Goal: Task Accomplishment & Management: Manage account settings

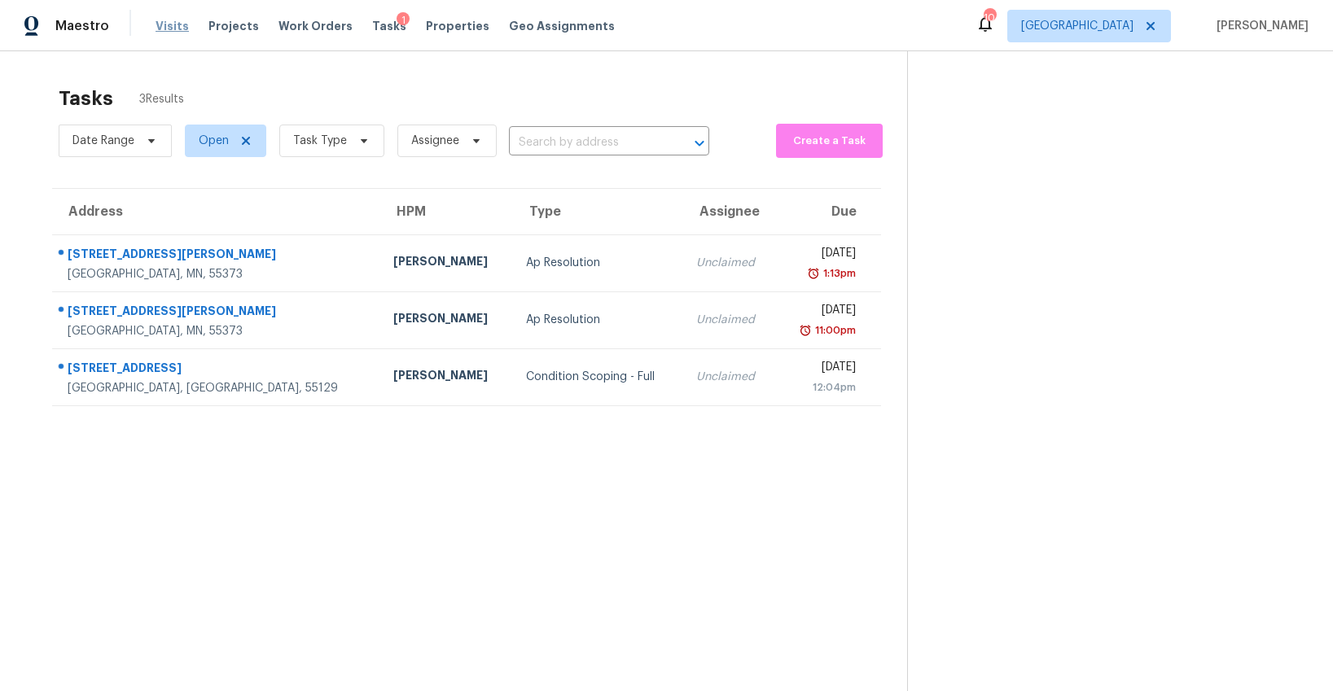
click at [168, 26] on span "Visits" at bounding box center [172, 26] width 33 height 16
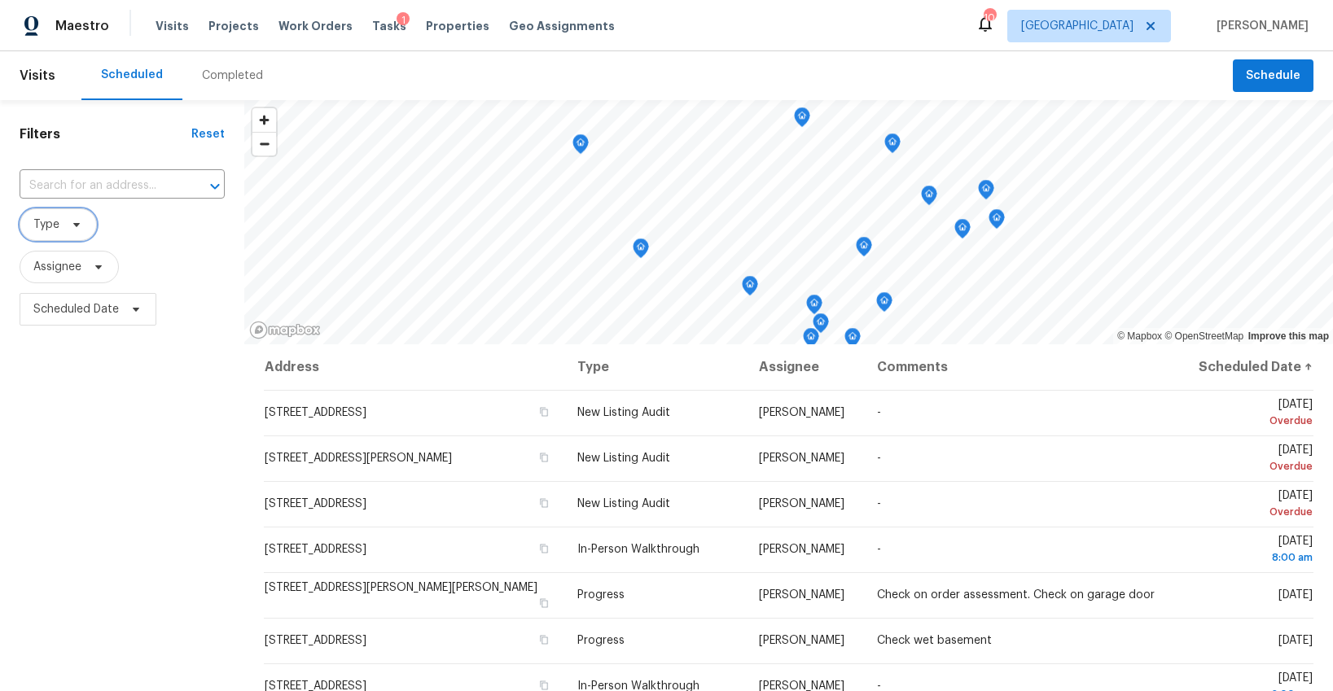
click at [53, 233] on span "Type" at bounding box center [58, 224] width 77 height 33
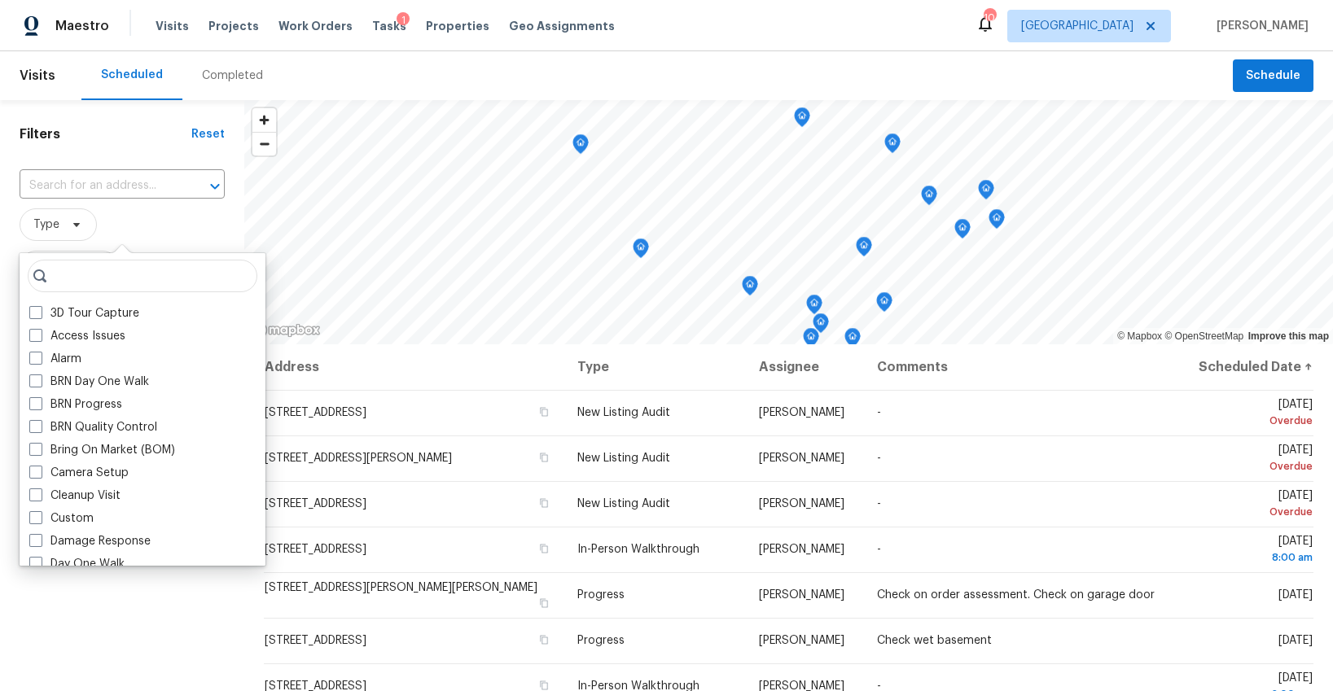
click at [165, 236] on span "Type" at bounding box center [122, 224] width 205 height 33
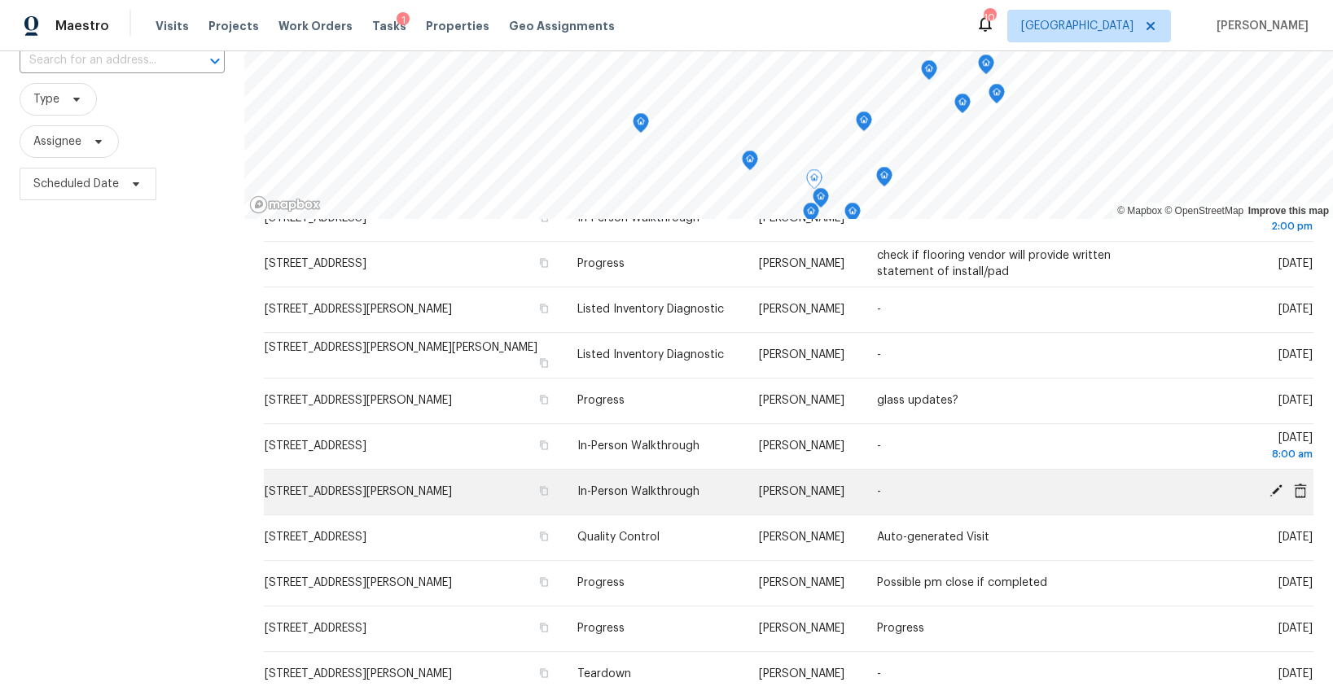
scroll to position [318, 0]
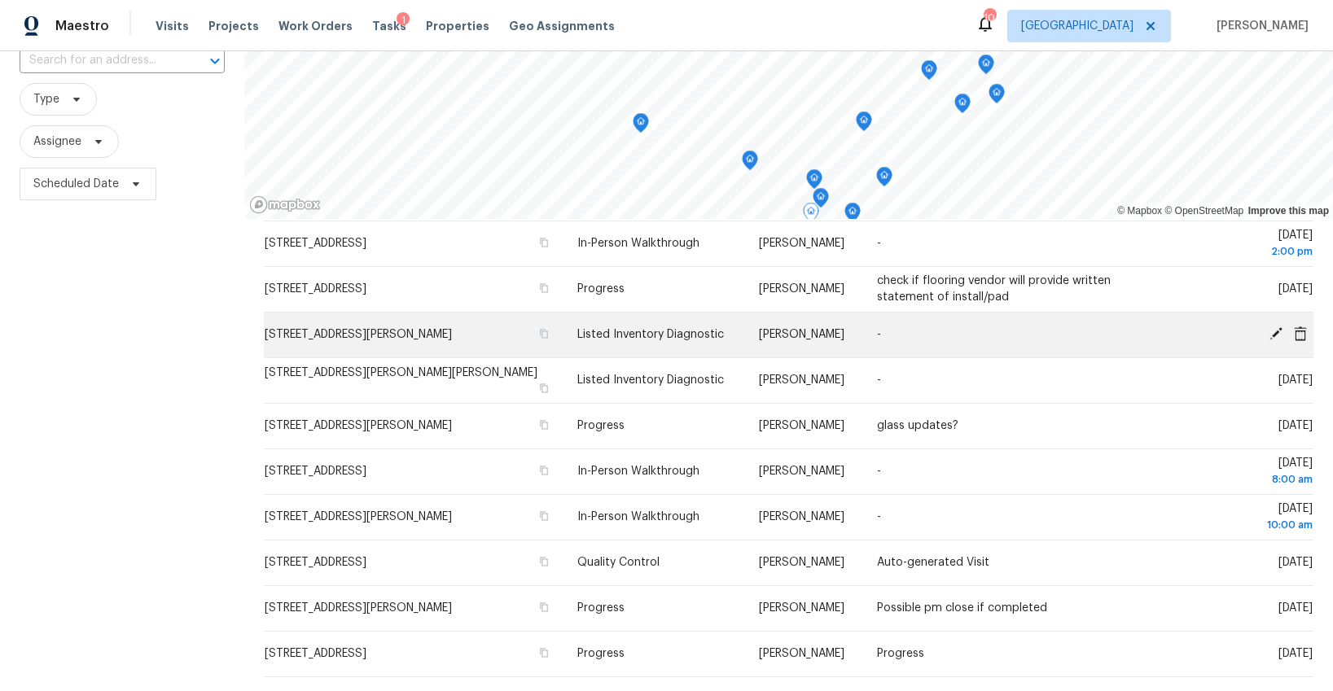
click at [1279, 329] on icon at bounding box center [1275, 333] width 13 height 13
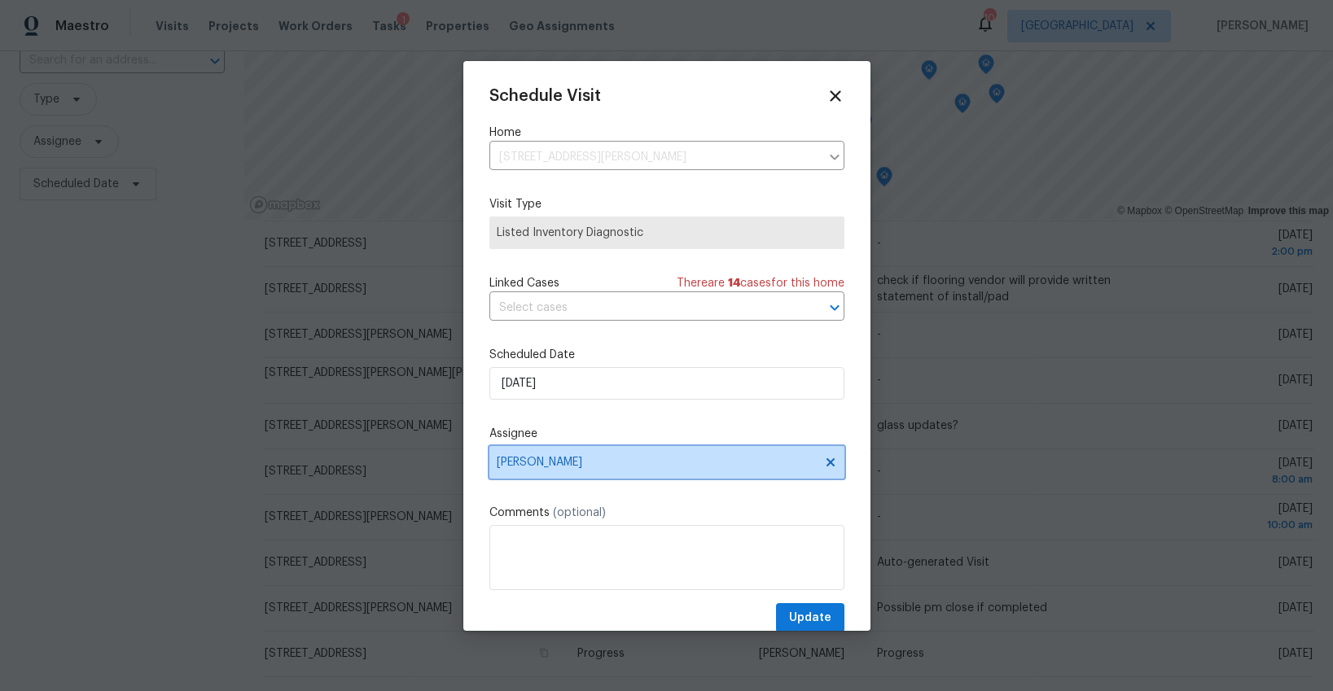
click at [549, 472] on span "Ken Nelson" at bounding box center [666, 462] width 355 height 33
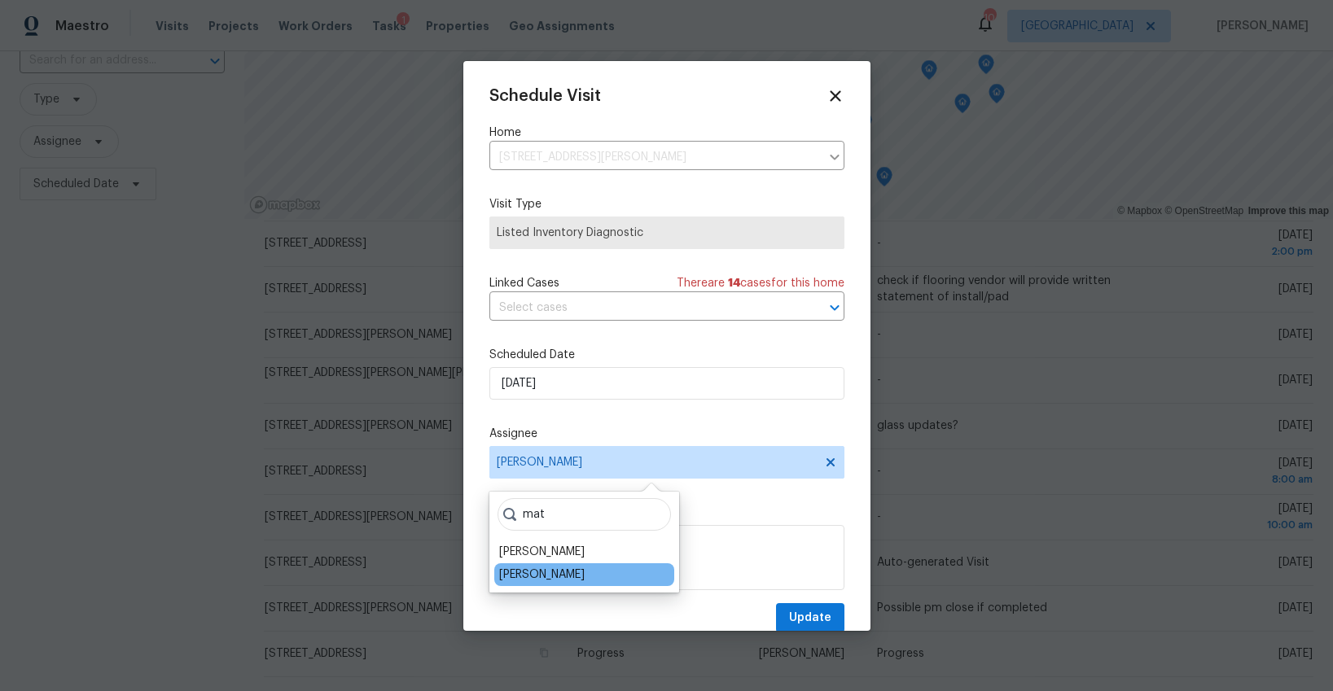
type input "mat"
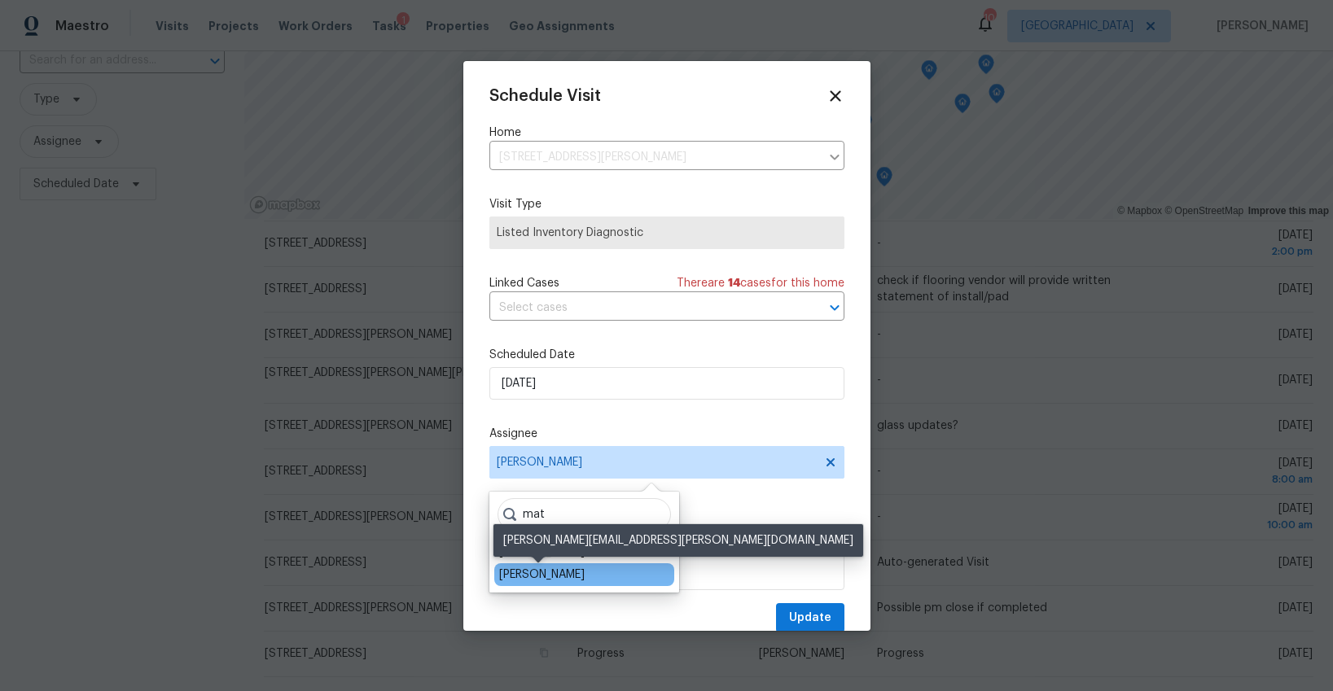
click at [550, 567] on div "[PERSON_NAME]" at bounding box center [541, 575] width 85 height 16
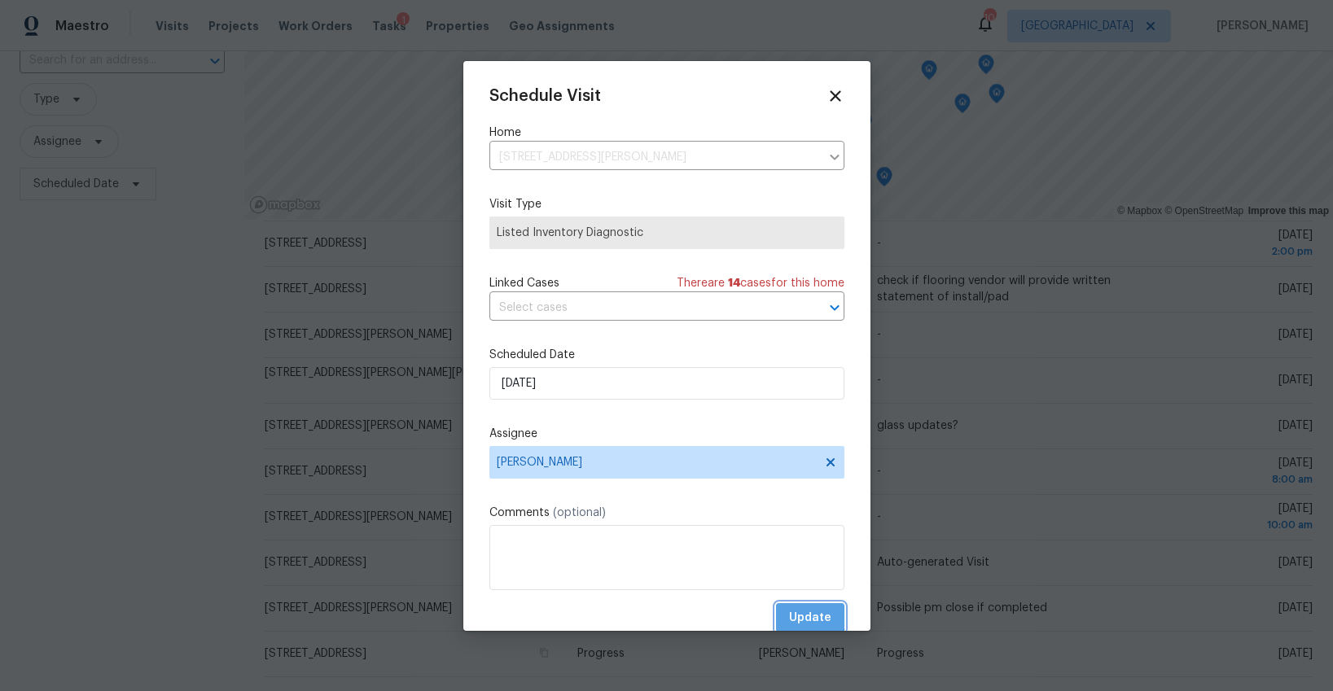
click at [794, 612] on span "Update" at bounding box center [810, 618] width 42 height 20
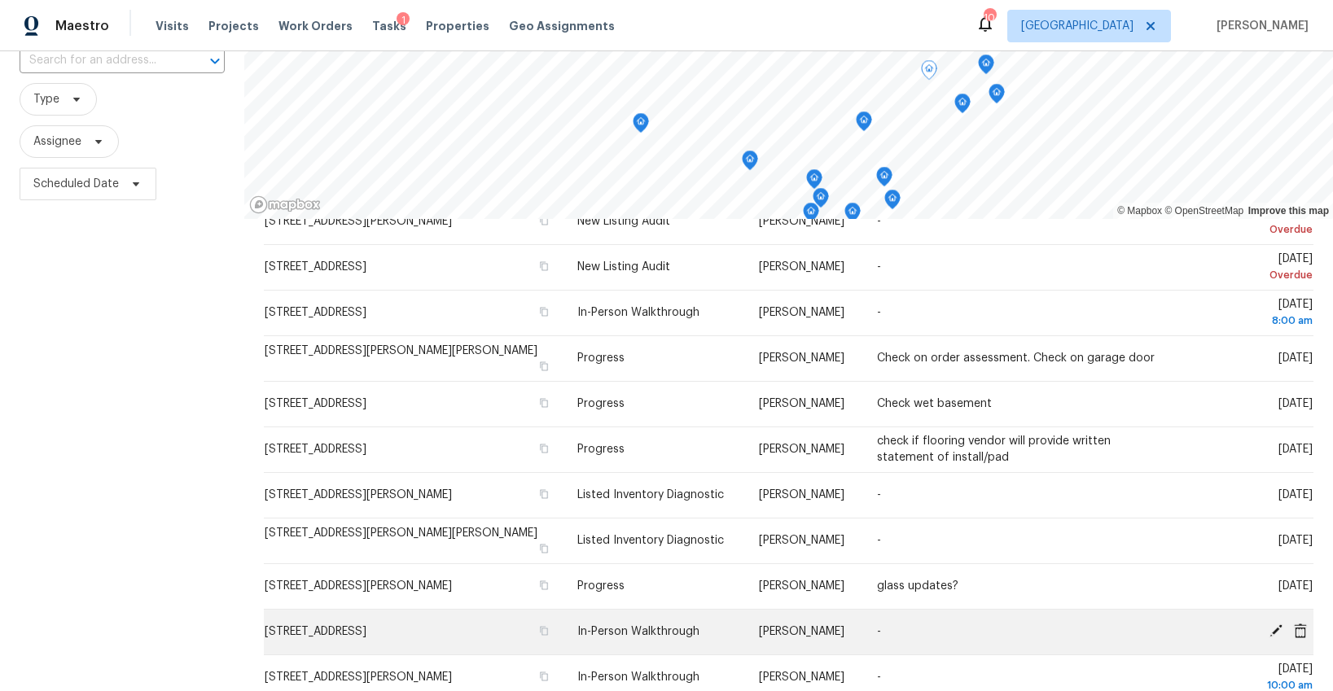
scroll to position [116, 0]
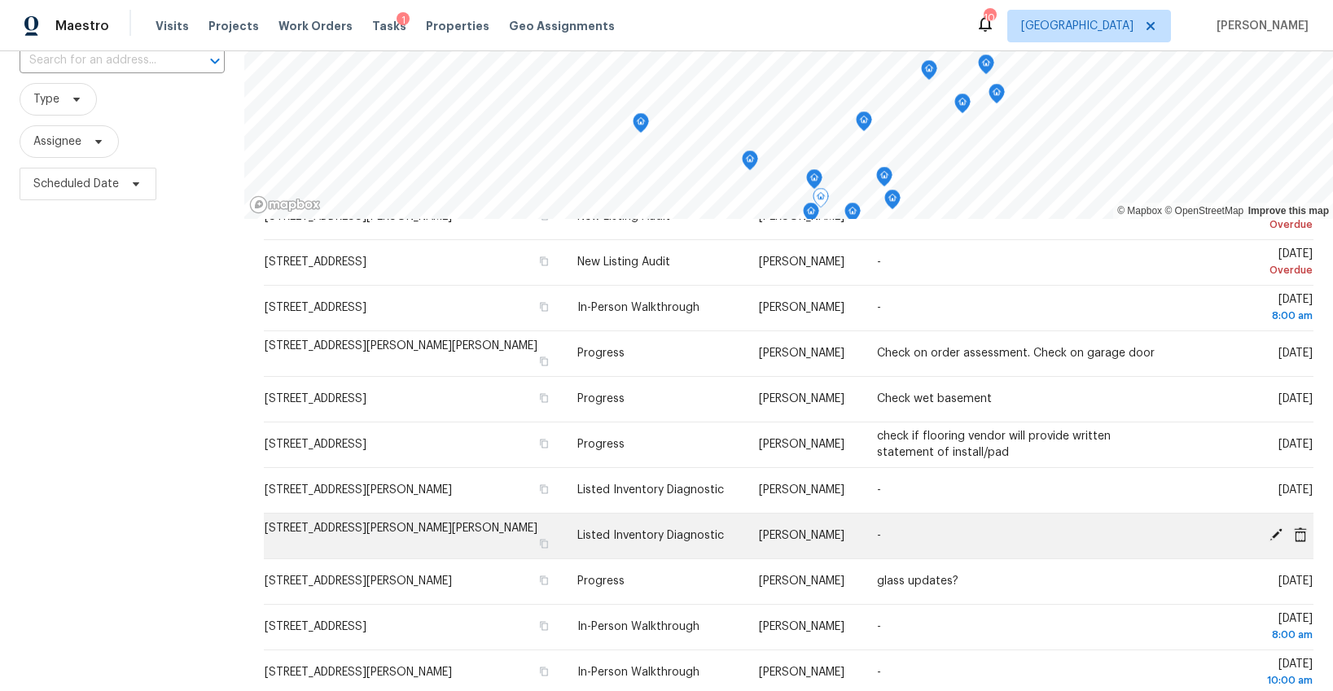
click at [1273, 535] on icon at bounding box center [1275, 534] width 13 height 13
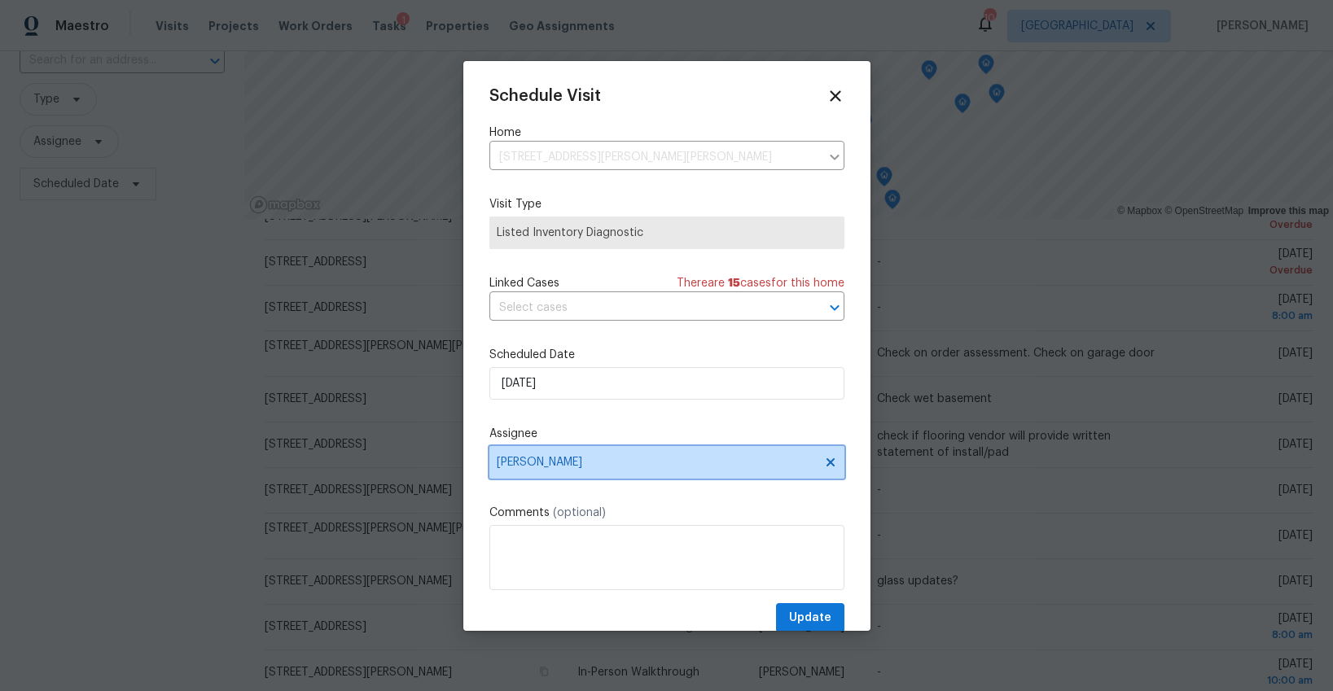
click at [572, 458] on span "Ken Nelson" at bounding box center [656, 462] width 319 height 13
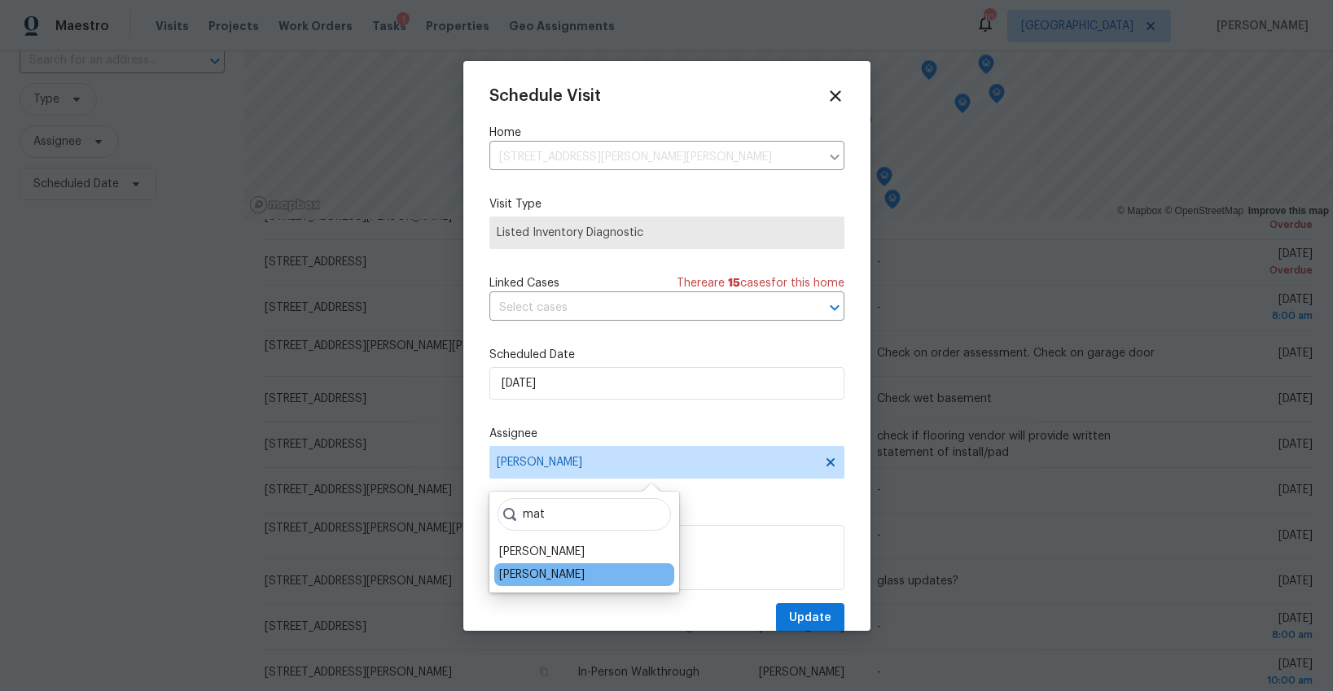
type input "mat"
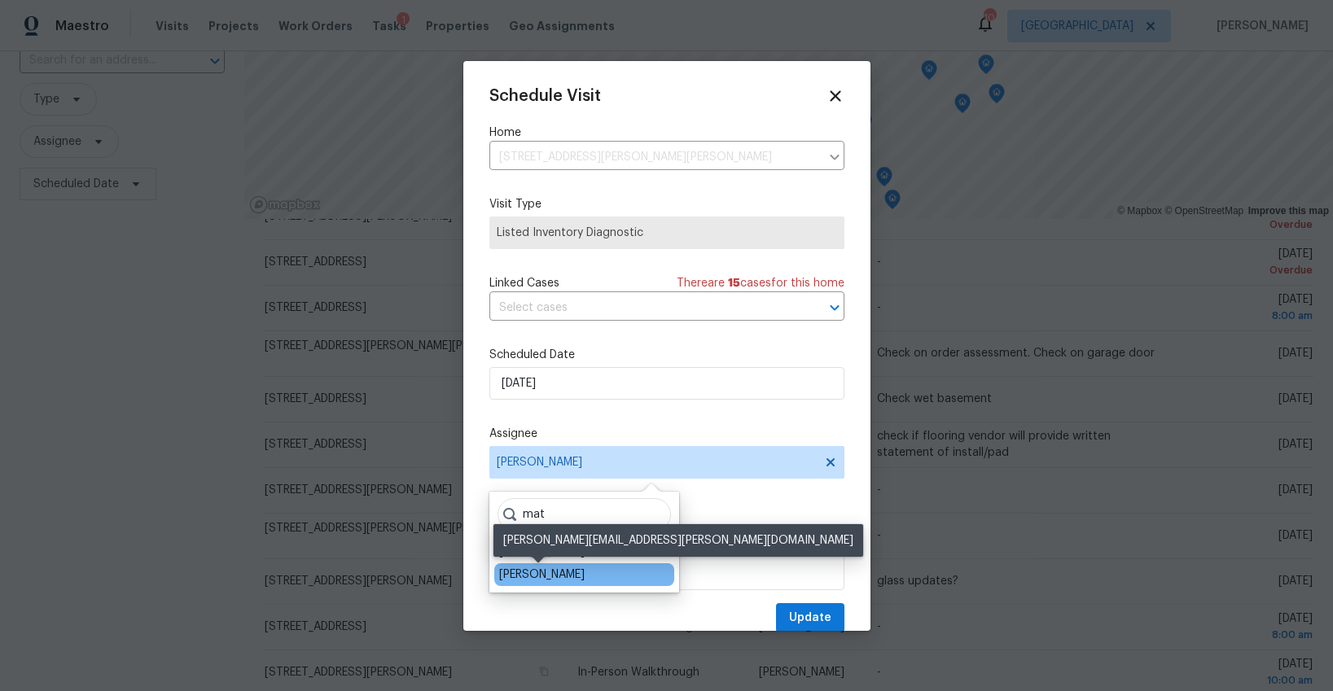
click at [563, 576] on div "[PERSON_NAME]" at bounding box center [541, 575] width 85 height 16
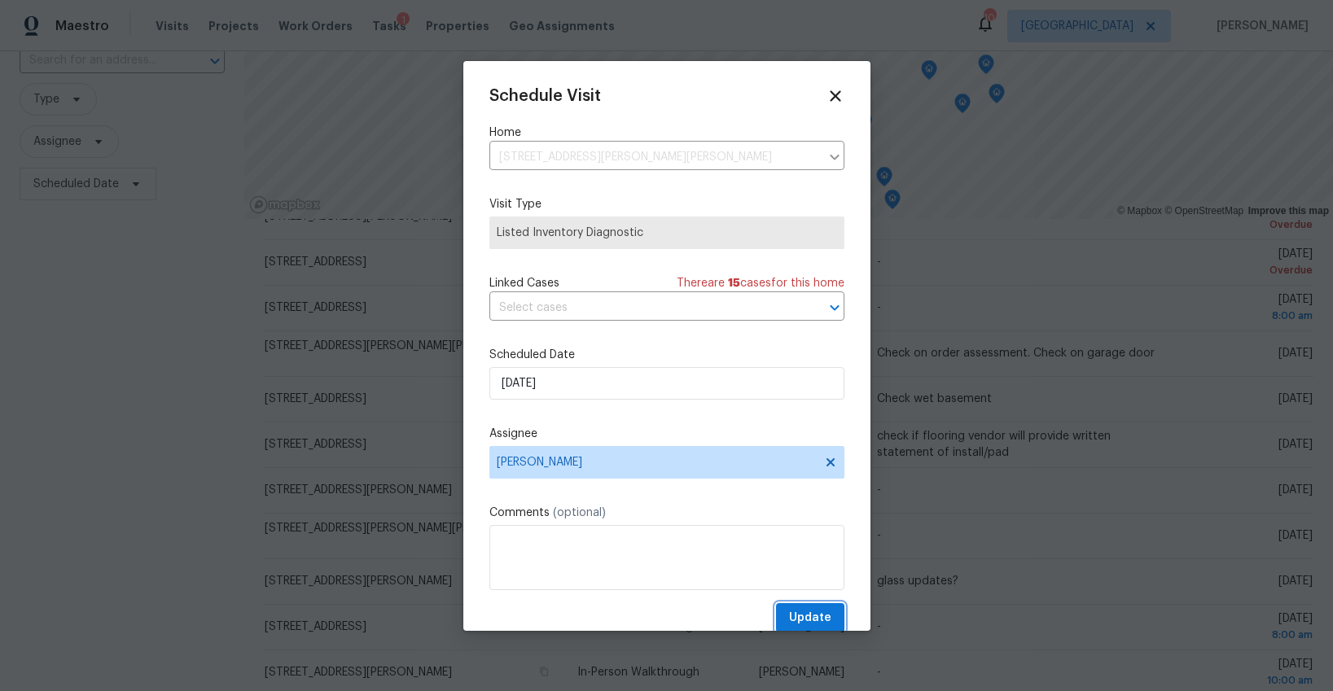
click at [806, 610] on span "Update" at bounding box center [810, 618] width 42 height 20
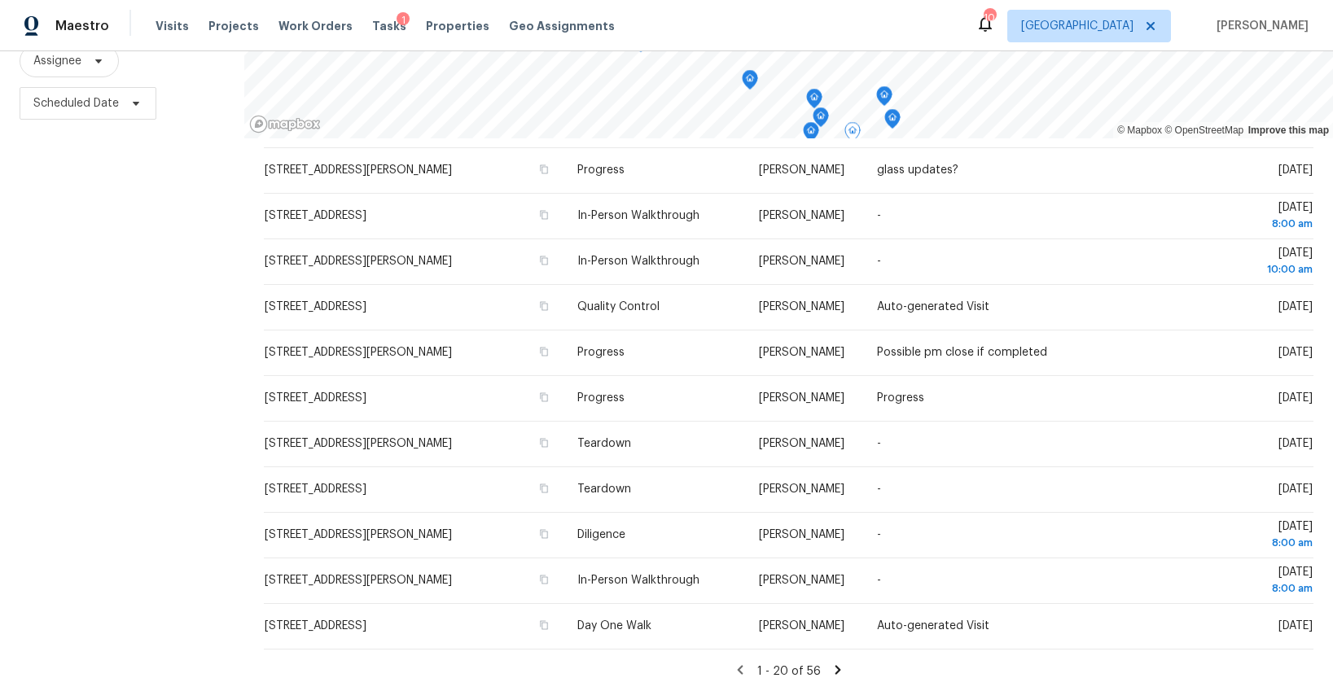
scroll to position [449, 0]
click at [831, 666] on icon at bounding box center [838, 668] width 15 height 15
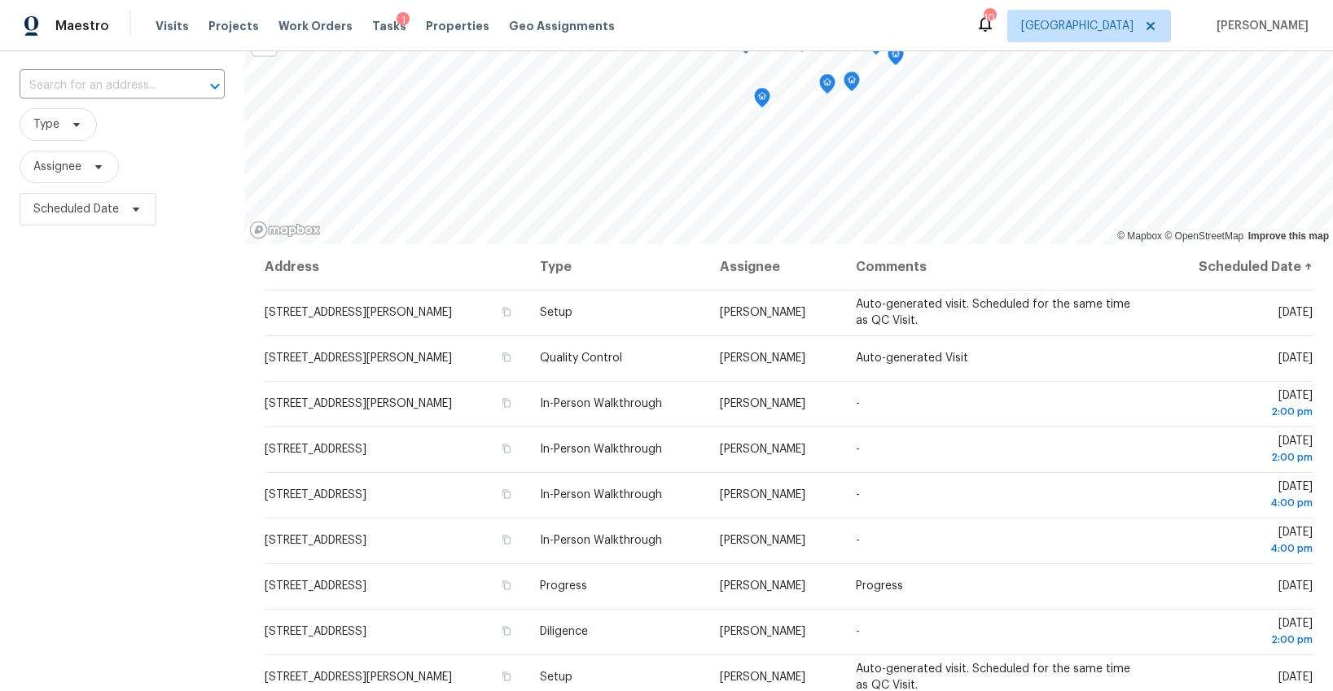
scroll to position [0, 0]
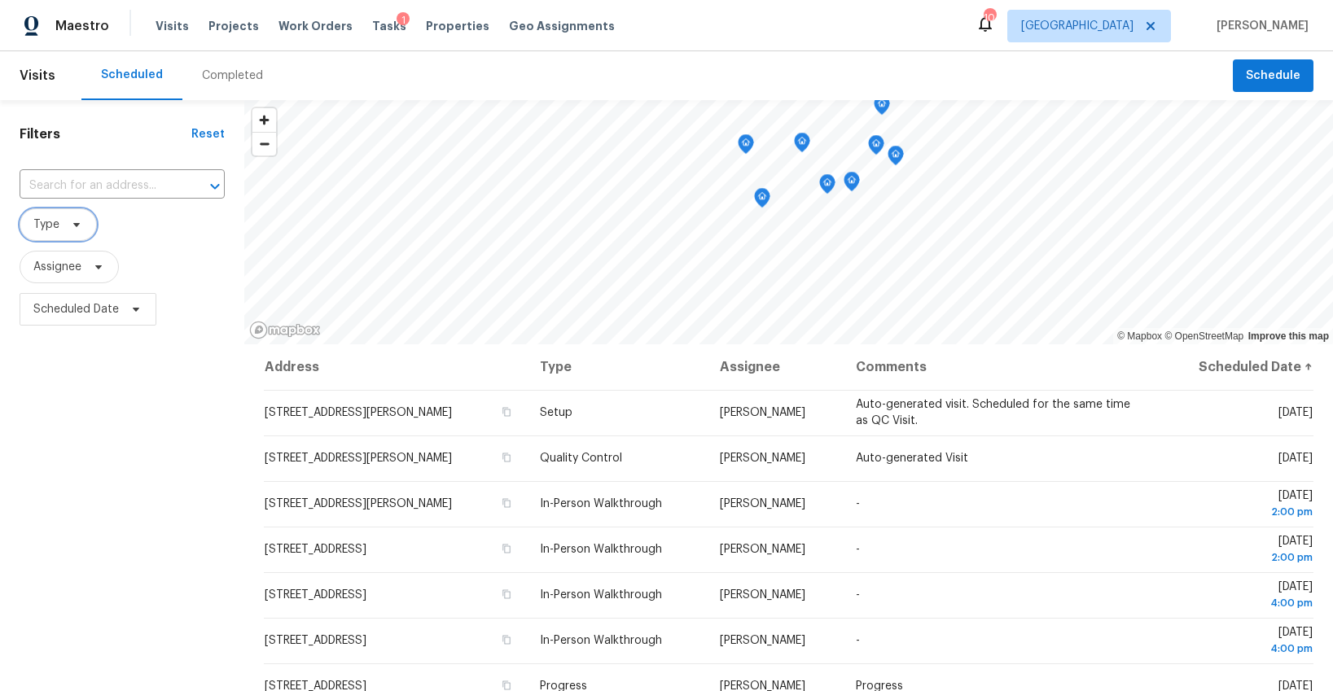
click at [61, 232] on span "Type" at bounding box center [58, 224] width 77 height 33
click at [179, 624] on div "Filters Reset ​ Type Assignee Scheduled Date" at bounding box center [122, 498] width 244 height 797
click at [63, 273] on span "Assignee" at bounding box center [57, 267] width 48 height 16
click at [48, 227] on span "Type" at bounding box center [46, 225] width 26 height 16
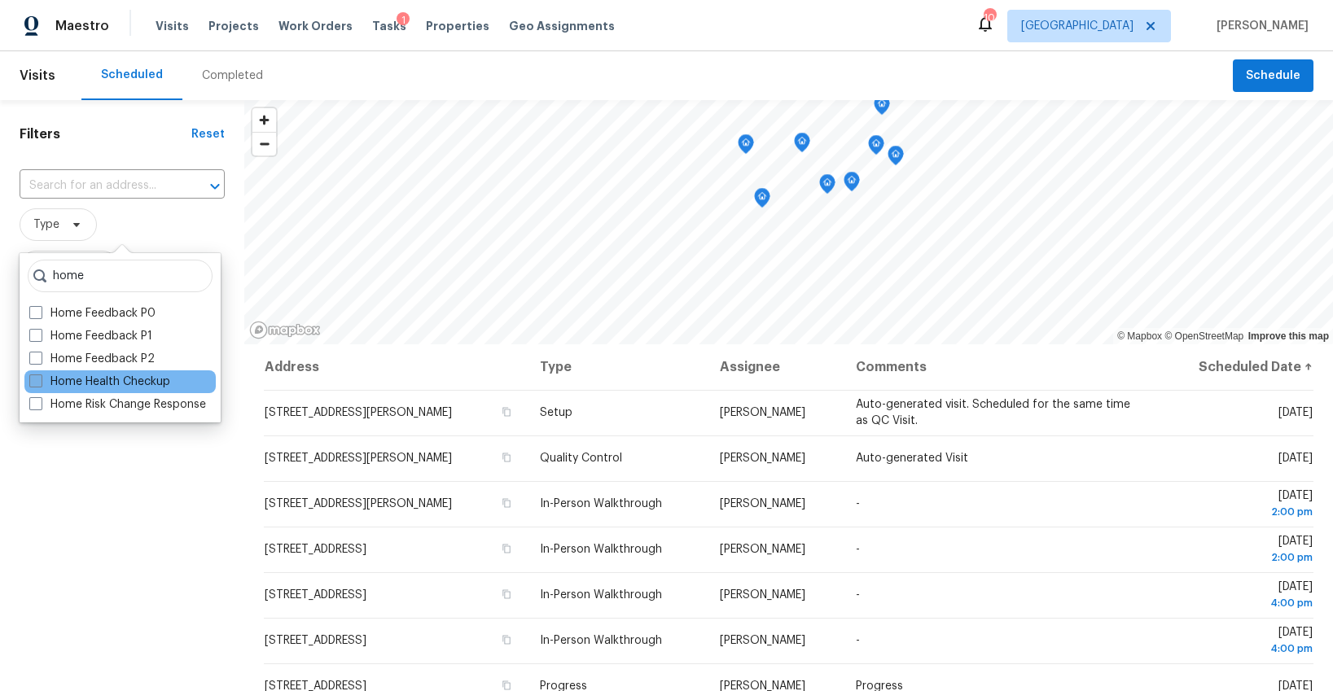
type input "home"
click at [73, 389] on label "Home Health Checkup" at bounding box center [99, 382] width 141 height 16
click at [40, 384] on input "Home Health Checkup" at bounding box center [34, 379] width 11 height 11
checkbox input "true"
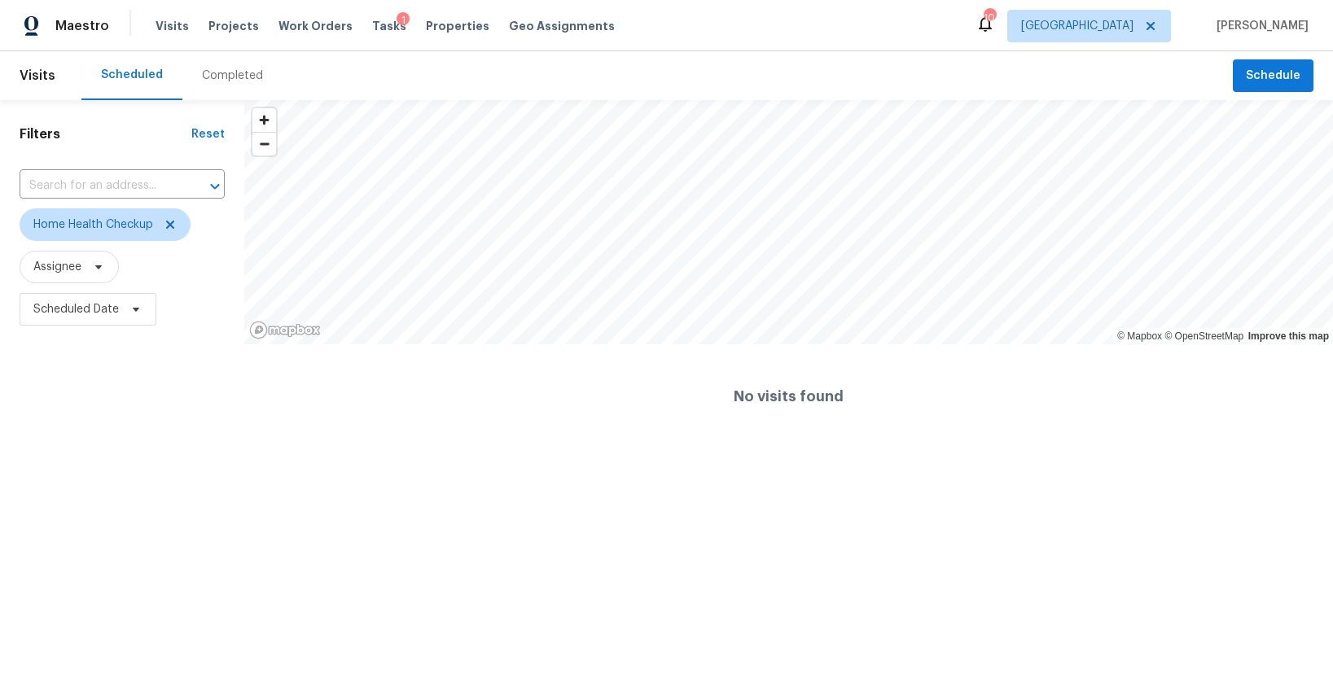
click at [112, 449] on html "Maestro Visits Projects Work Orders Tasks 1 Properties Geo Assignments 10 Minne…" at bounding box center [666, 224] width 1333 height 449
click at [167, 223] on icon at bounding box center [170, 224] width 13 height 13
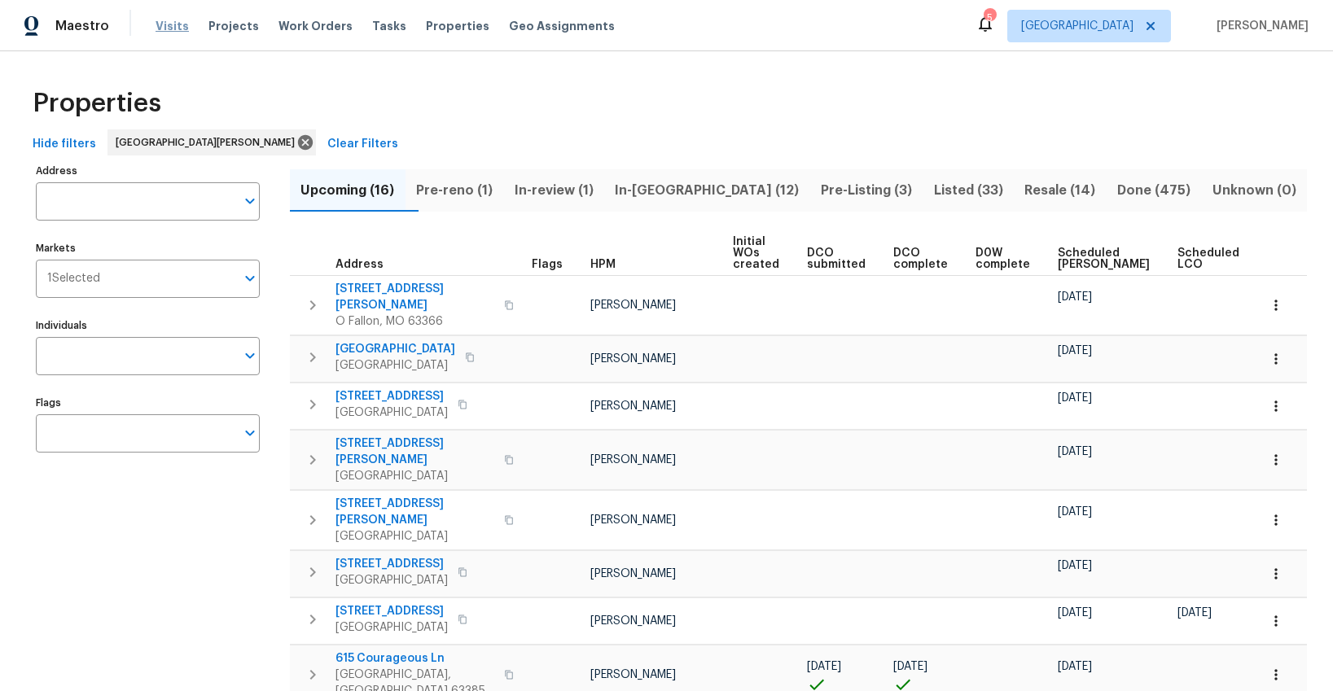
click at [173, 28] on span "Visits" at bounding box center [172, 26] width 33 height 16
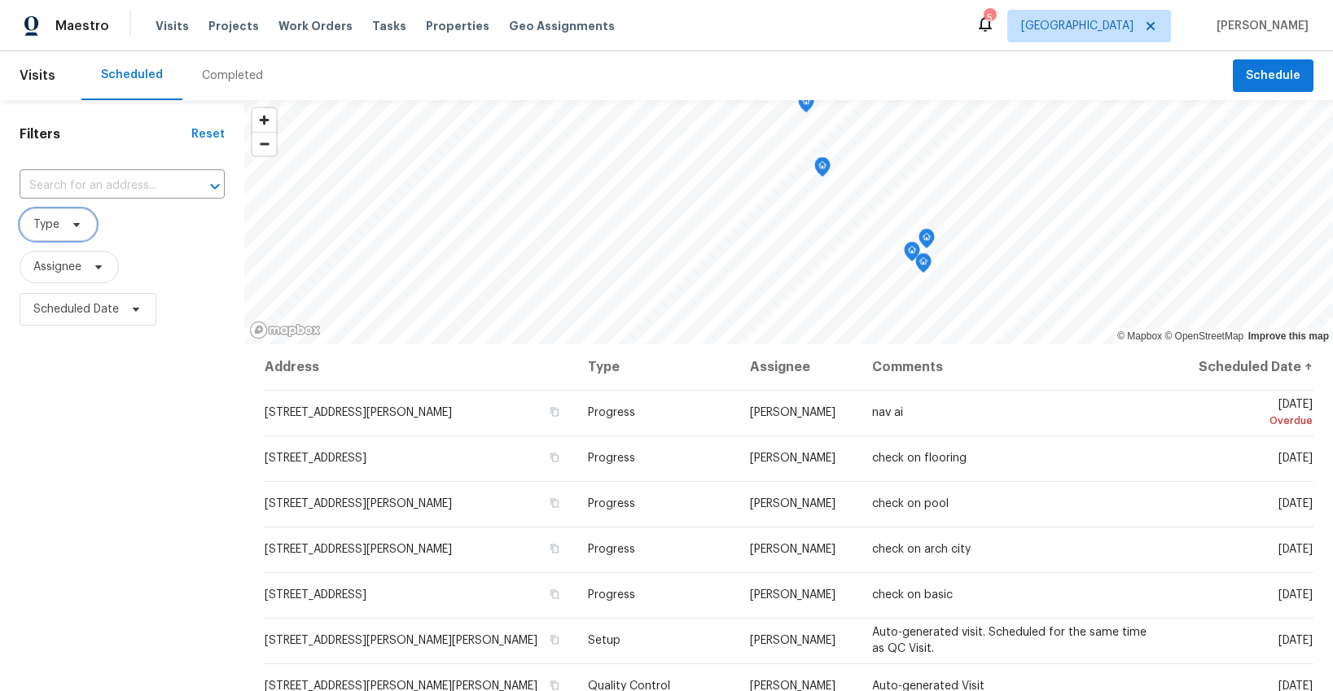
click at [41, 232] on span "Type" at bounding box center [46, 225] width 26 height 16
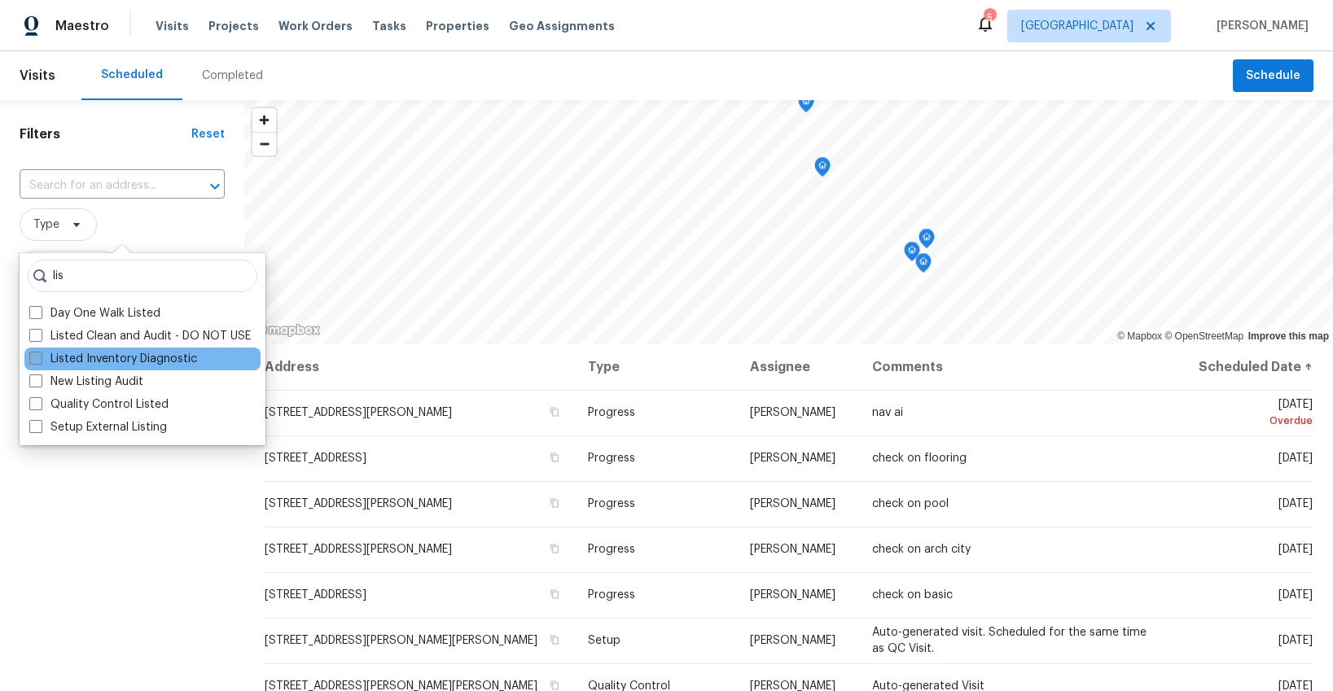
type input "lis"
click at [80, 354] on label "Listed Inventory Diagnostic" at bounding box center [113, 359] width 168 height 16
click at [40, 354] on input "Listed Inventory Diagnostic" at bounding box center [34, 356] width 11 height 11
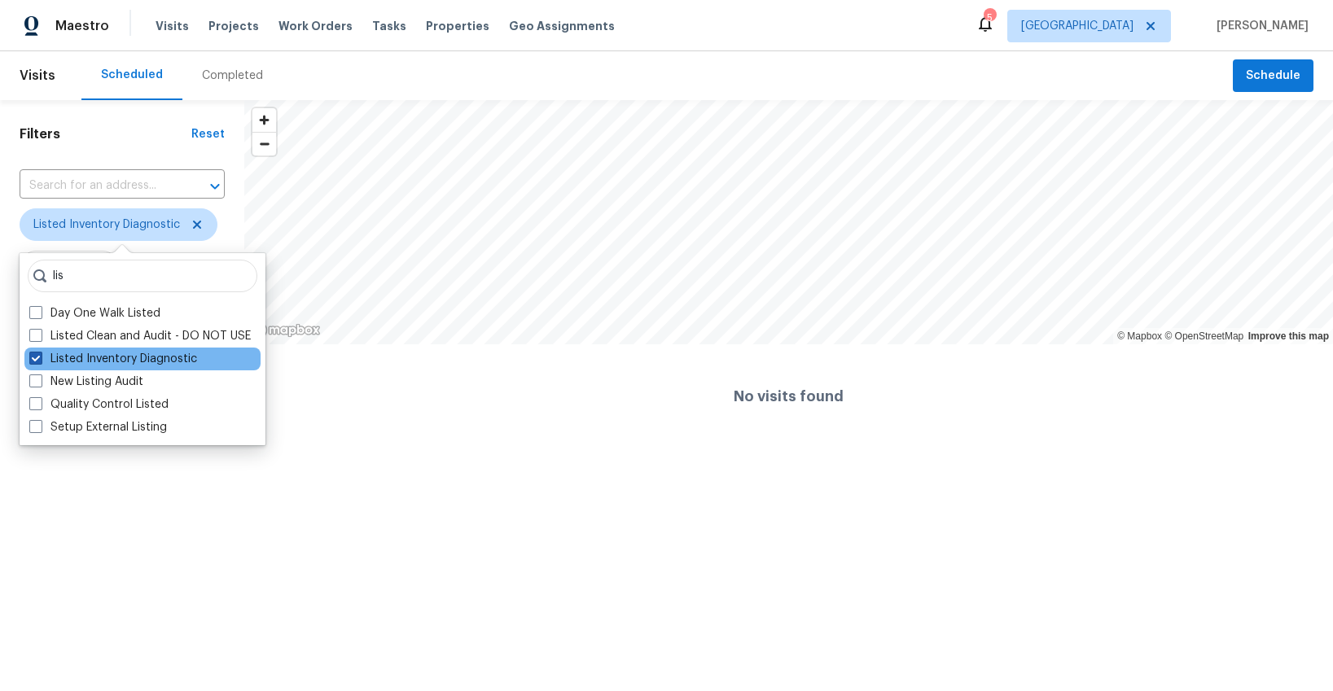
click at [72, 359] on label "Listed Inventory Diagnostic" at bounding box center [113, 359] width 168 height 16
click at [40, 359] on input "Listed Inventory Diagnostic" at bounding box center [34, 356] width 11 height 11
checkbox input "false"
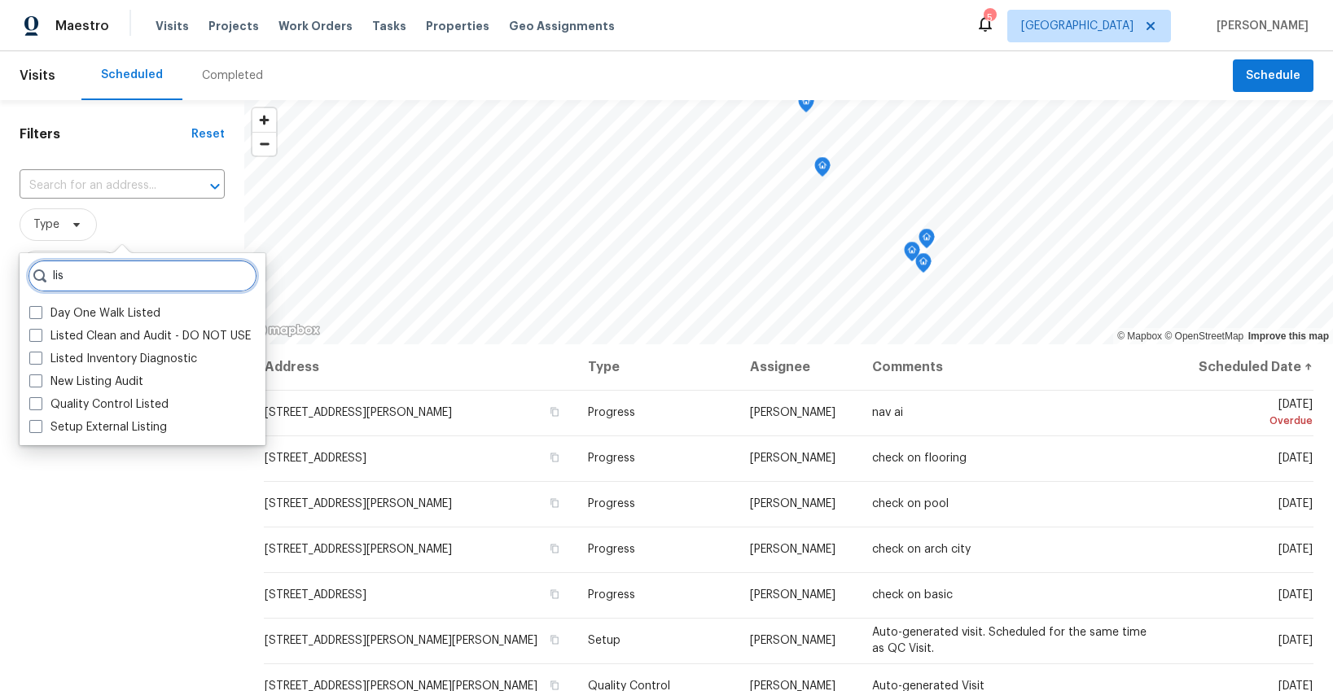
drag, startPoint x: 75, startPoint y: 278, endPoint x: 77, endPoint y: 249, distance: 28.5
click at [77, 249] on body "Maestro Visits Projects Work Orders Tasks Properties Geo Assignments 5 St Louis…" at bounding box center [666, 345] width 1333 height 691
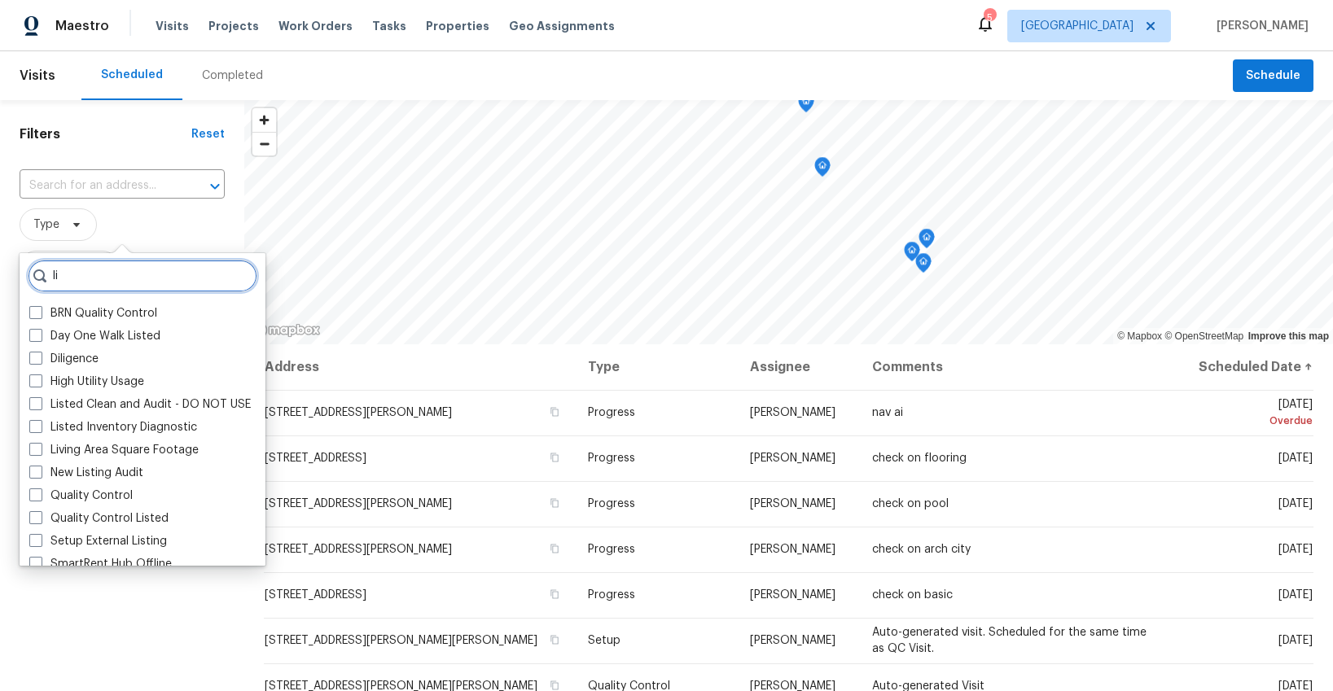
type input "l"
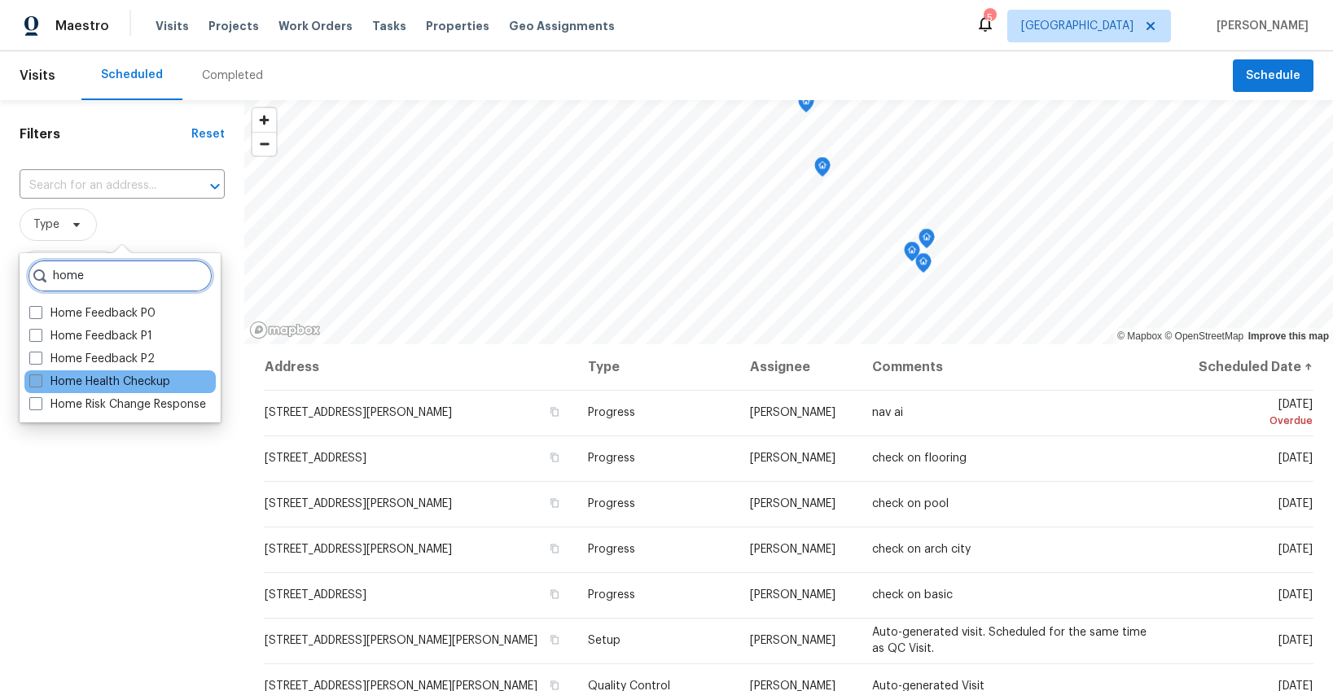
type input "home"
click at [65, 379] on label "Home Health Checkup" at bounding box center [99, 382] width 141 height 16
click at [40, 379] on input "Home Health Checkup" at bounding box center [34, 379] width 11 height 11
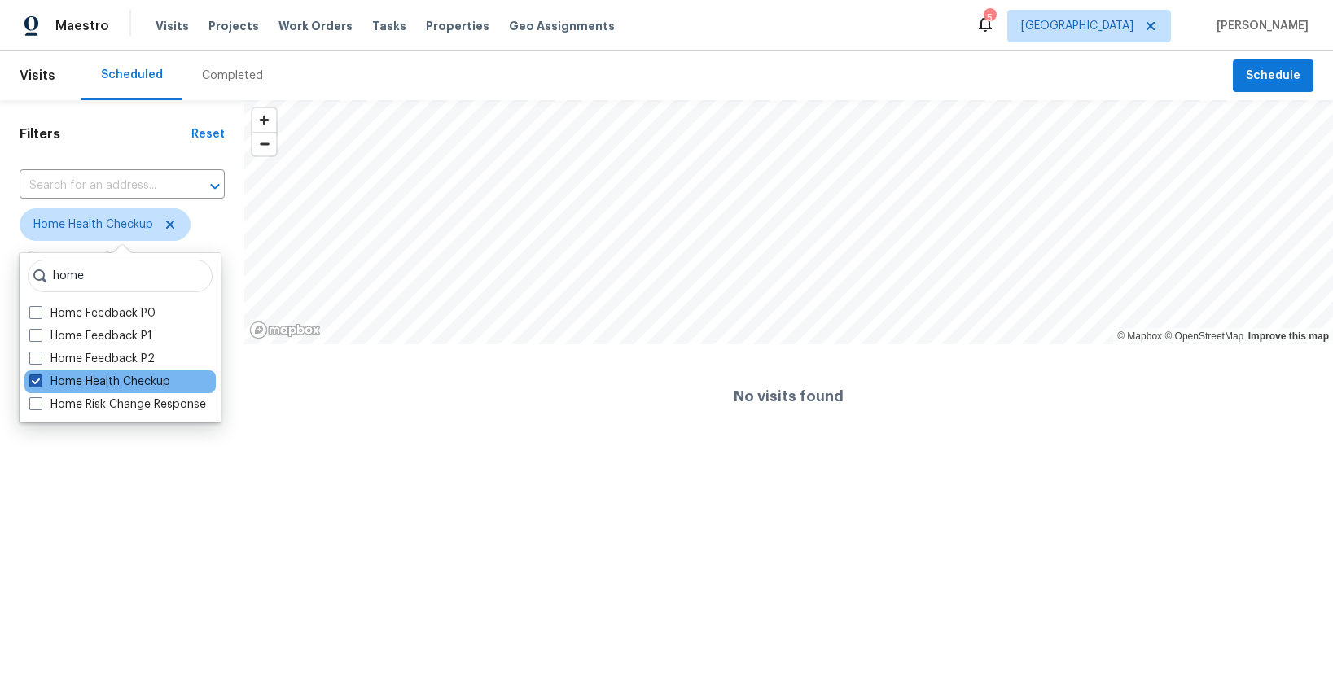
click at [80, 382] on label "Home Health Checkup" at bounding box center [99, 382] width 141 height 16
click at [40, 382] on input "Home Health Checkup" at bounding box center [34, 379] width 11 height 11
checkbox input "false"
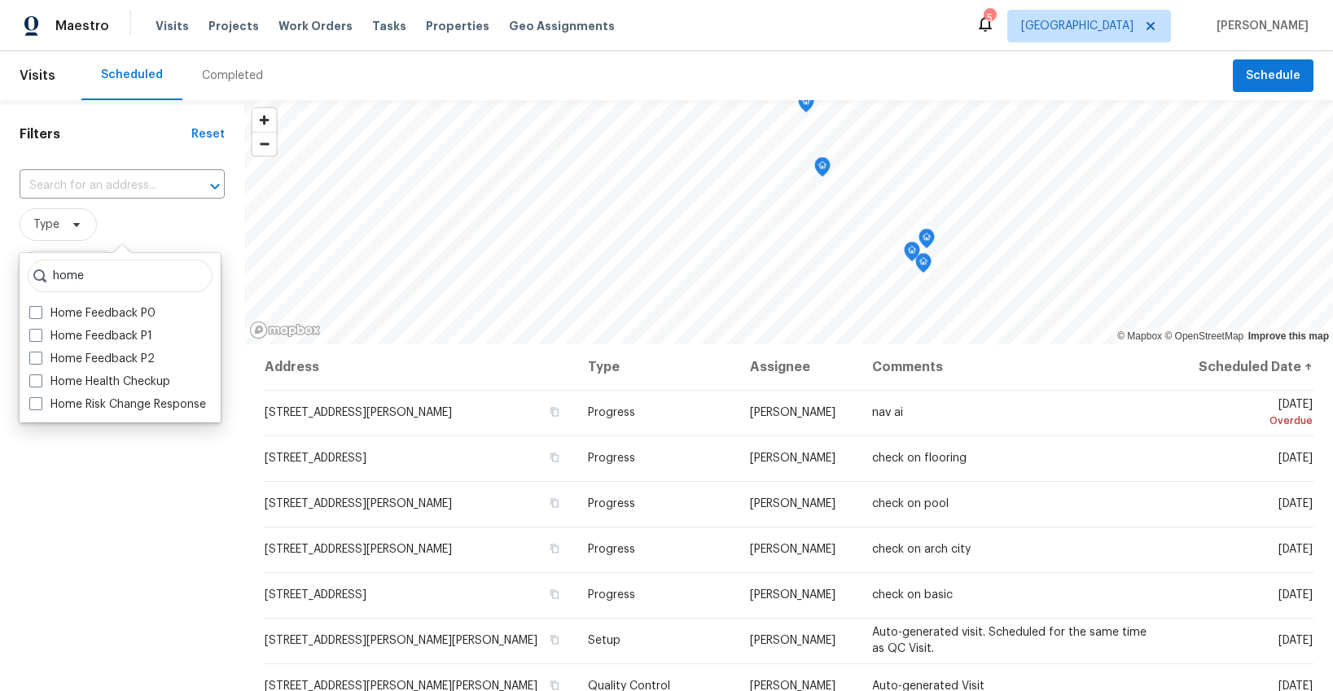
click at [96, 445] on div "Filters Reset ​ Type Assignee Scheduled Date" at bounding box center [122, 498] width 244 height 797
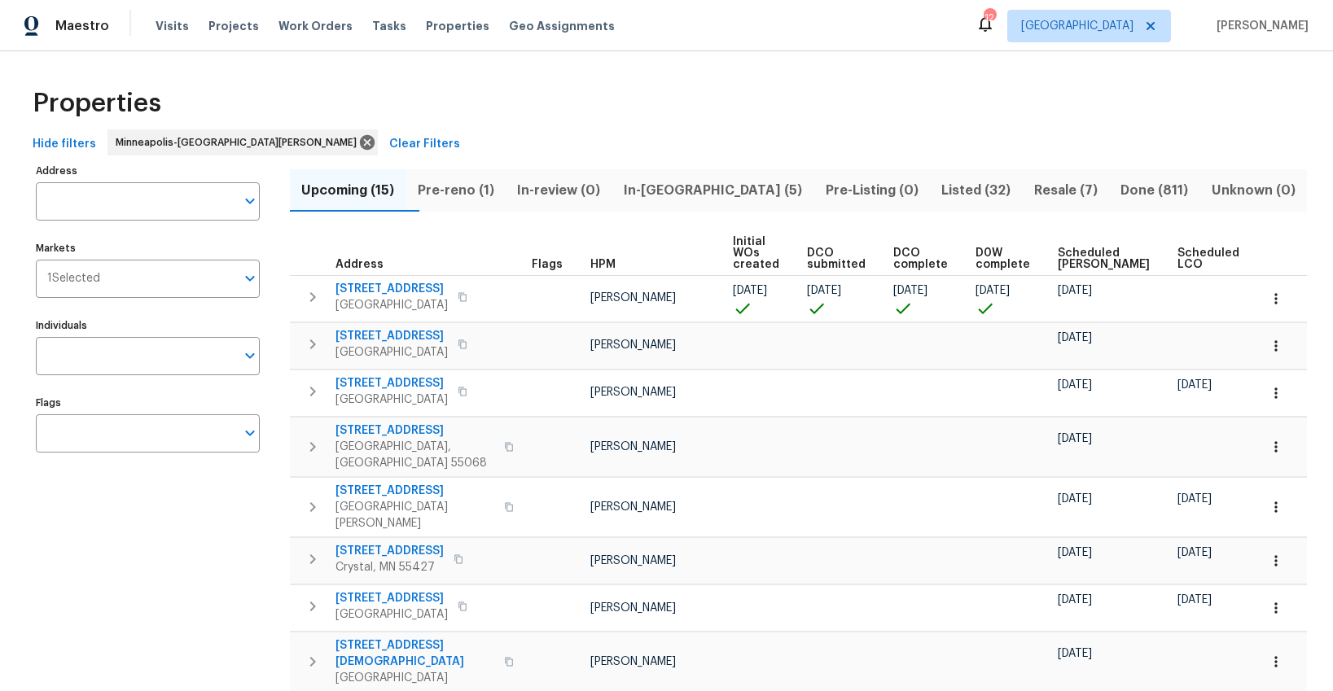
click at [1267, 260] on span "Ready Date" at bounding box center [1285, 259] width 36 height 23
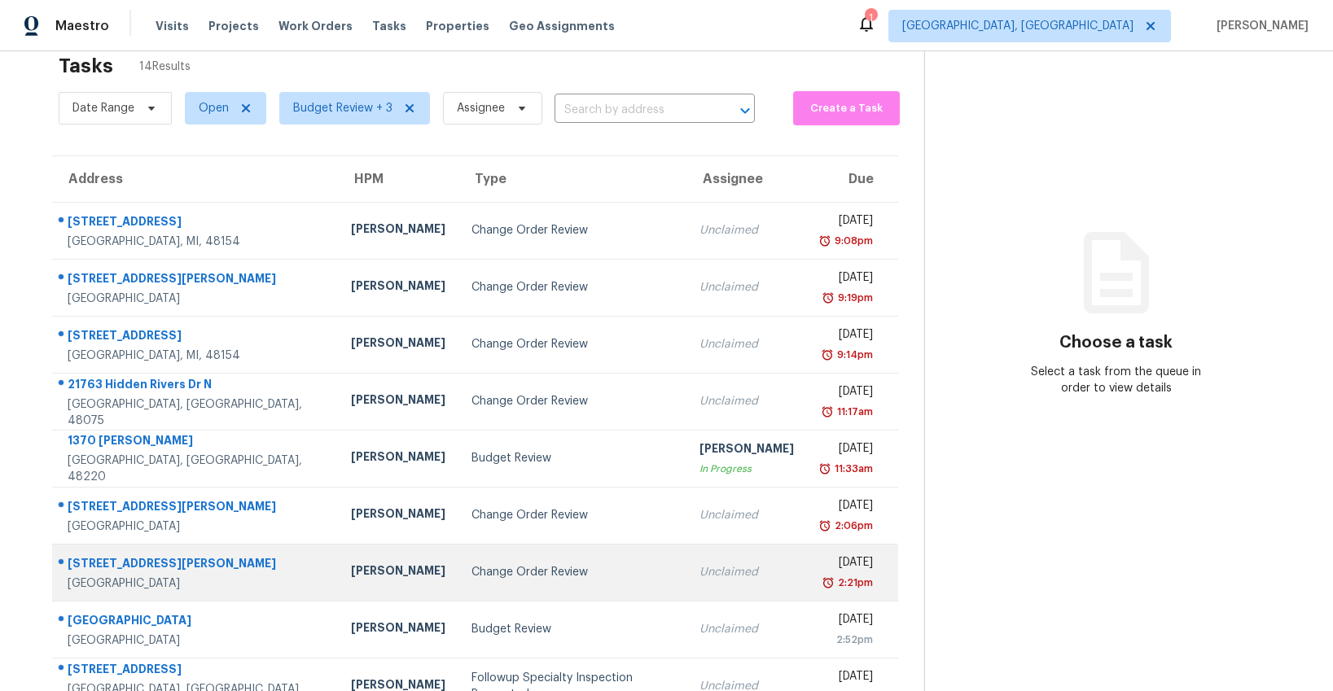
scroll to position [157, 0]
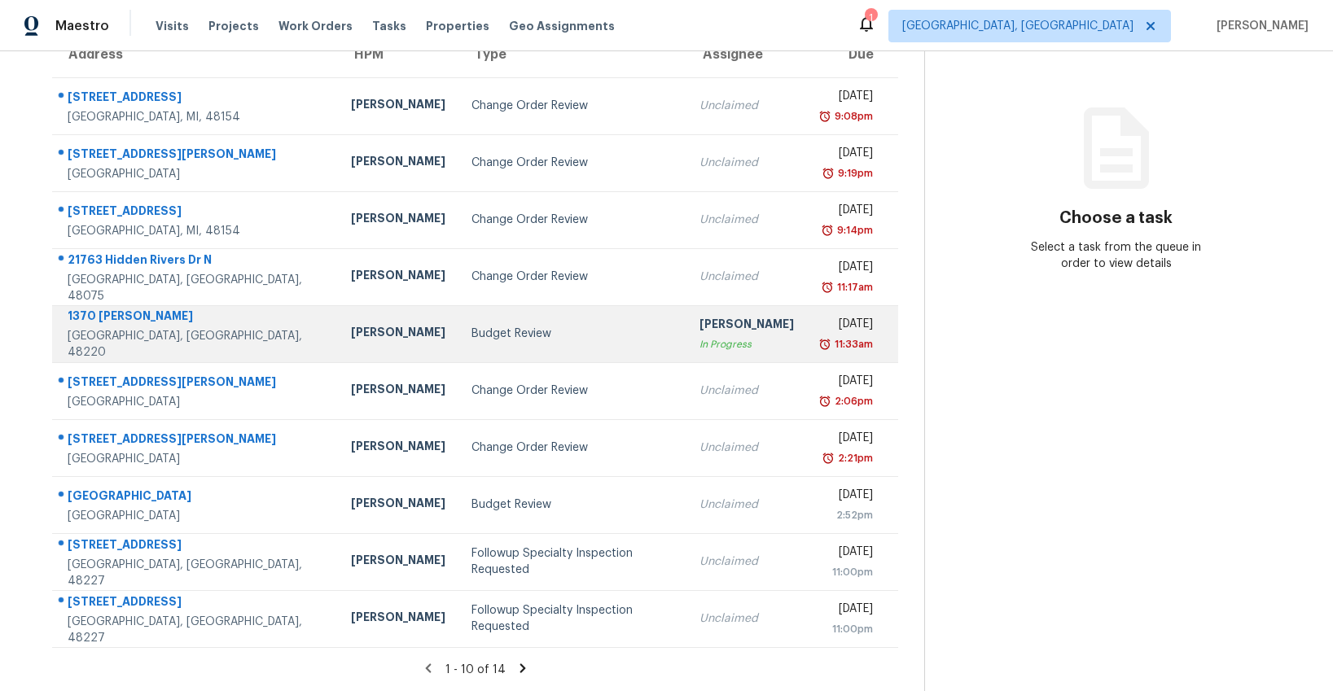
click at [458, 345] on td "Budget Review" at bounding box center [572, 333] width 228 height 57
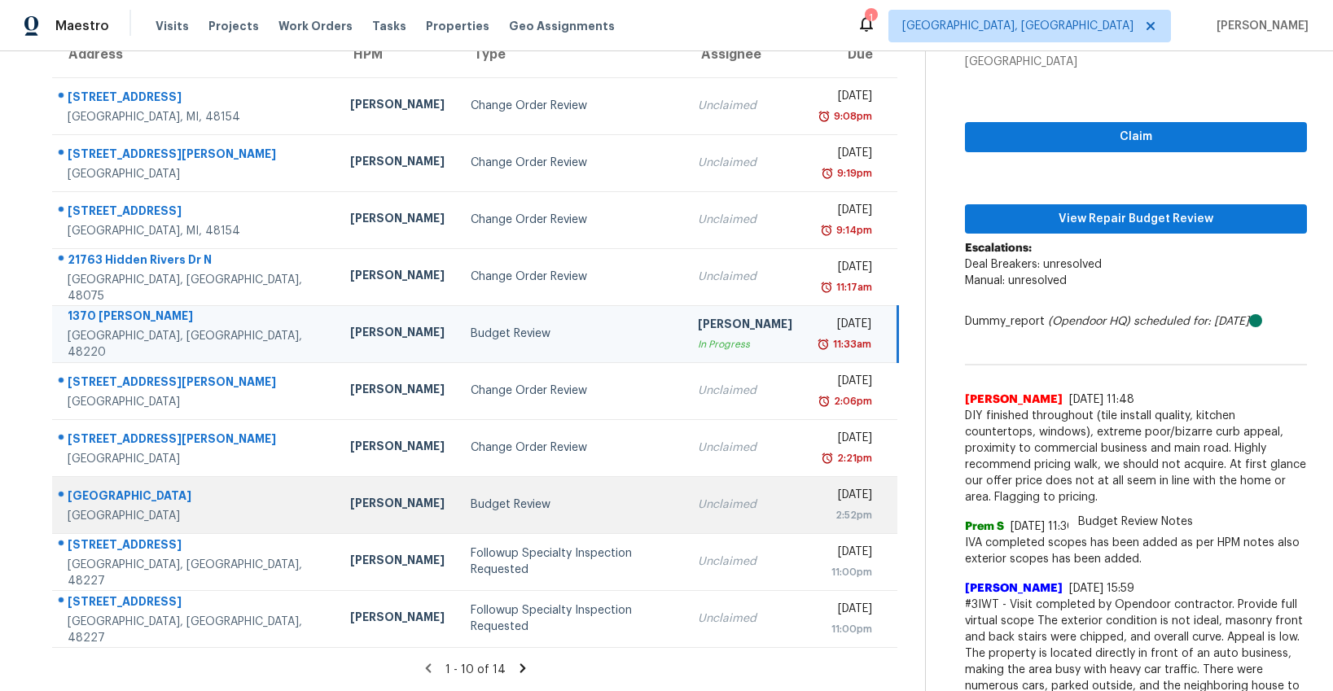
click at [471, 502] on div "Budget Review" at bounding box center [571, 505] width 201 height 16
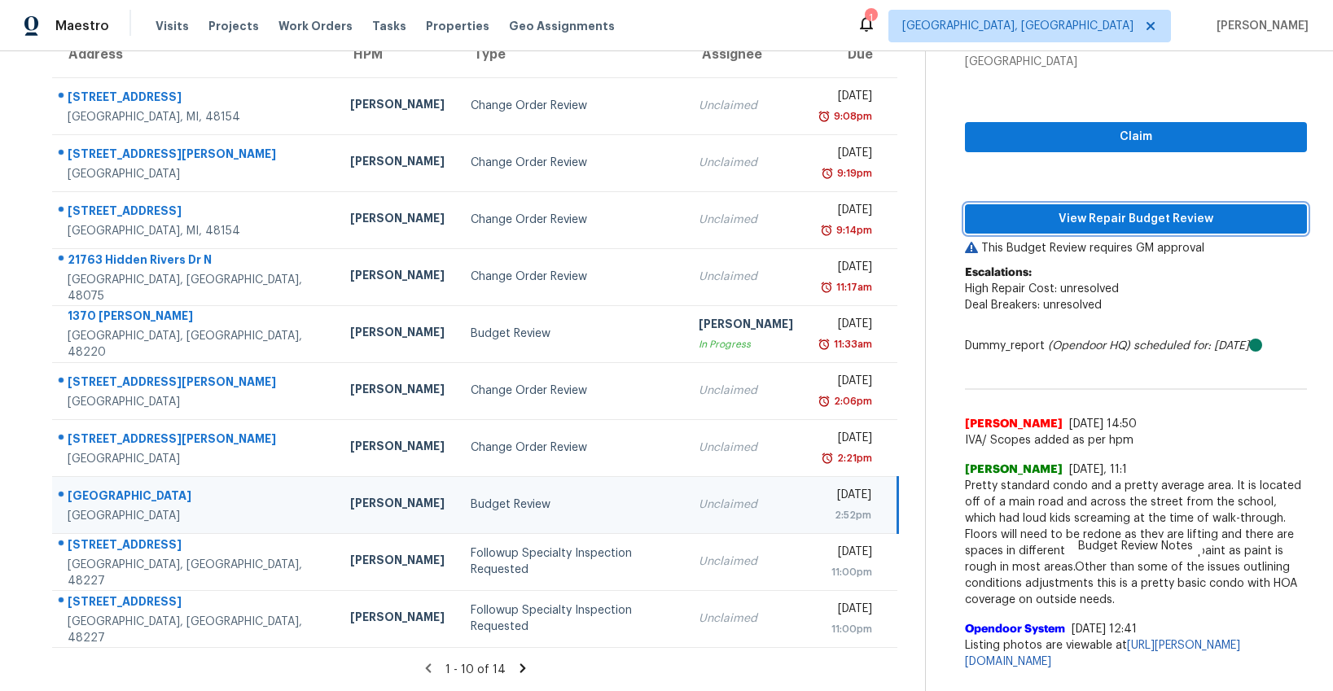
click at [1096, 211] on span "View Repair Budget Review" at bounding box center [1136, 219] width 316 height 20
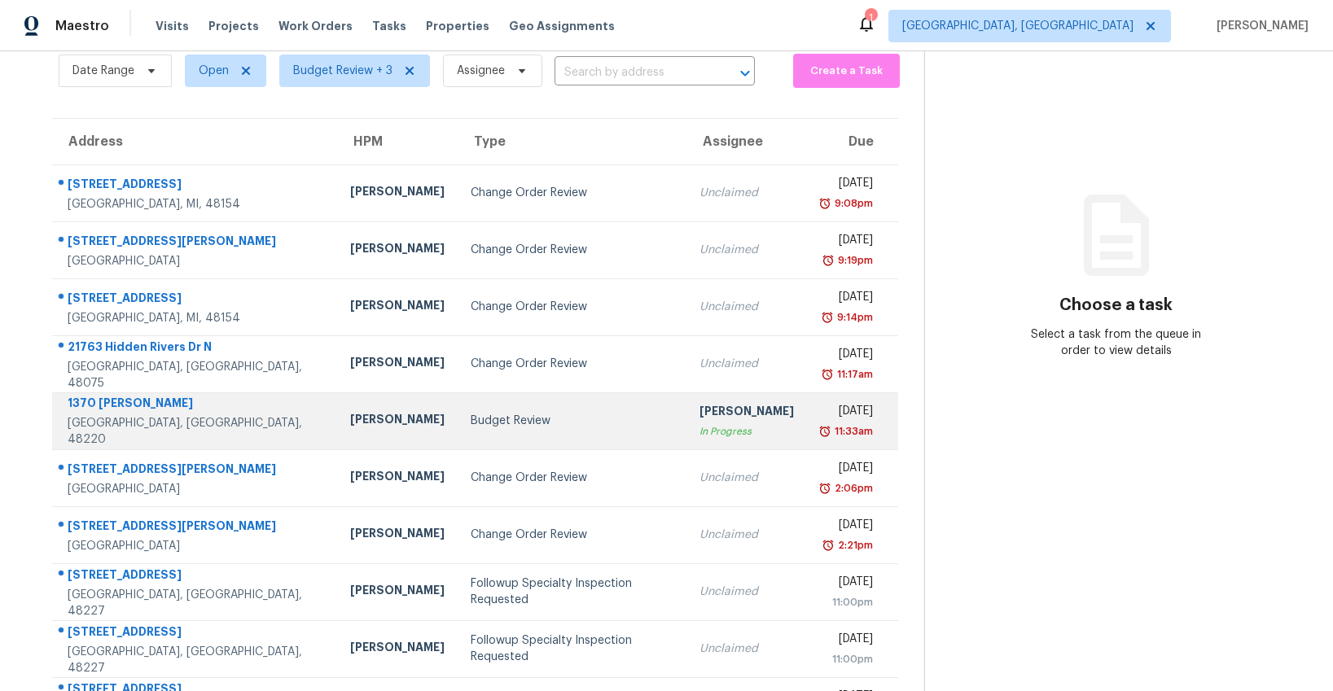
scroll to position [157, 0]
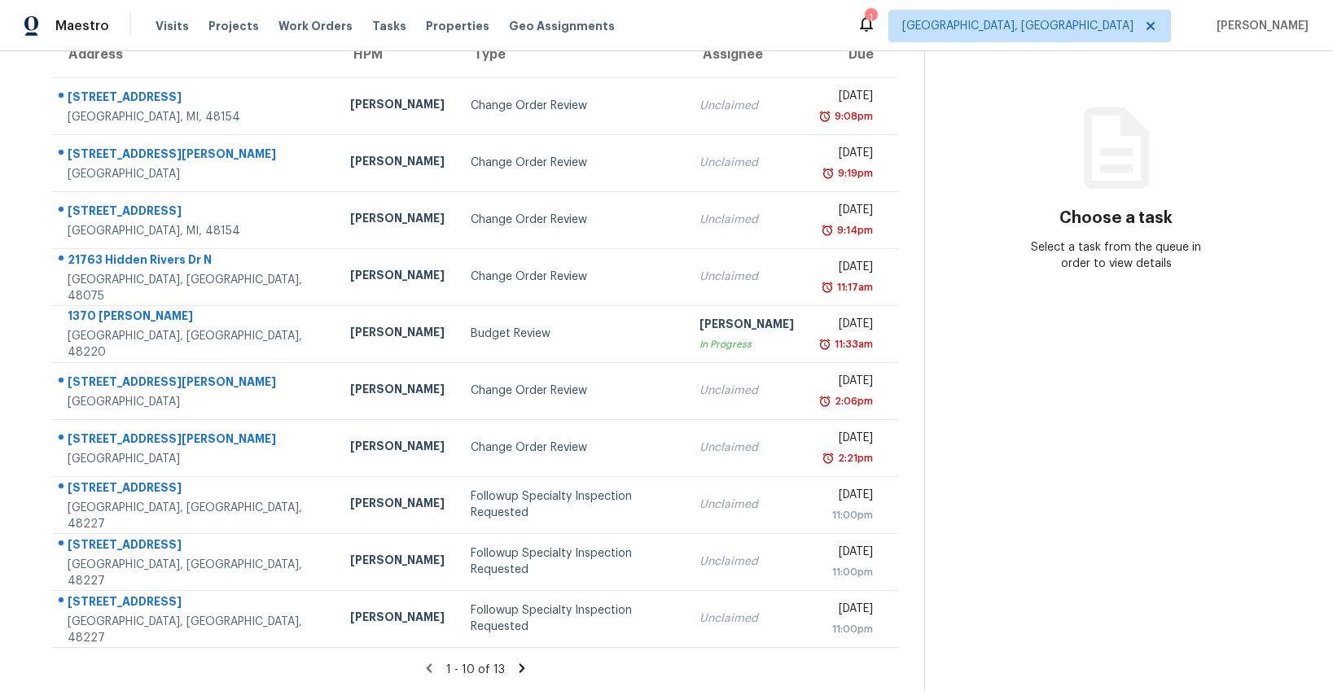
click at [515, 668] on icon at bounding box center [522, 668] width 15 height 15
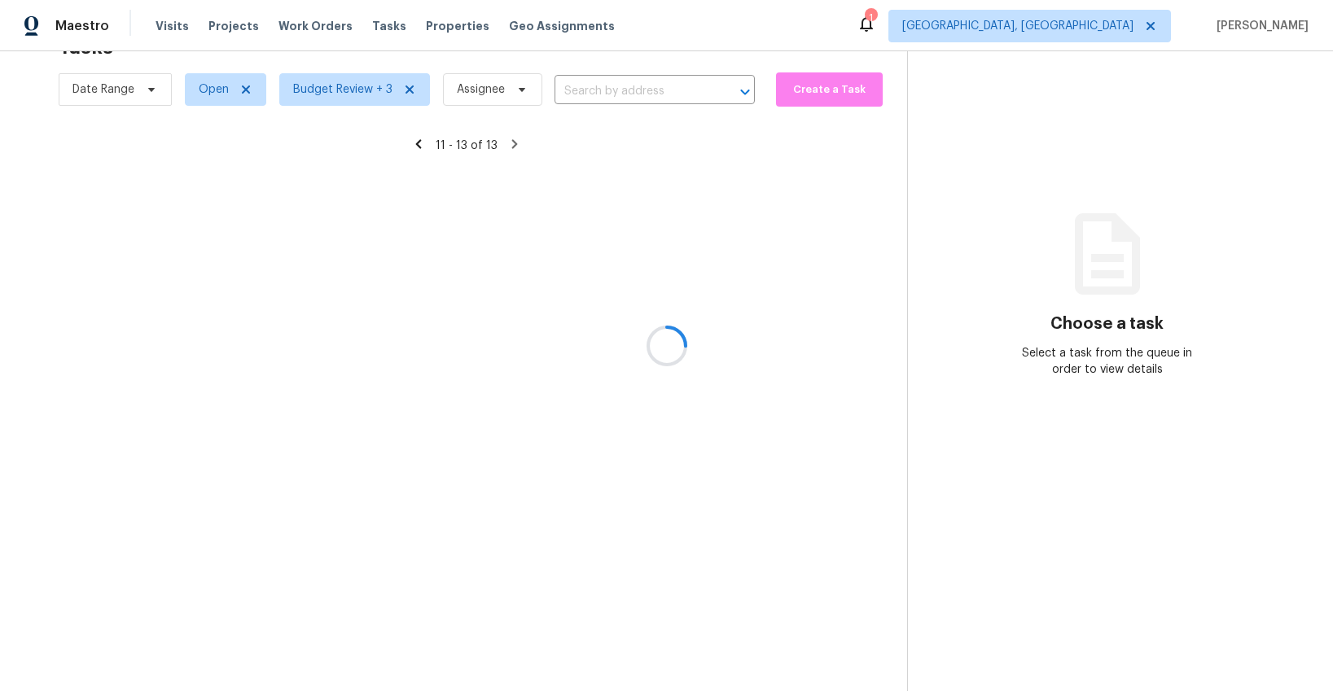
scroll to position [51, 0]
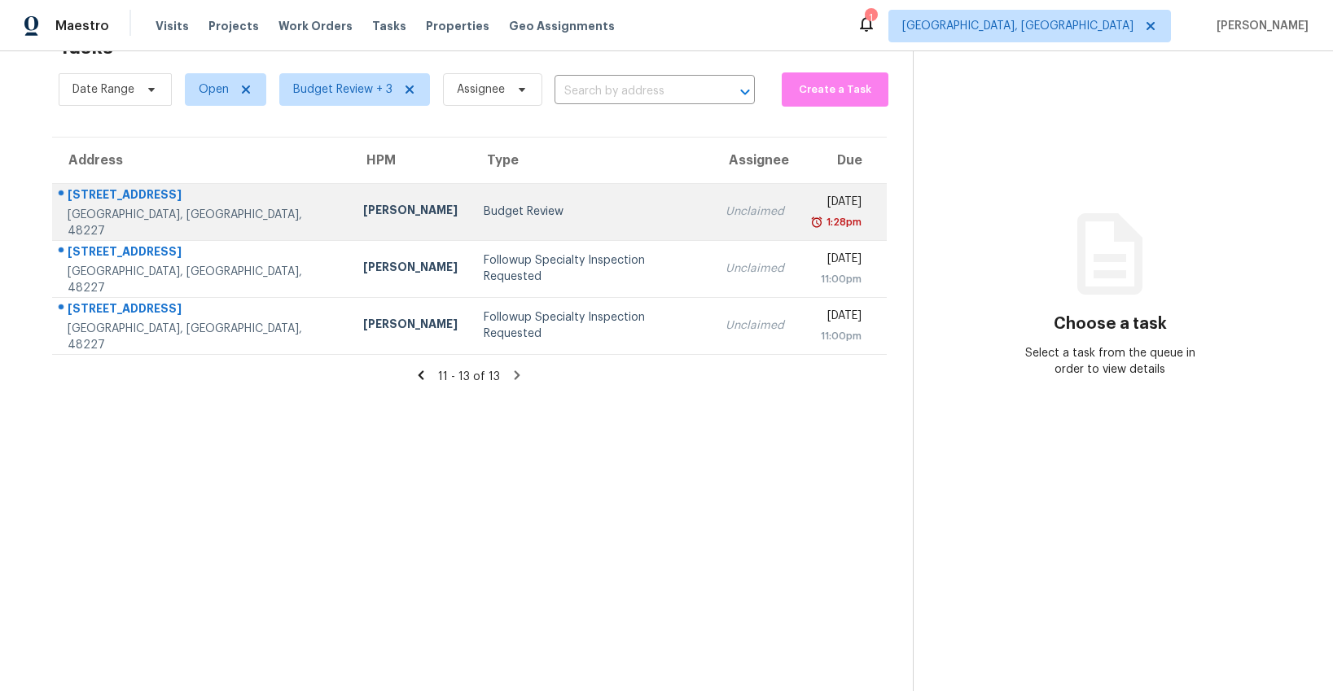
click at [476, 222] on td "Budget Review" at bounding box center [592, 211] width 242 height 57
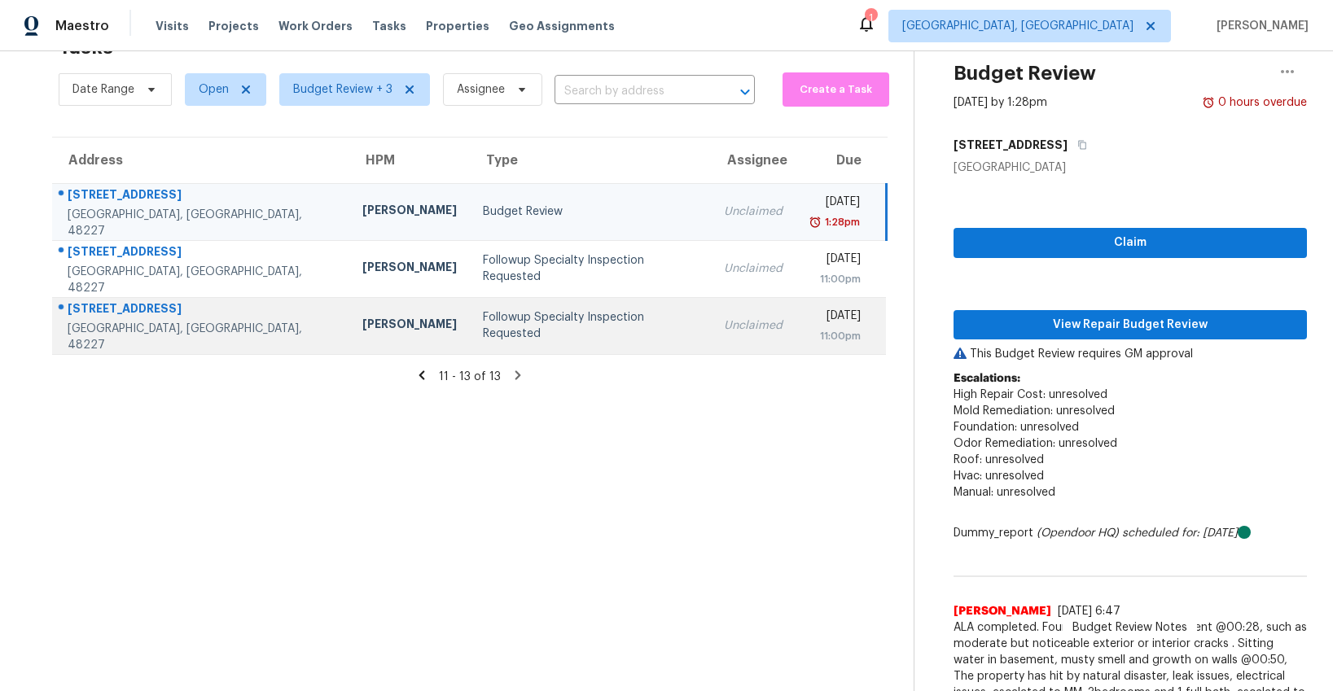
scroll to position [86, 0]
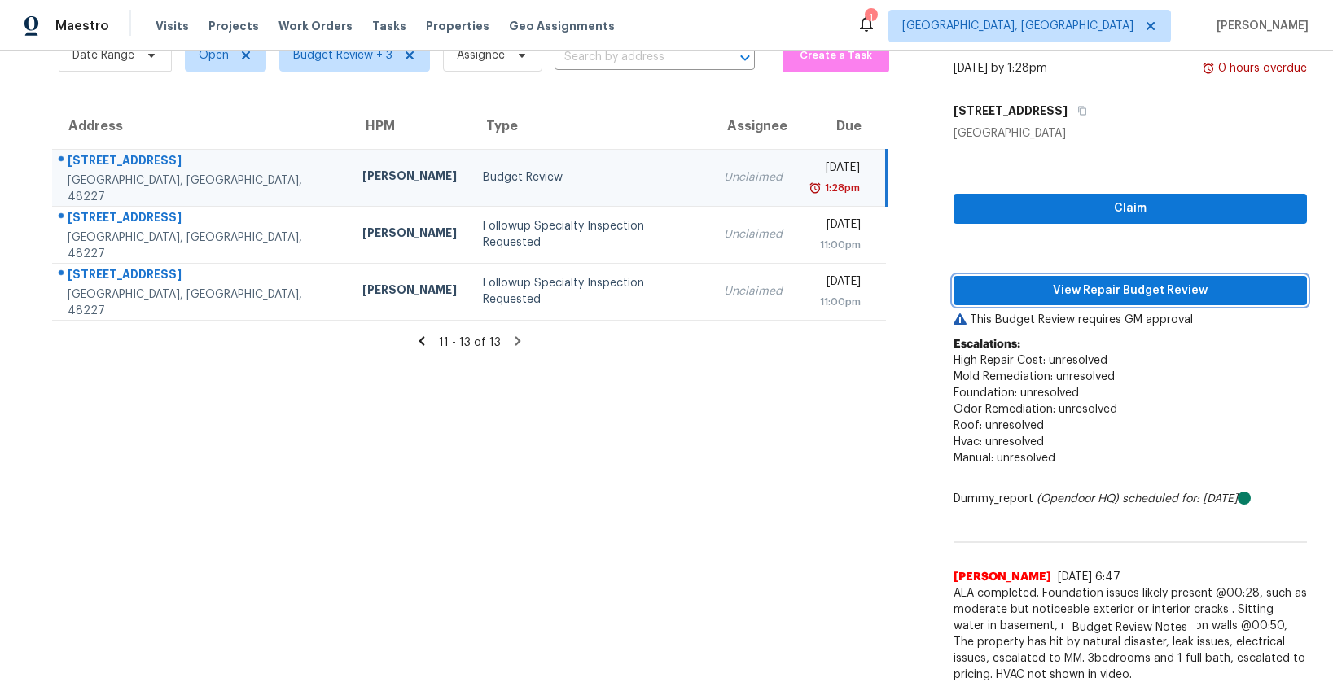
click at [1032, 286] on span "View Repair Budget Review" at bounding box center [1129, 291] width 327 height 20
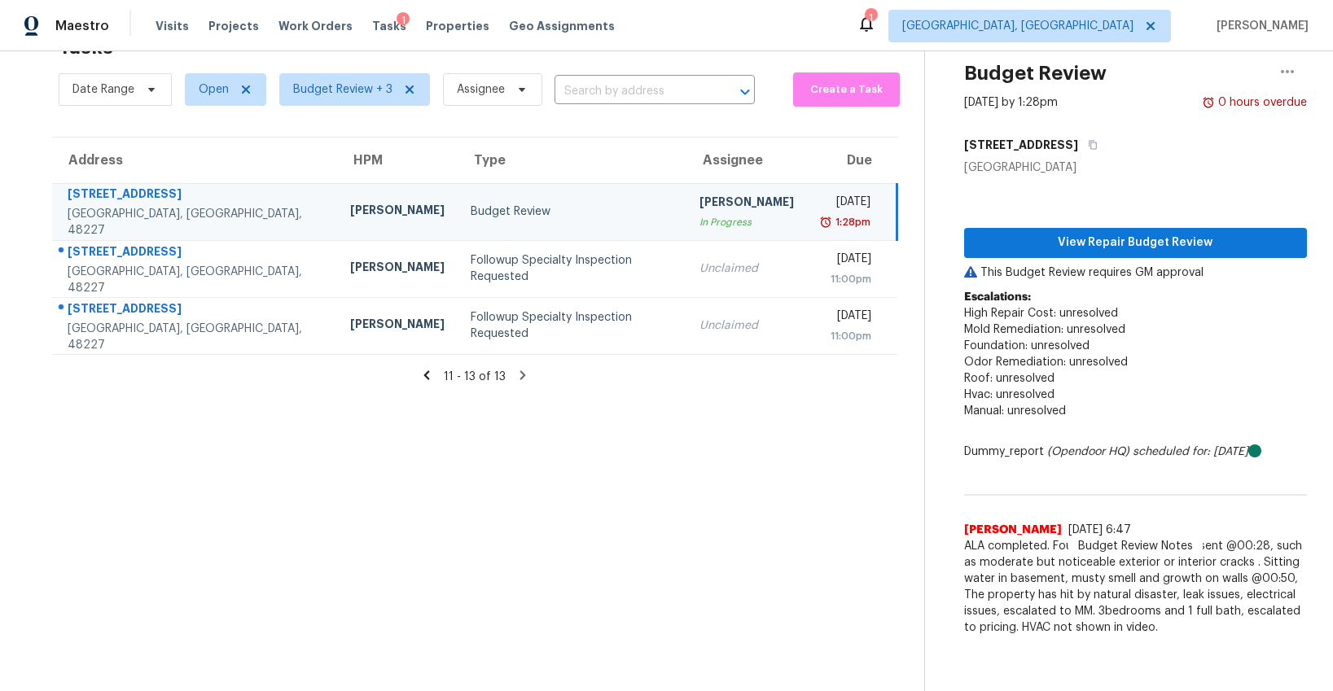
scroll to position [51, 0]
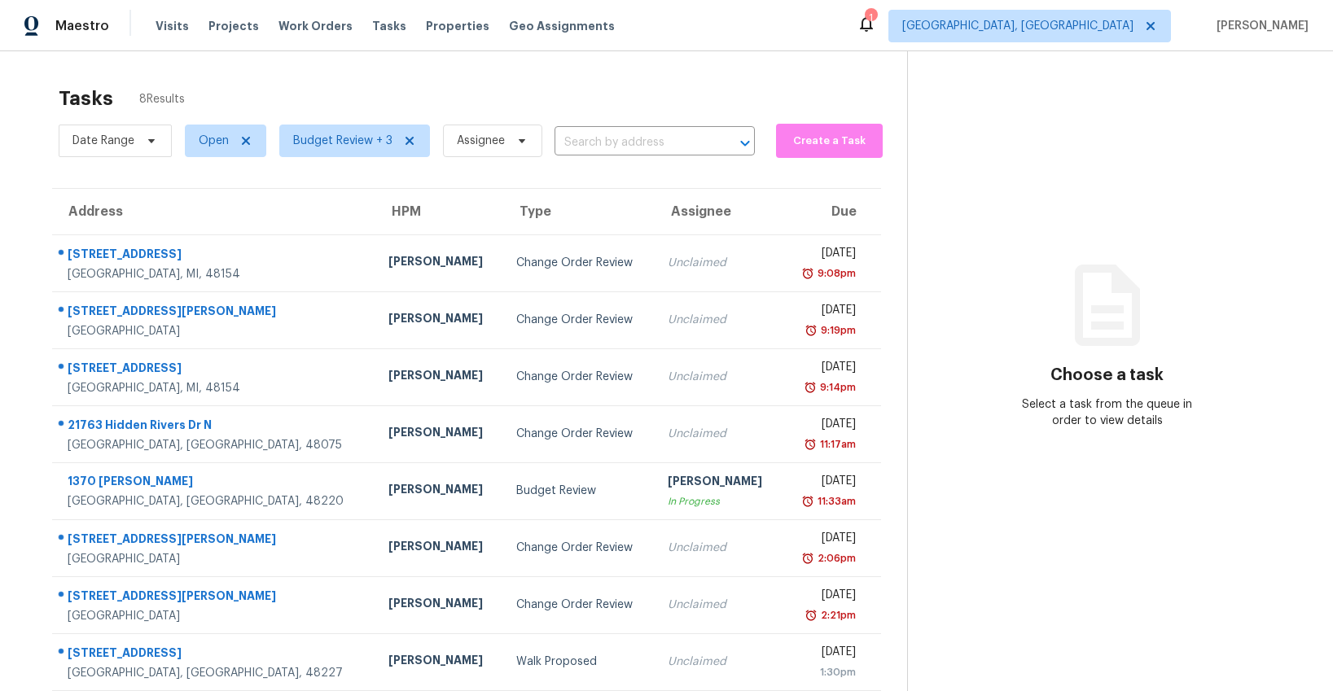
scroll to position [51, 0]
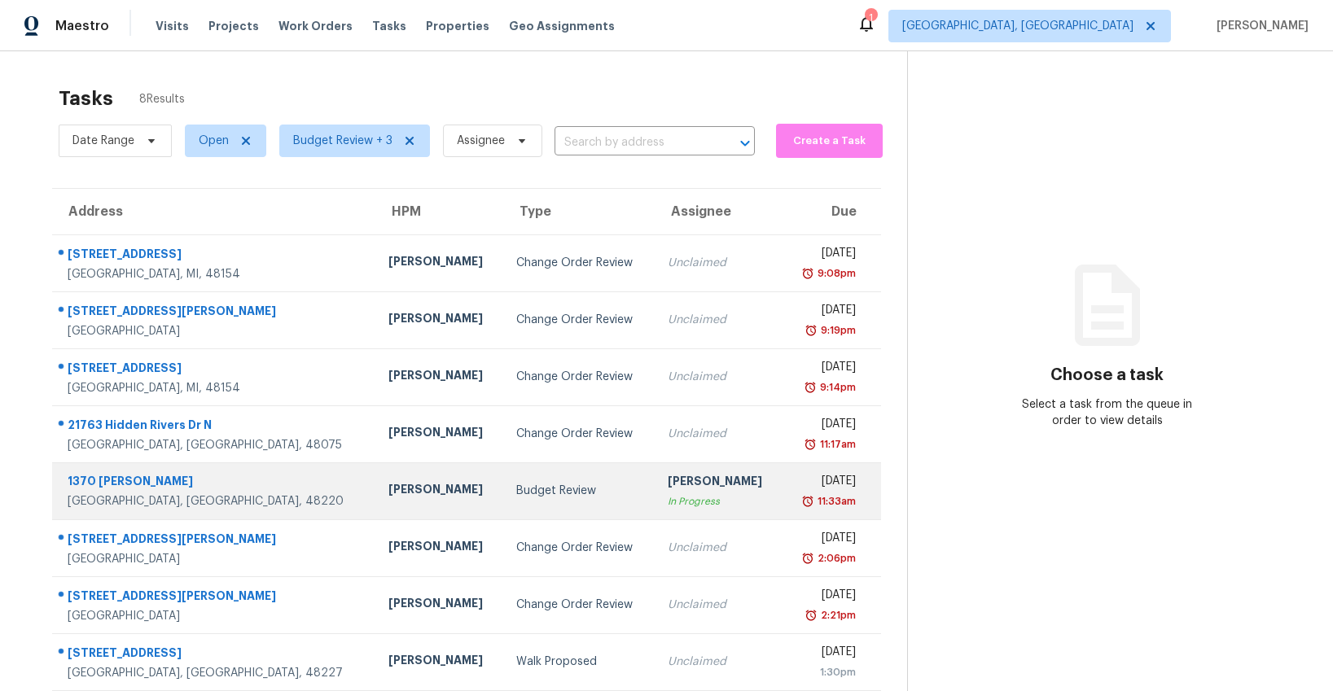
scroll to position [51, 0]
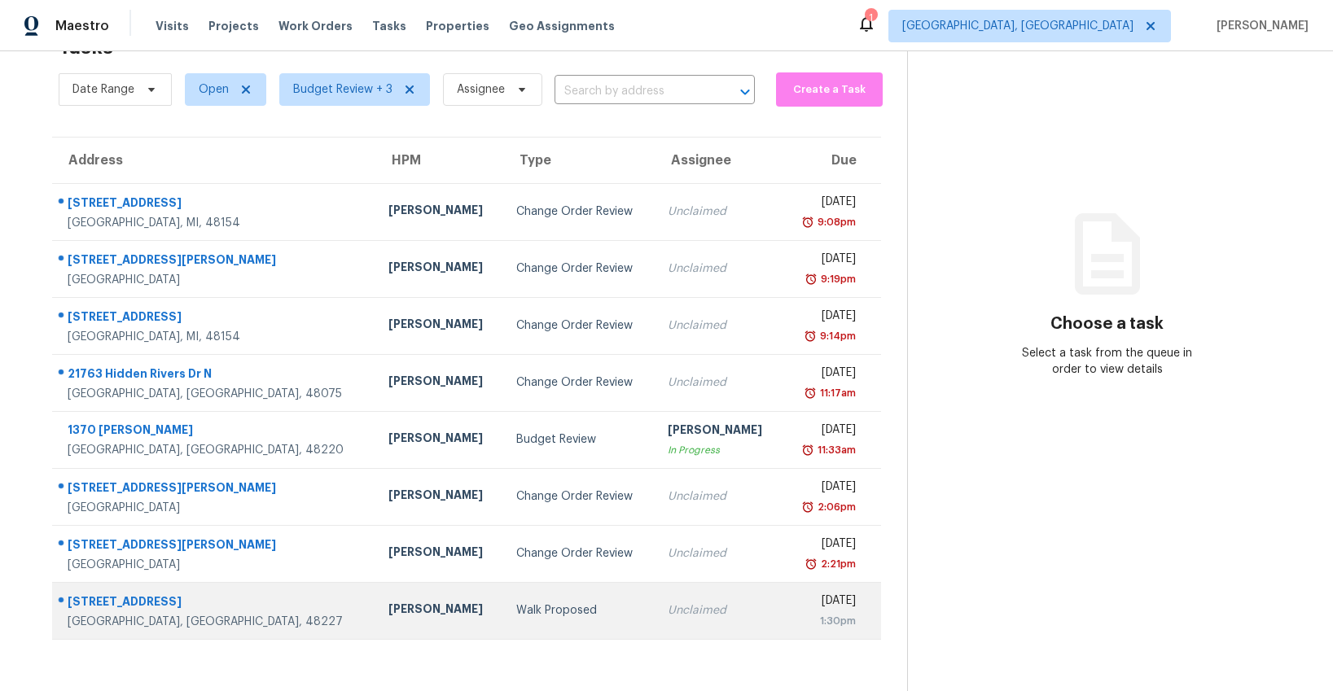
click at [519, 618] on div "Walk Proposed" at bounding box center [578, 611] width 125 height 16
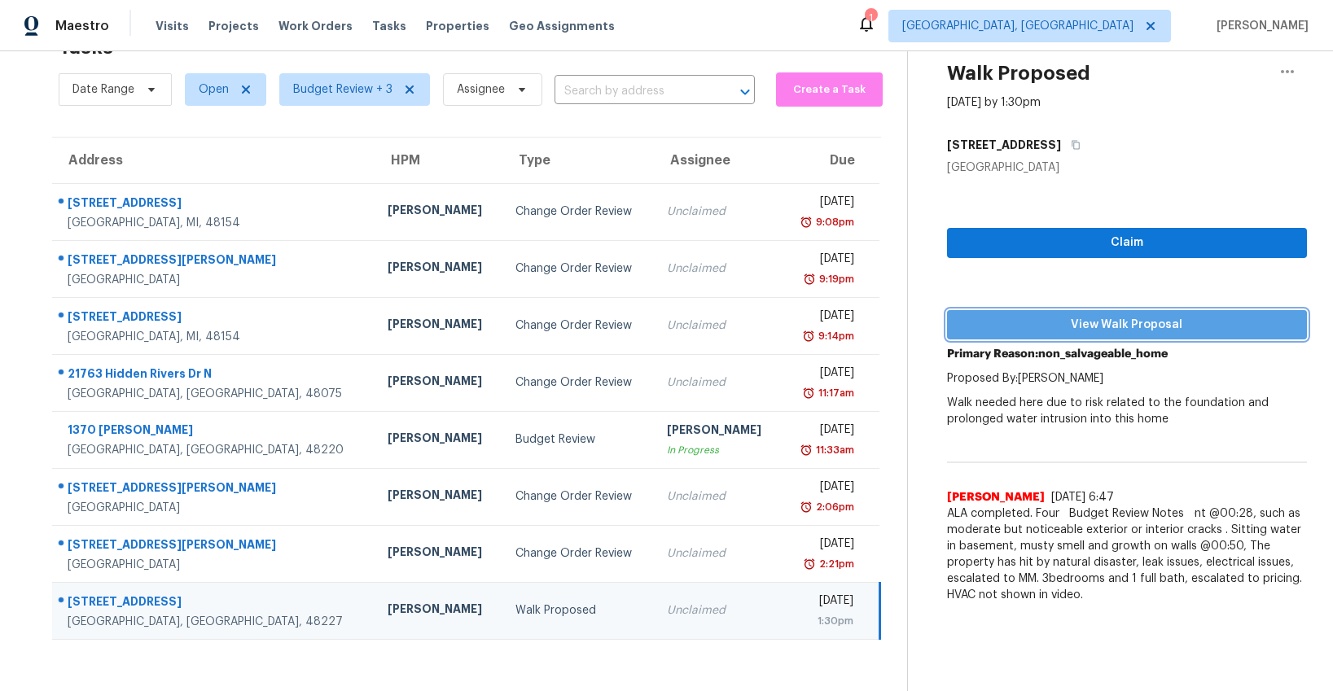
click at [1082, 327] on span "View Walk Proposal" at bounding box center [1127, 325] width 334 height 20
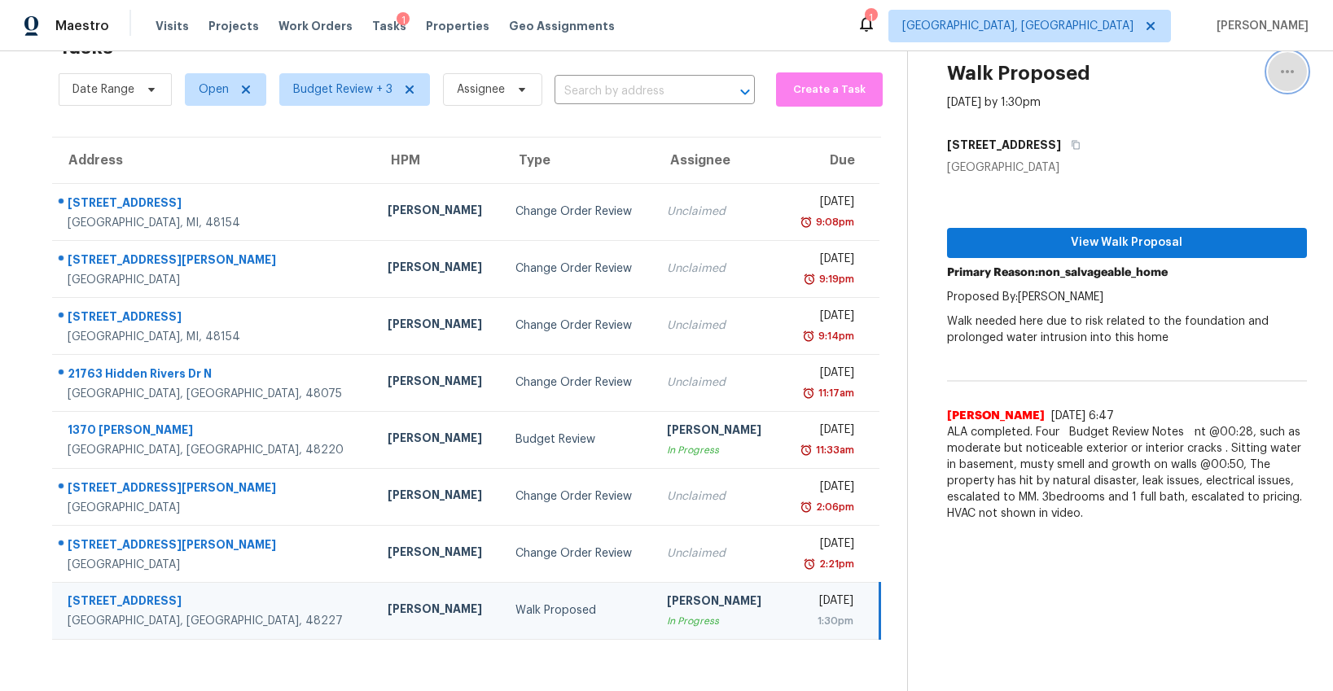
click at [1287, 70] on icon "button" at bounding box center [1288, 72] width 20 height 20
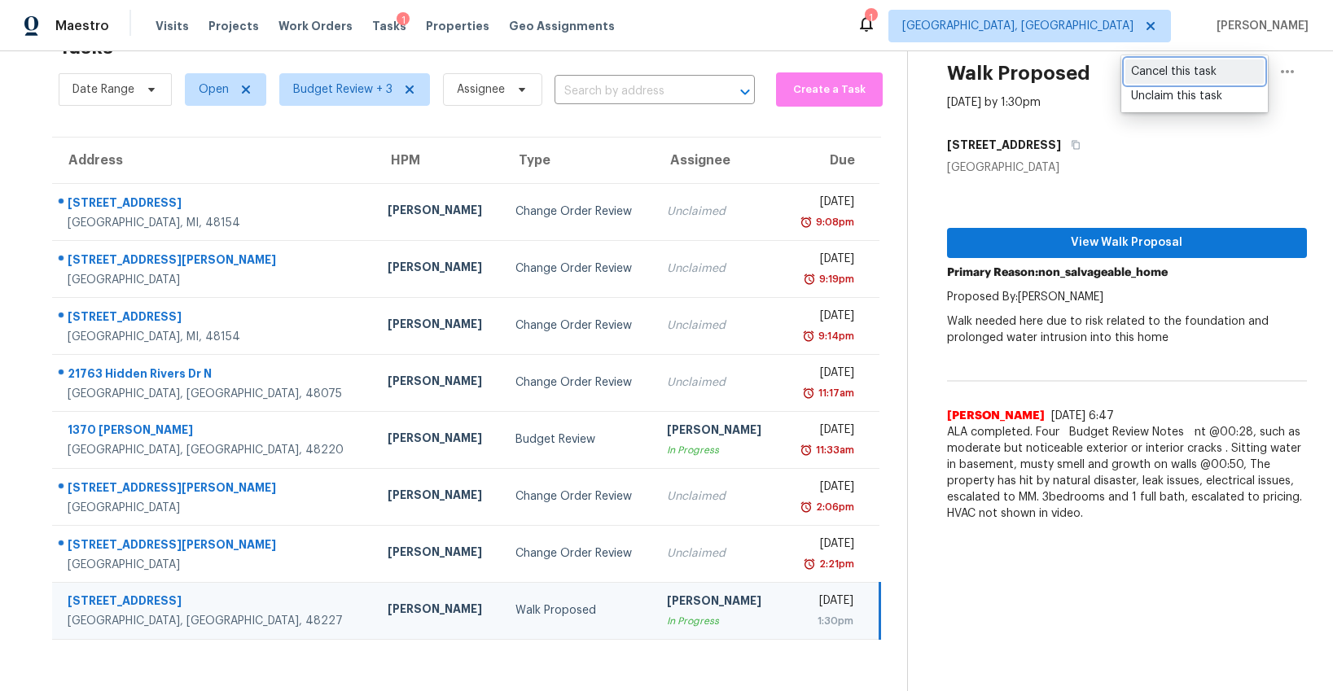
click at [1165, 77] on div "Cancel this task" at bounding box center [1194, 72] width 127 height 16
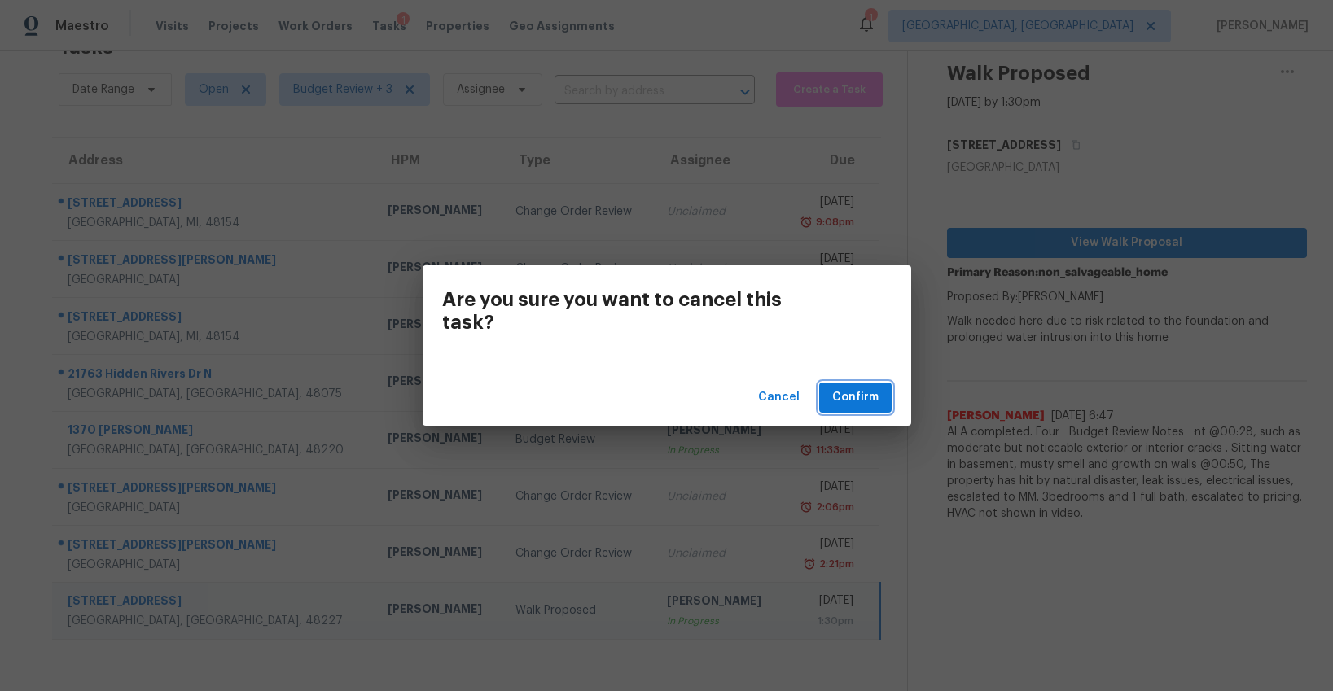
click at [882, 396] on button "Confirm" at bounding box center [855, 398] width 72 height 30
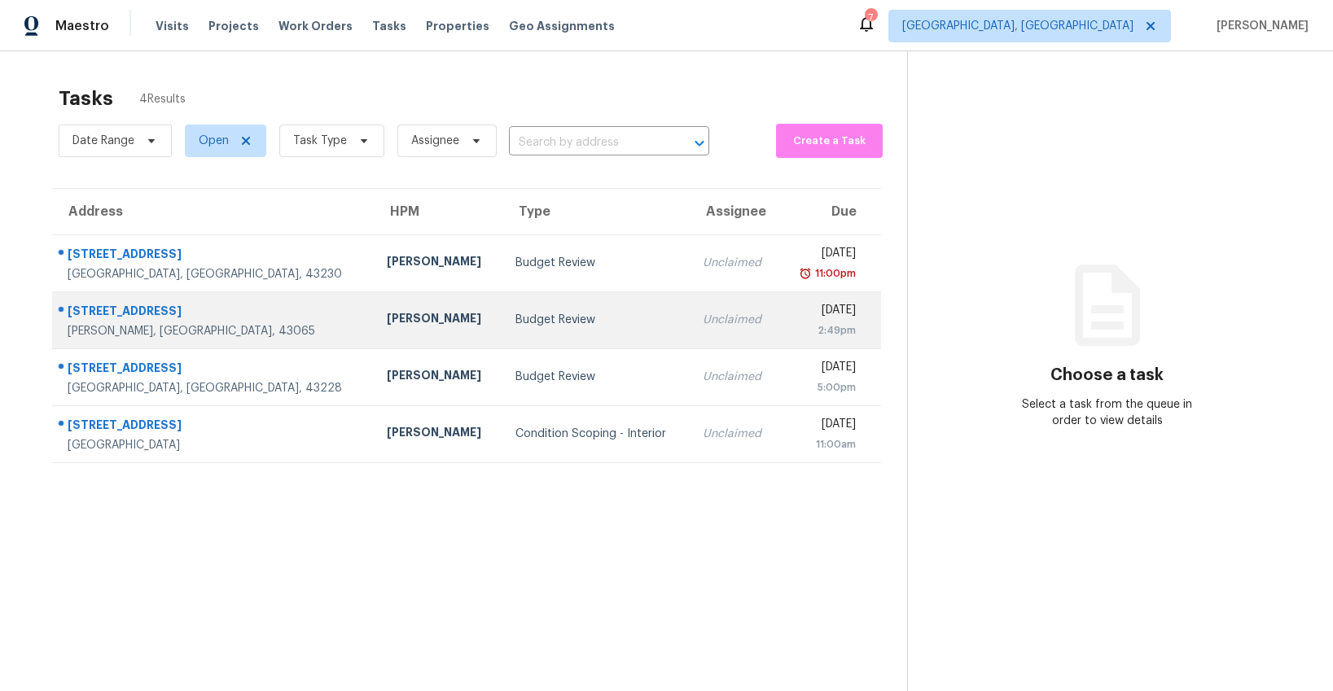
click at [502, 332] on td "Budget Review" at bounding box center [596, 319] width 188 height 57
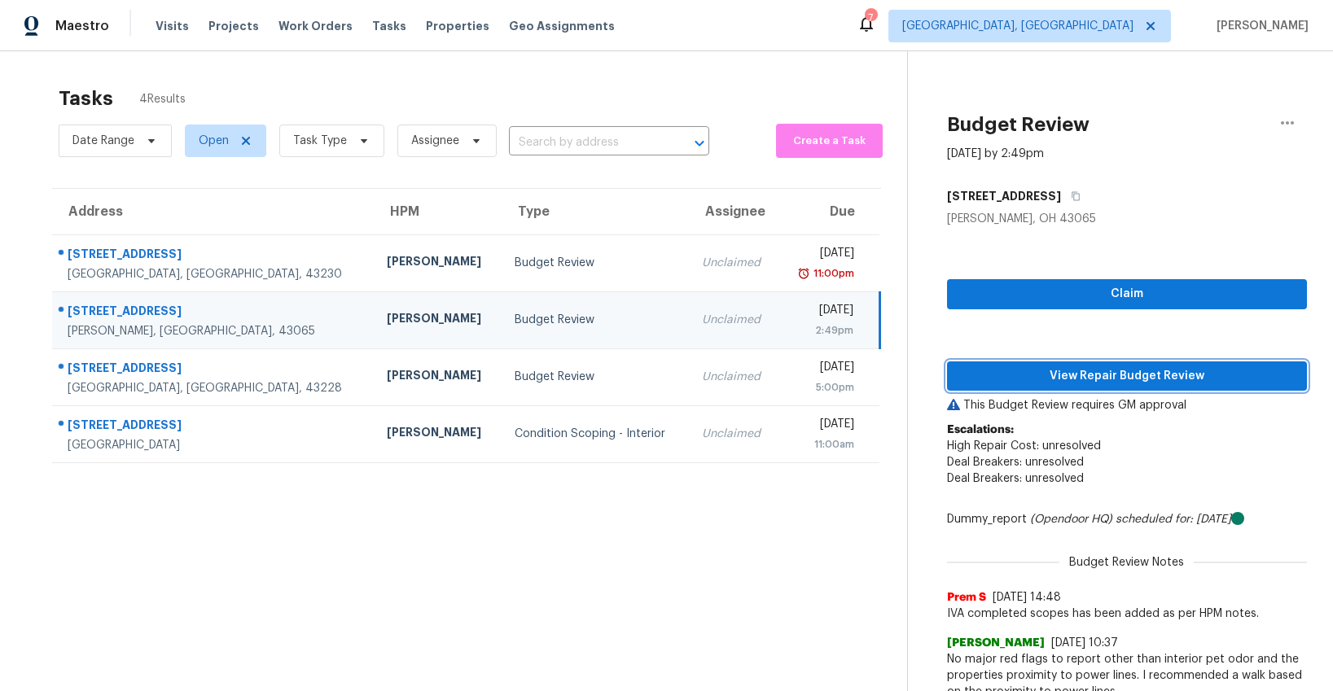
click at [1006, 379] on span "View Repair Budget Review" at bounding box center [1127, 376] width 334 height 20
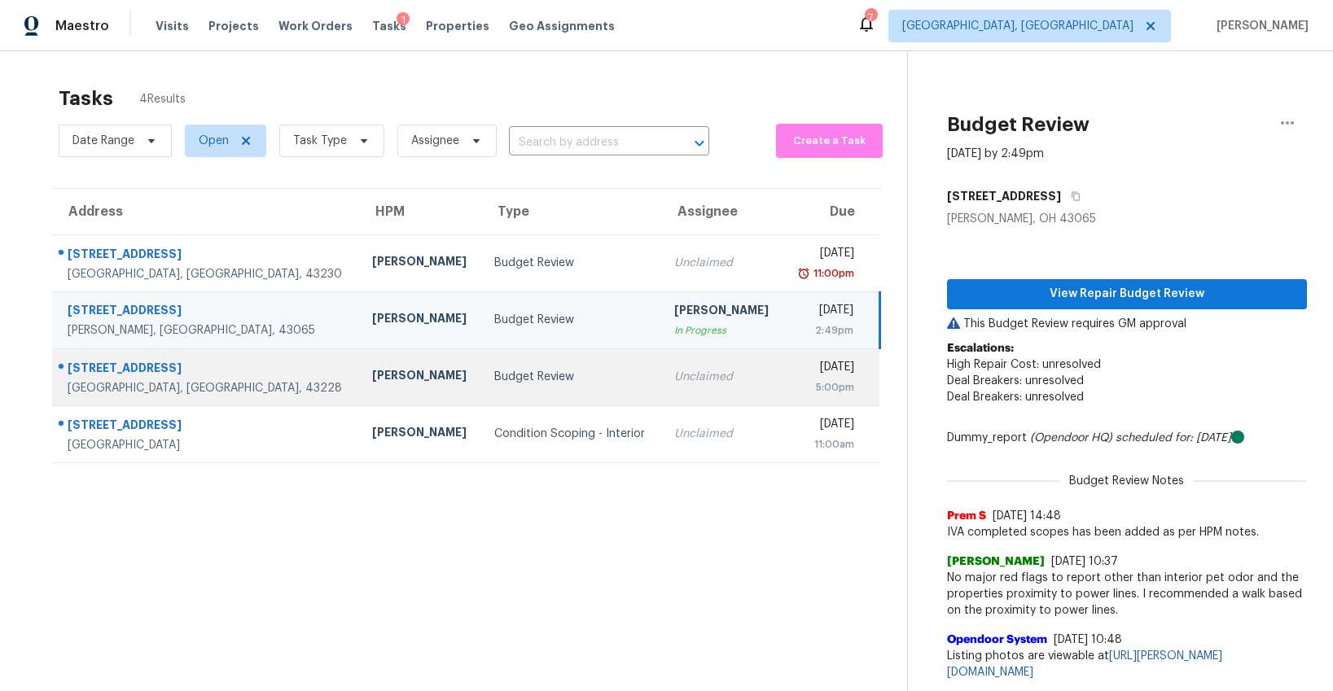
click at [492, 392] on td "Budget Review" at bounding box center [570, 376] width 179 height 57
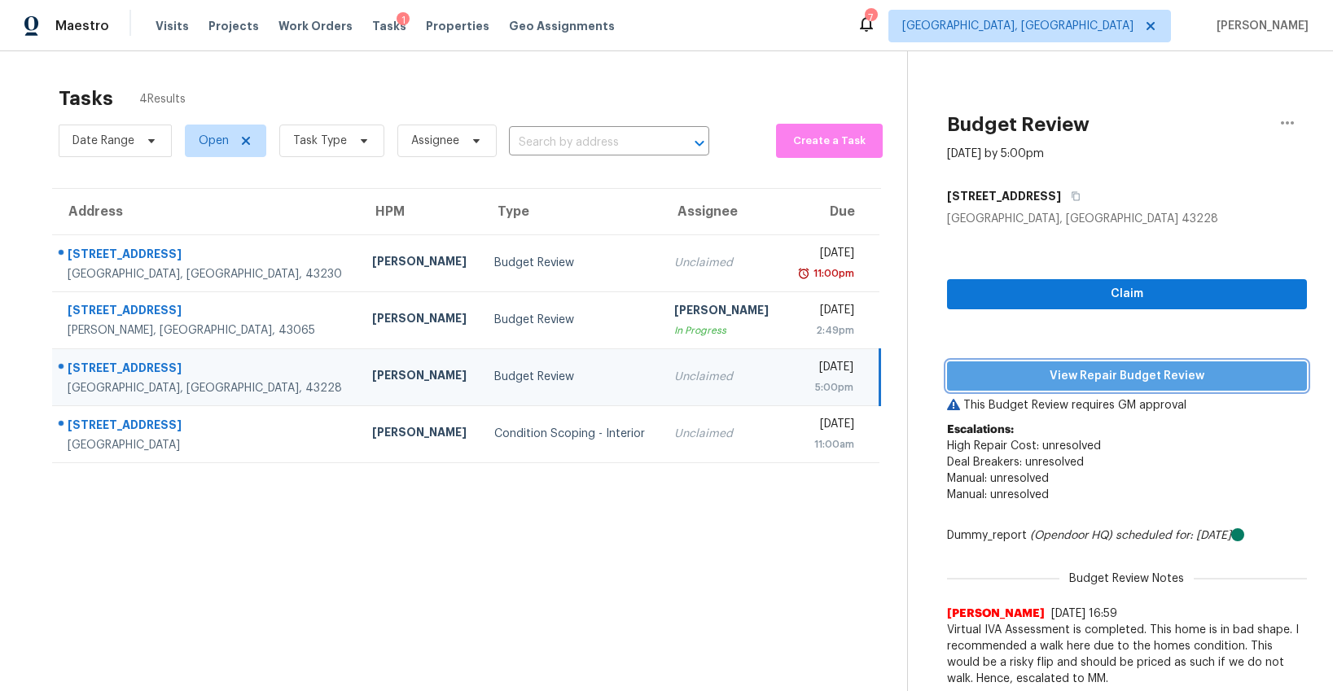
click at [1026, 387] on button "View Repair Budget Review" at bounding box center [1127, 377] width 360 height 30
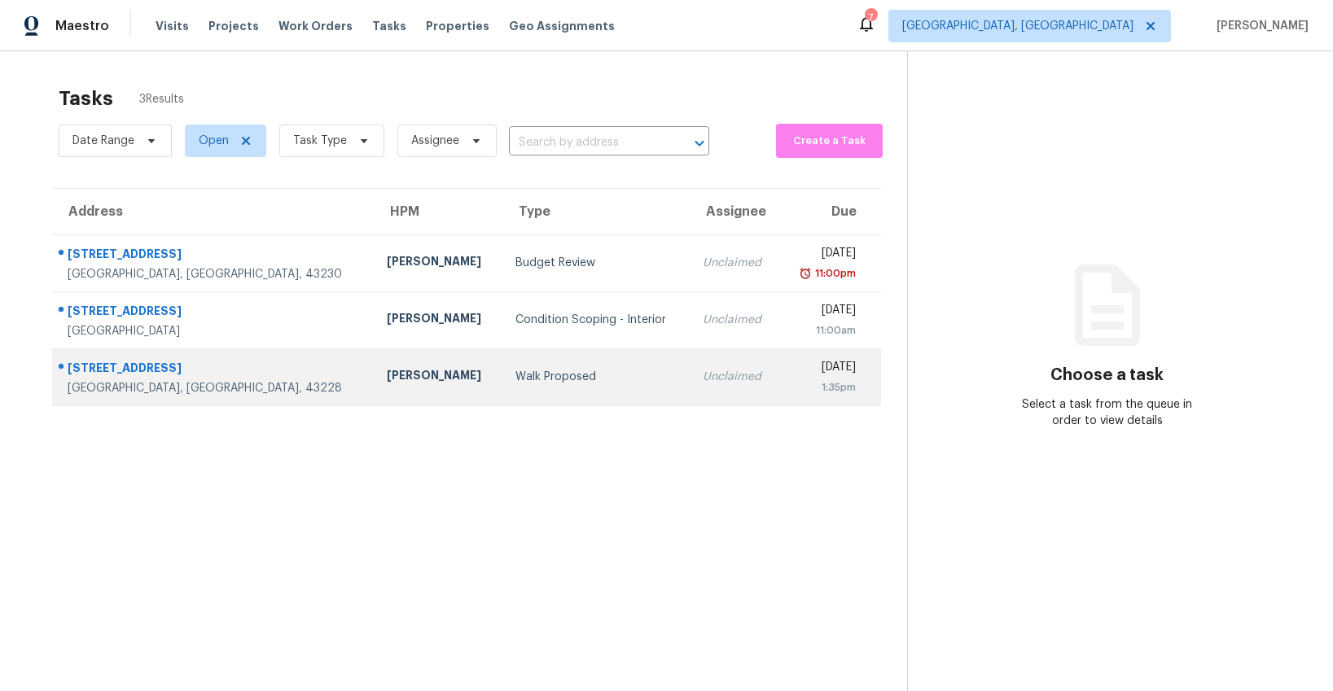
click at [520, 397] on td "Walk Proposed" at bounding box center [596, 376] width 188 height 57
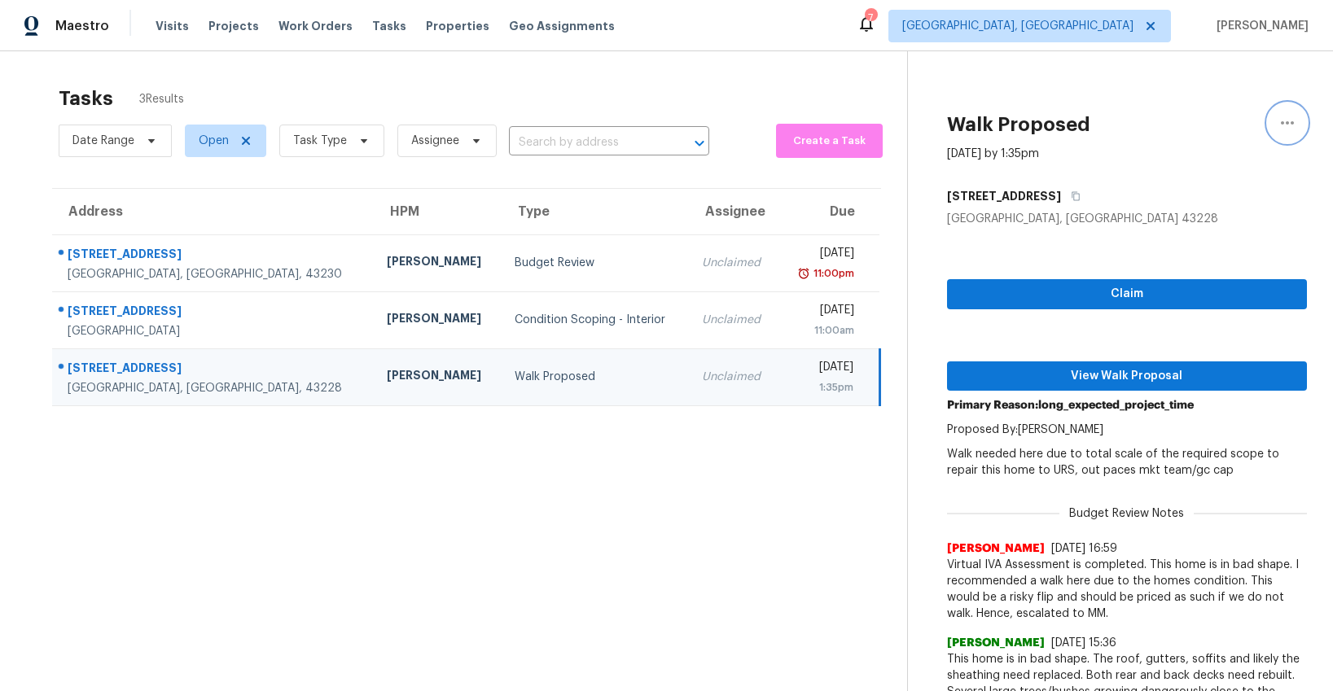
click at [1279, 118] on icon "button" at bounding box center [1288, 123] width 20 height 20
click at [1181, 121] on div "Cancel this task" at bounding box center [1194, 126] width 127 height 16
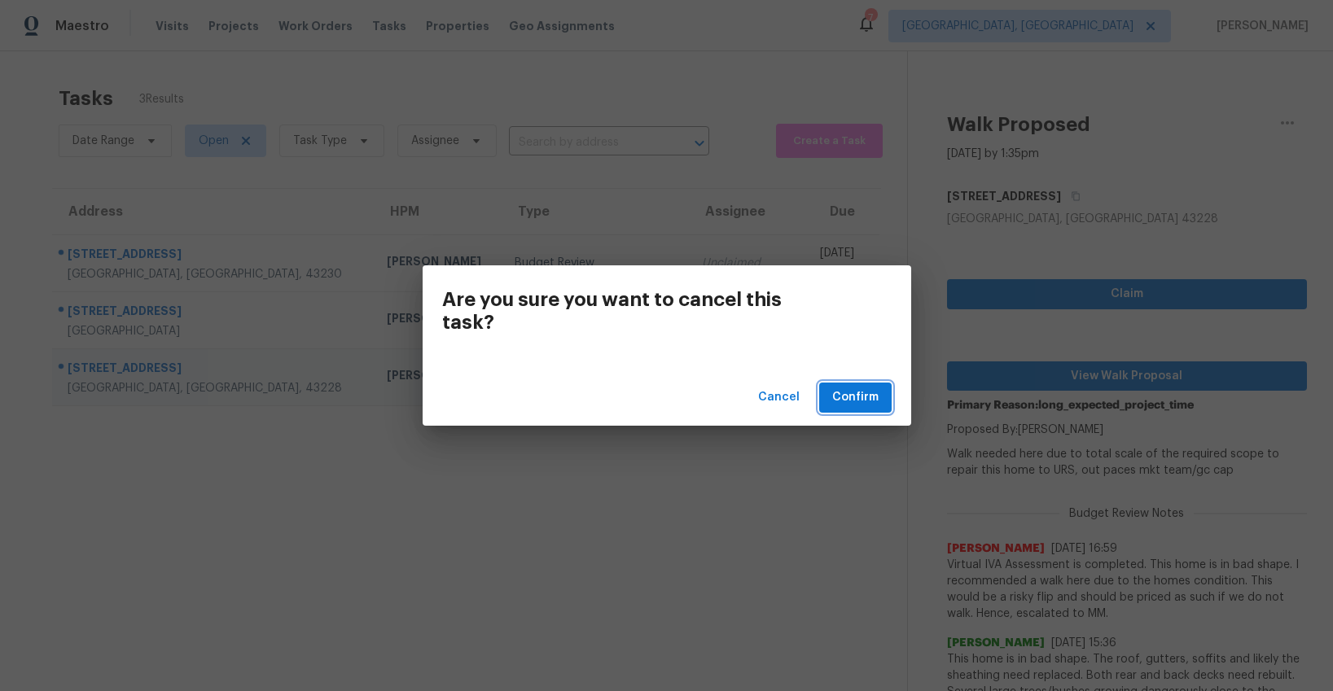
click at [855, 401] on span "Confirm" at bounding box center [855, 398] width 46 height 20
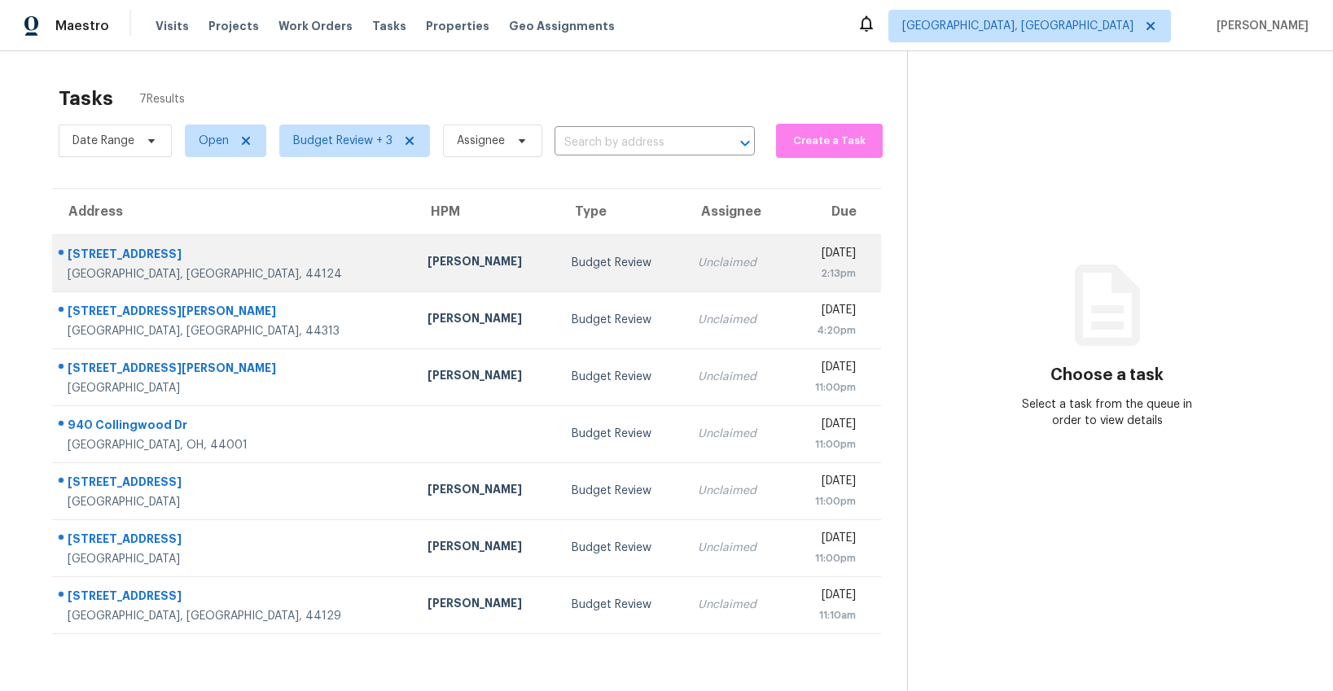
click at [559, 277] on td "Budget Review" at bounding box center [622, 262] width 126 height 57
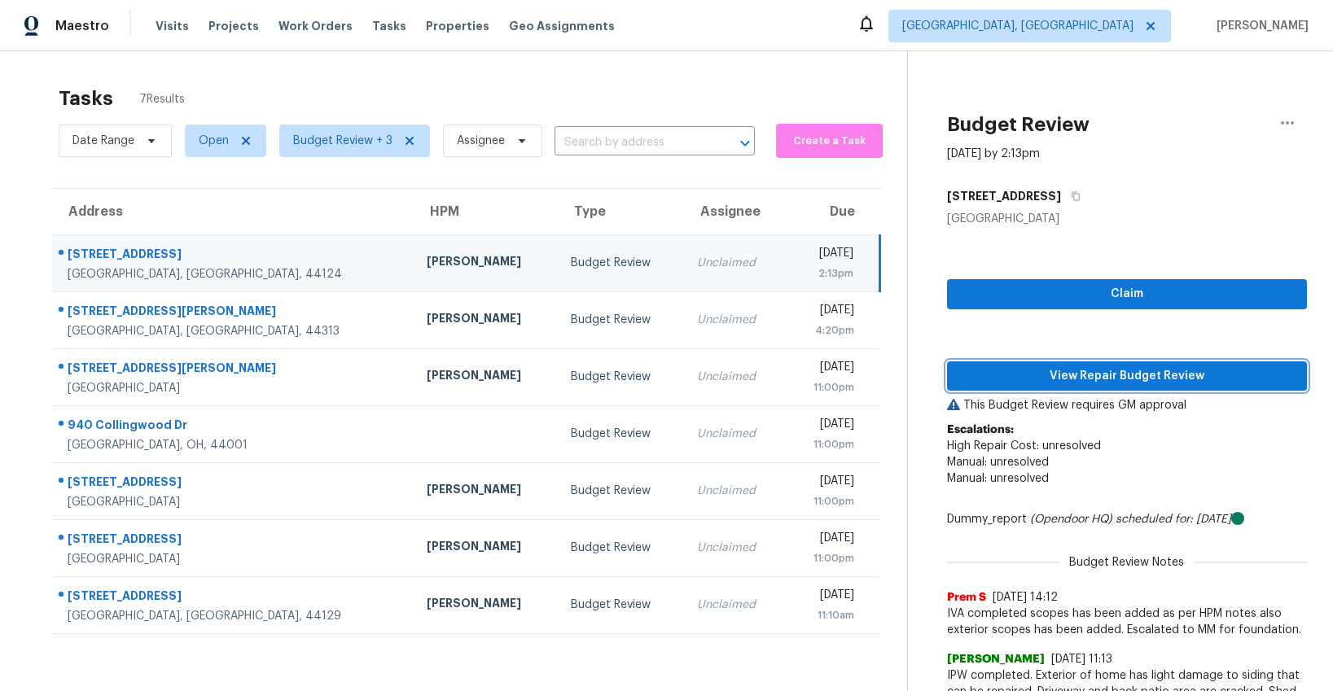
click at [1107, 384] on span "View Repair Budget Review" at bounding box center [1127, 376] width 334 height 20
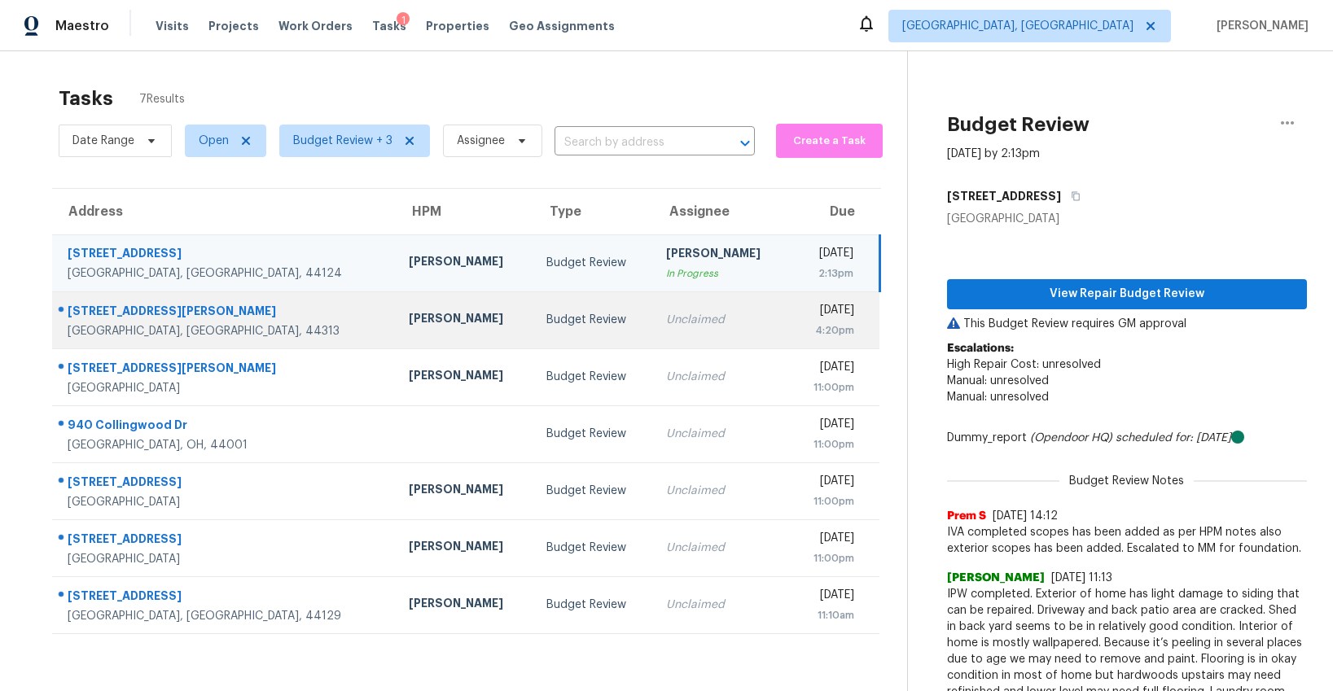
click at [533, 335] on td "Budget Review" at bounding box center [593, 319] width 121 height 57
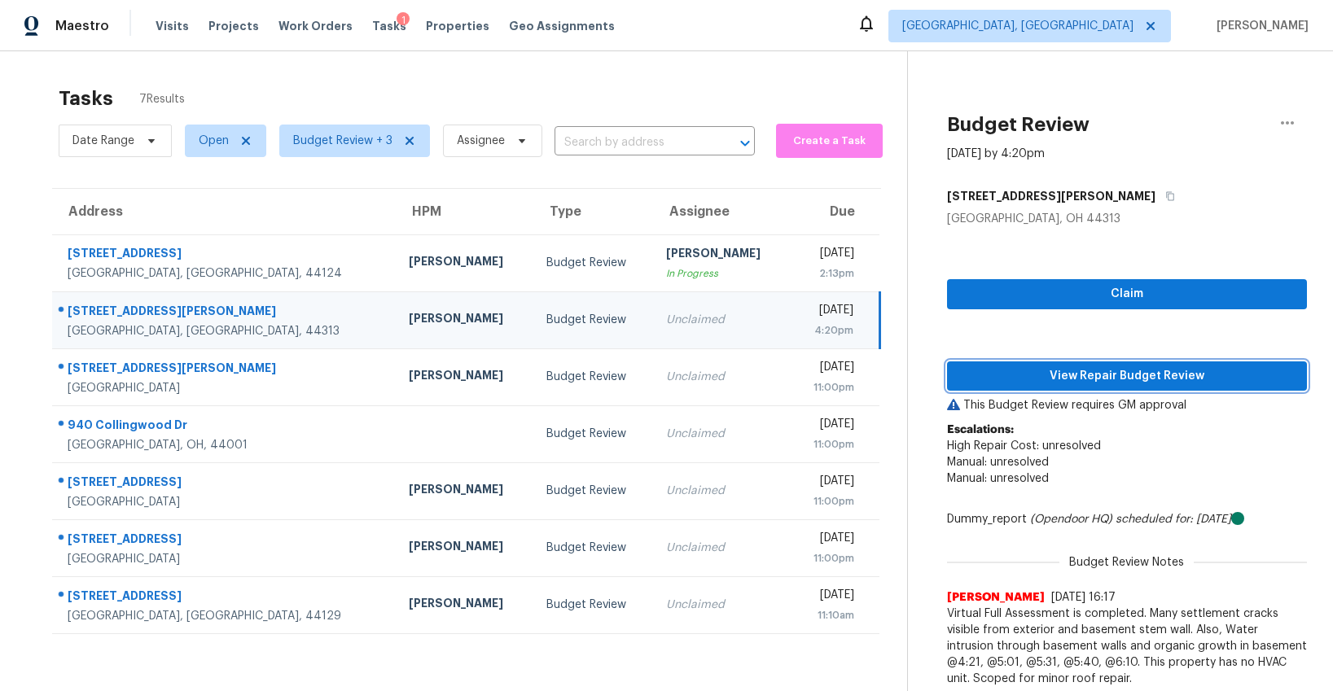
click at [1085, 371] on span "View Repair Budget Review" at bounding box center [1127, 376] width 334 height 20
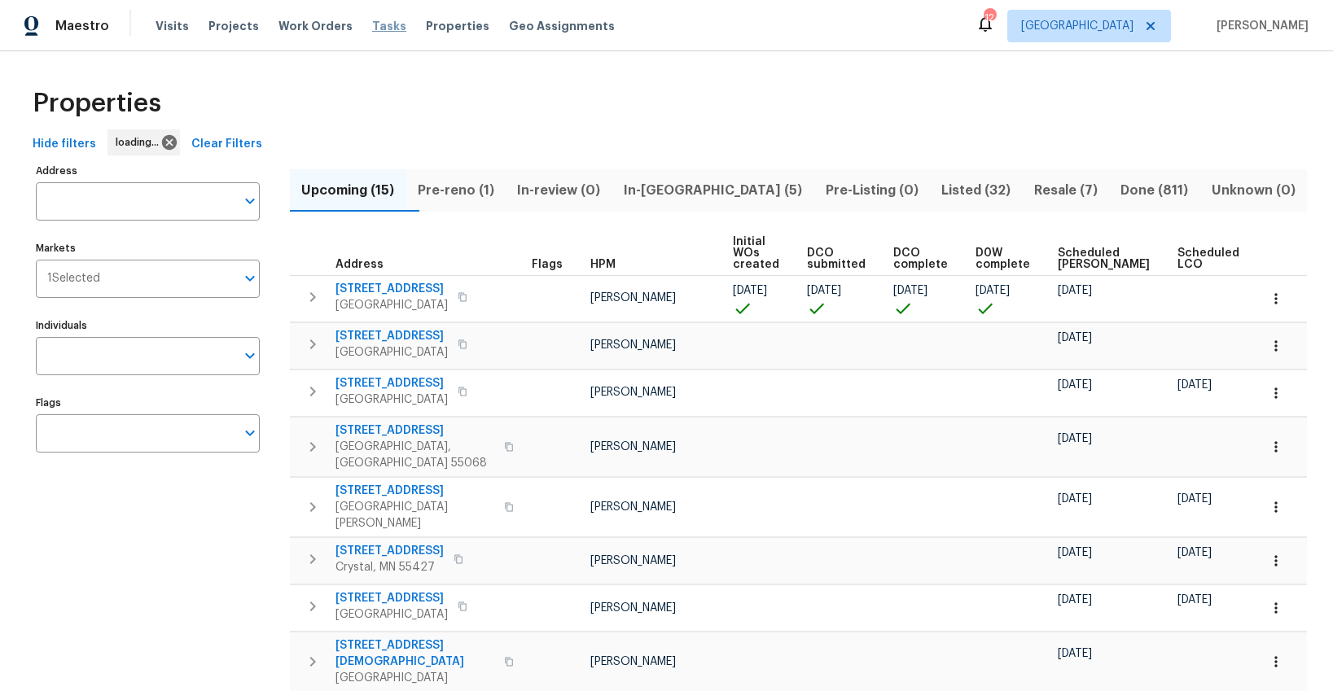
click at [372, 23] on span "Tasks" at bounding box center [389, 25] width 34 height 11
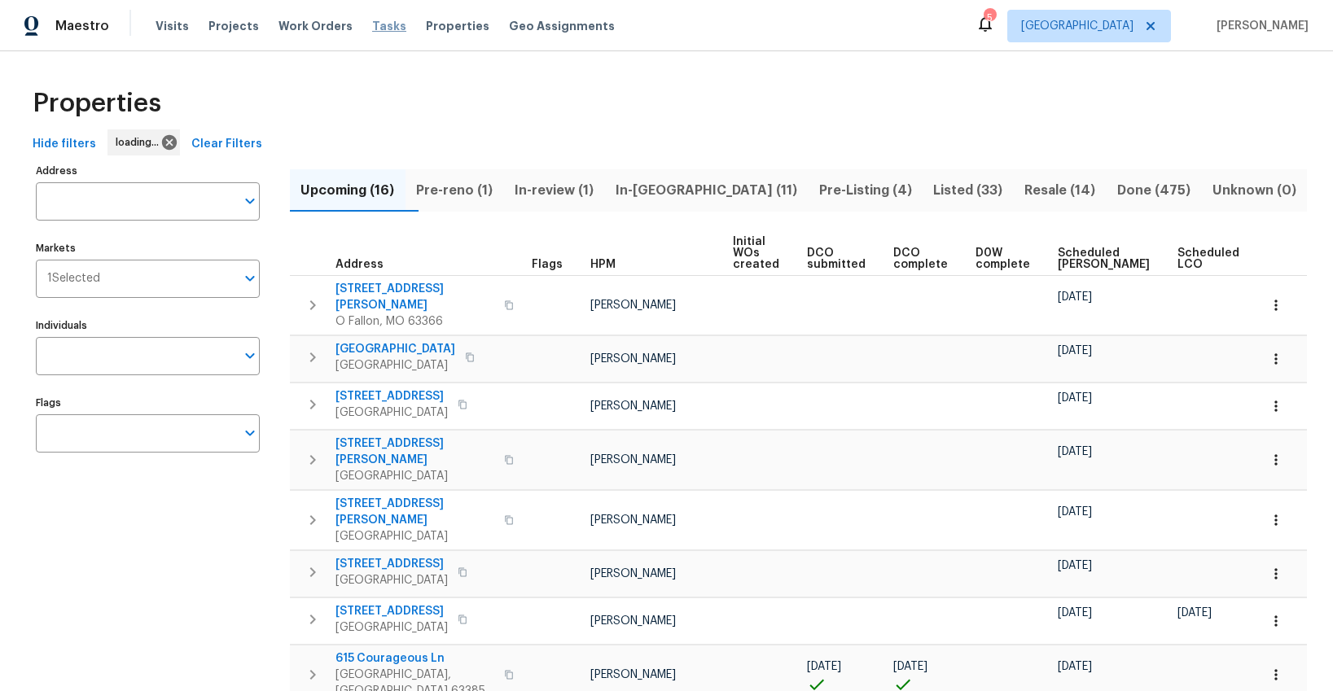
click at [372, 26] on span "Tasks" at bounding box center [389, 25] width 34 height 11
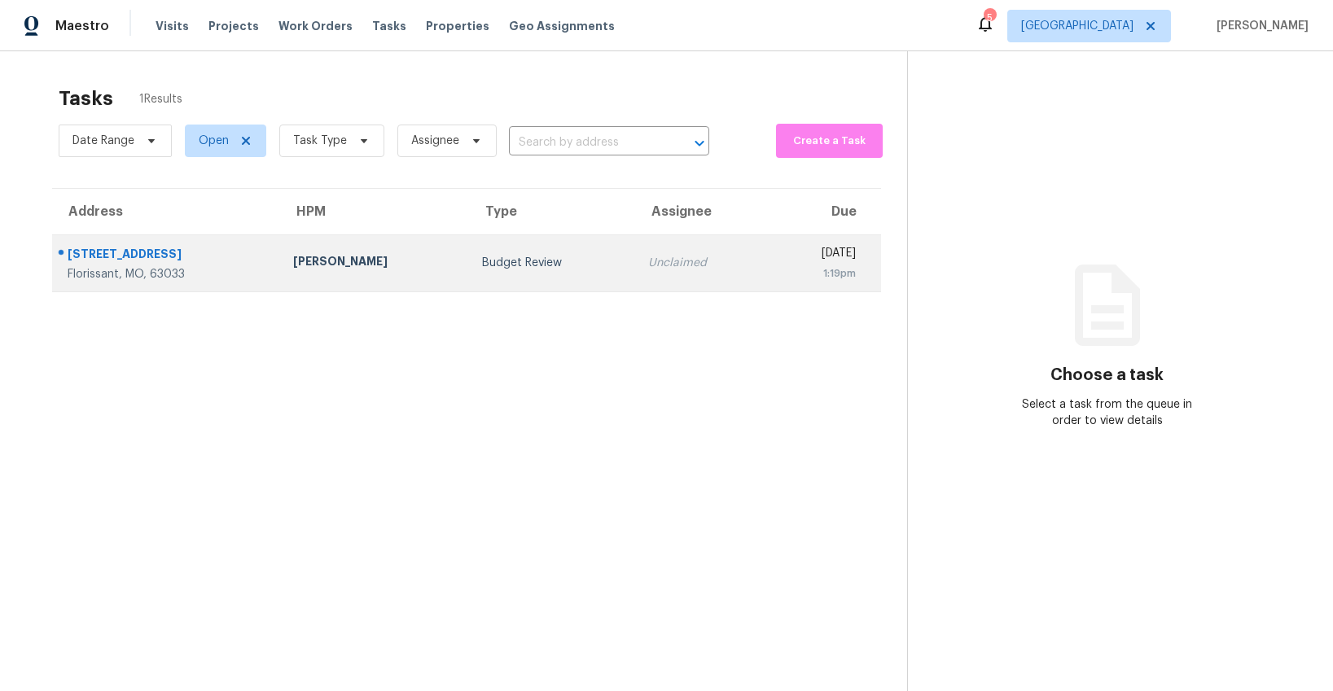
click at [482, 265] on div "Budget Review" at bounding box center [552, 263] width 140 height 16
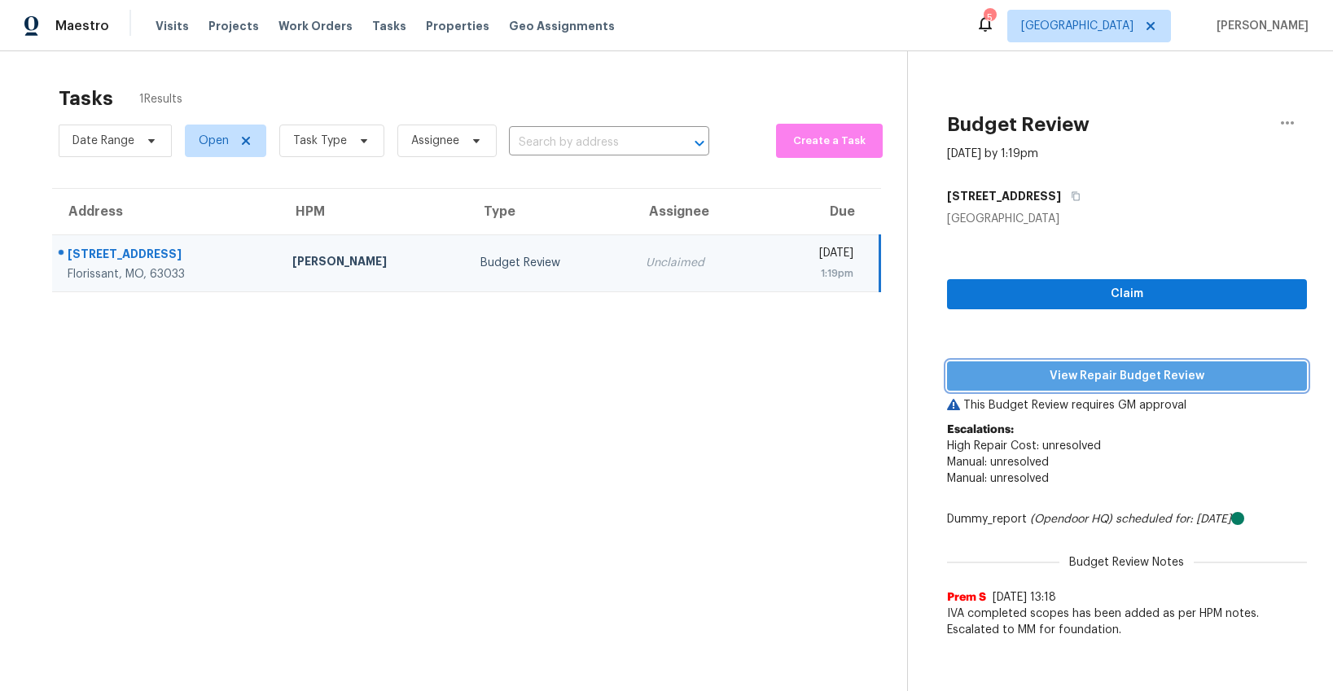
click at [1139, 372] on span "View Repair Budget Review" at bounding box center [1127, 376] width 334 height 20
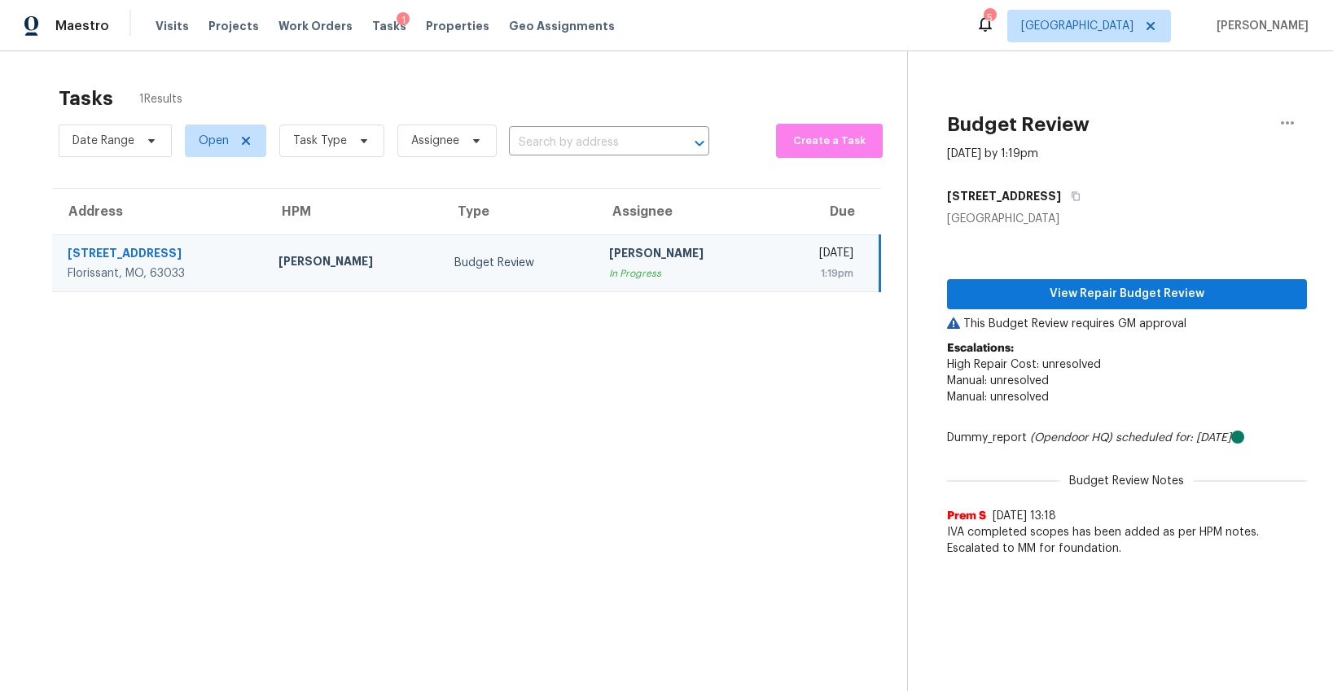
click at [454, 260] on div "Budget Review" at bounding box center [518, 263] width 129 height 16
click at [1137, 287] on span "View Repair Budget Review" at bounding box center [1127, 294] width 334 height 20
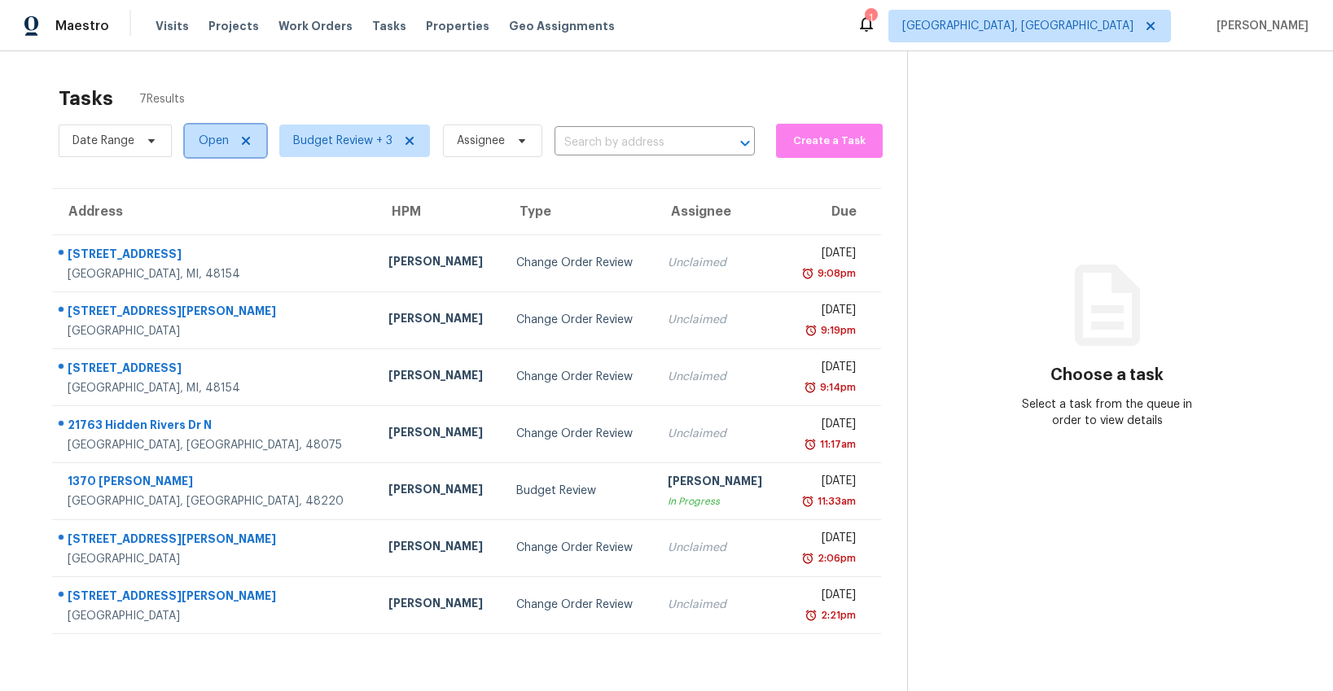
click at [248, 140] on icon at bounding box center [245, 140] width 13 height 13
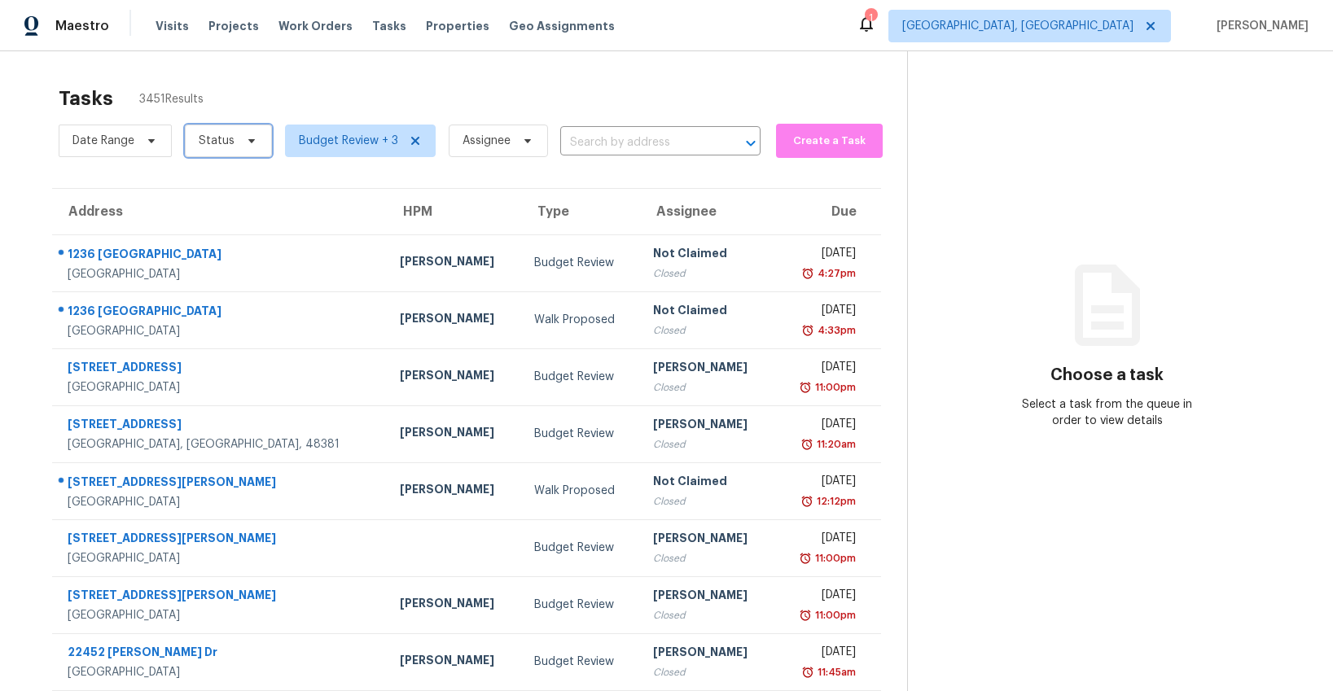
click at [248, 144] on icon at bounding box center [251, 140] width 13 height 13
click at [234, 185] on label "Closed" at bounding box center [223, 187] width 59 height 16
click at [204, 185] on input "Closed" at bounding box center [199, 184] width 11 height 11
checkbox input "true"
click at [268, 90] on div "Tasks 3444 Results" at bounding box center [483, 98] width 848 height 42
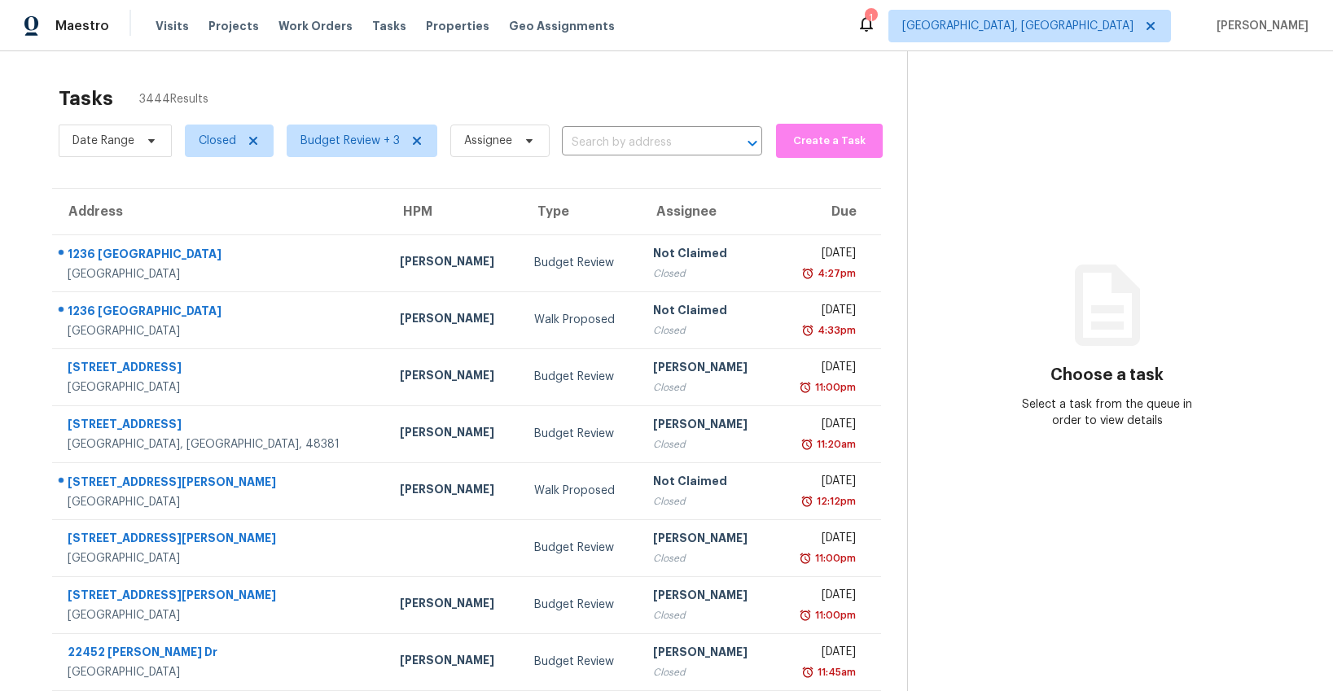
scroll to position [8, 0]
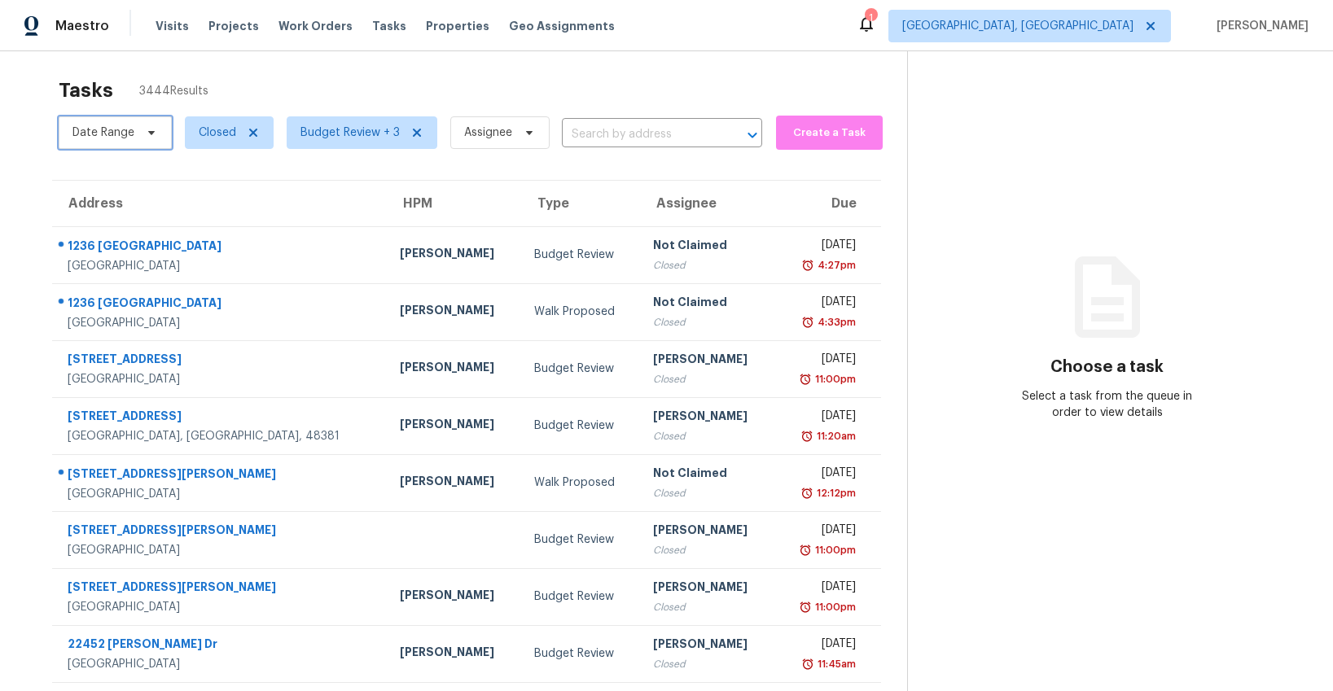
click at [149, 137] on icon at bounding box center [151, 132] width 13 height 13
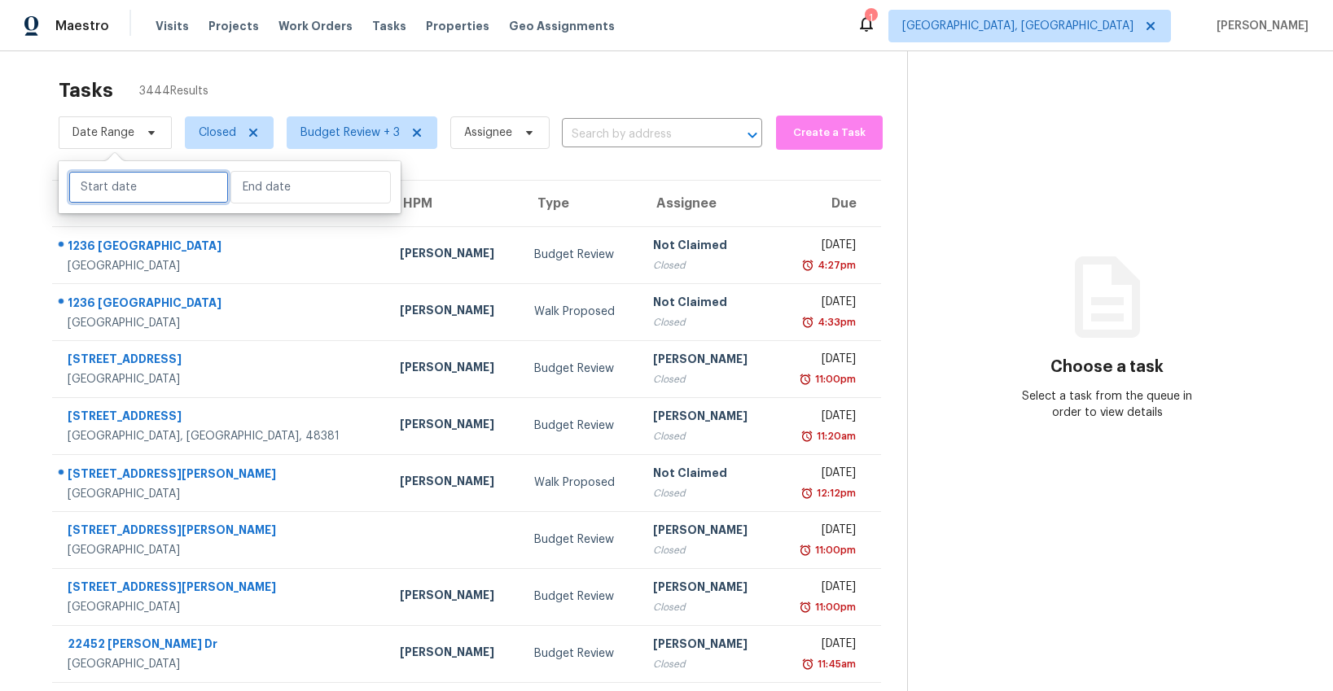
select select "8"
select select "2025"
select select "9"
select select "2025"
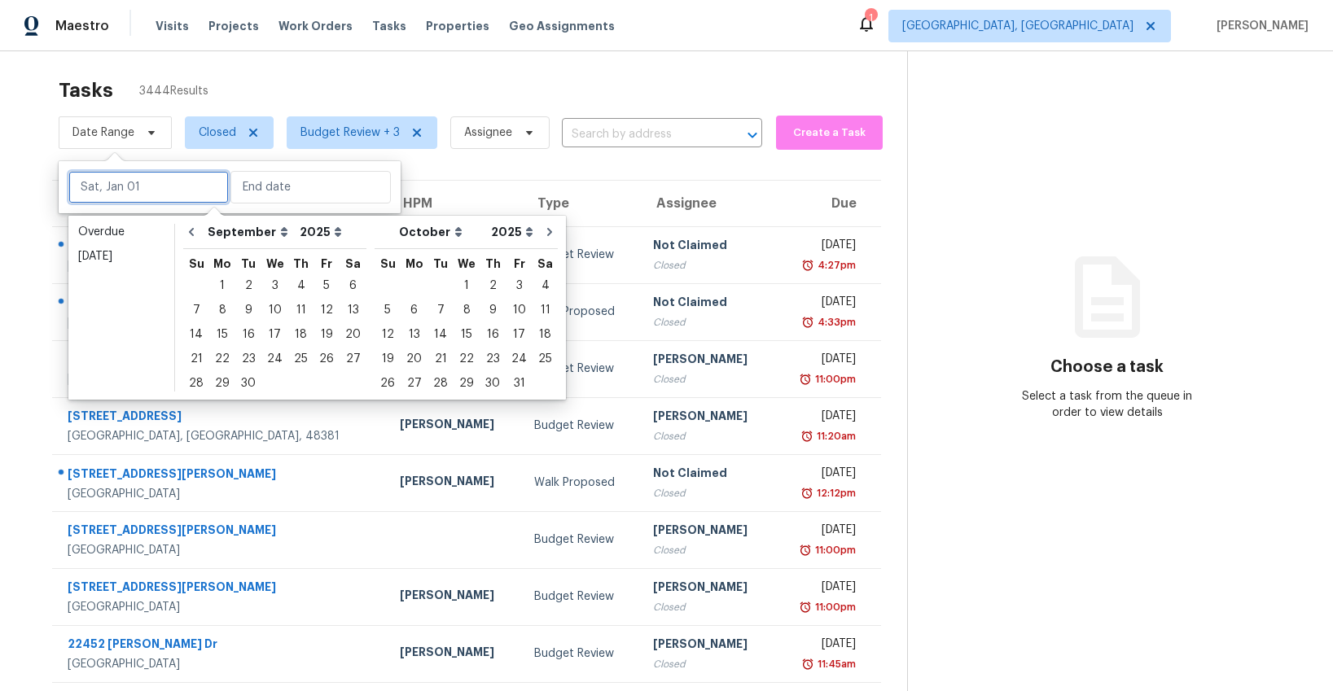
click at [168, 191] on input "text" at bounding box center [148, 187] width 160 height 33
type input "[DATE]"
click at [221, 289] on div "1" at bounding box center [222, 285] width 26 height 23
type input "Mon, Sep 01"
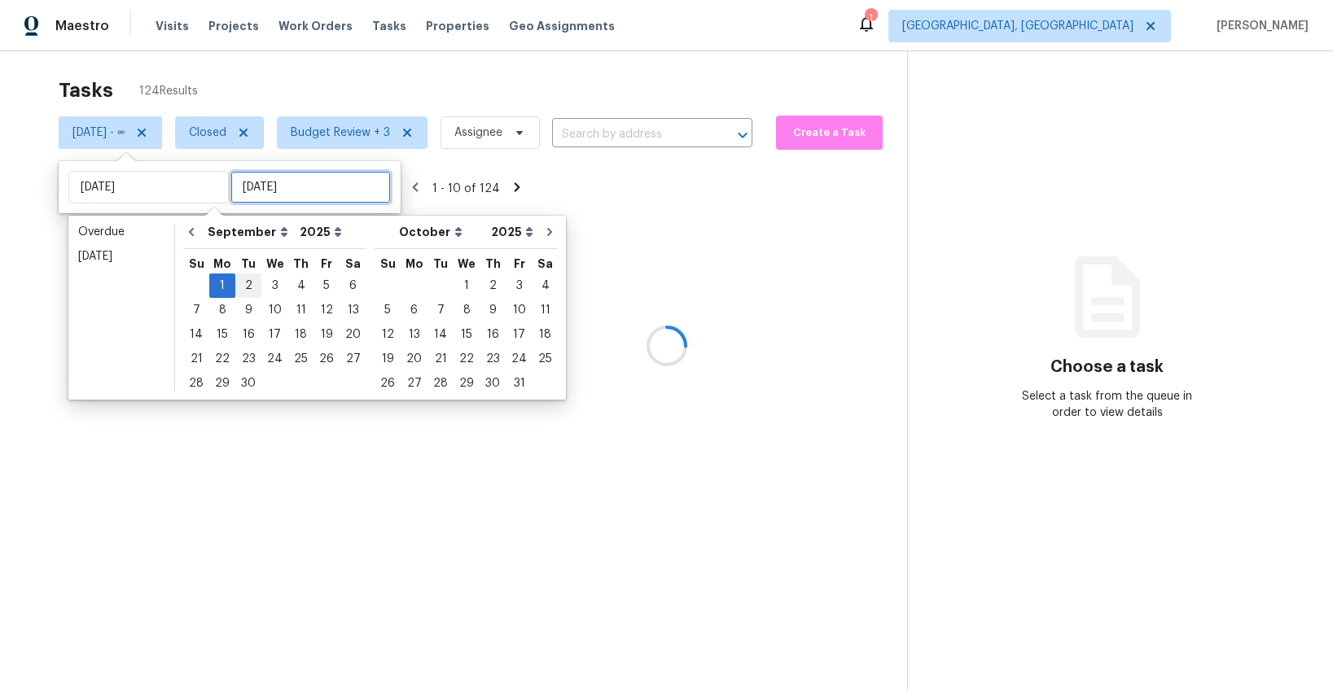
type input "Tue, Sep 02"
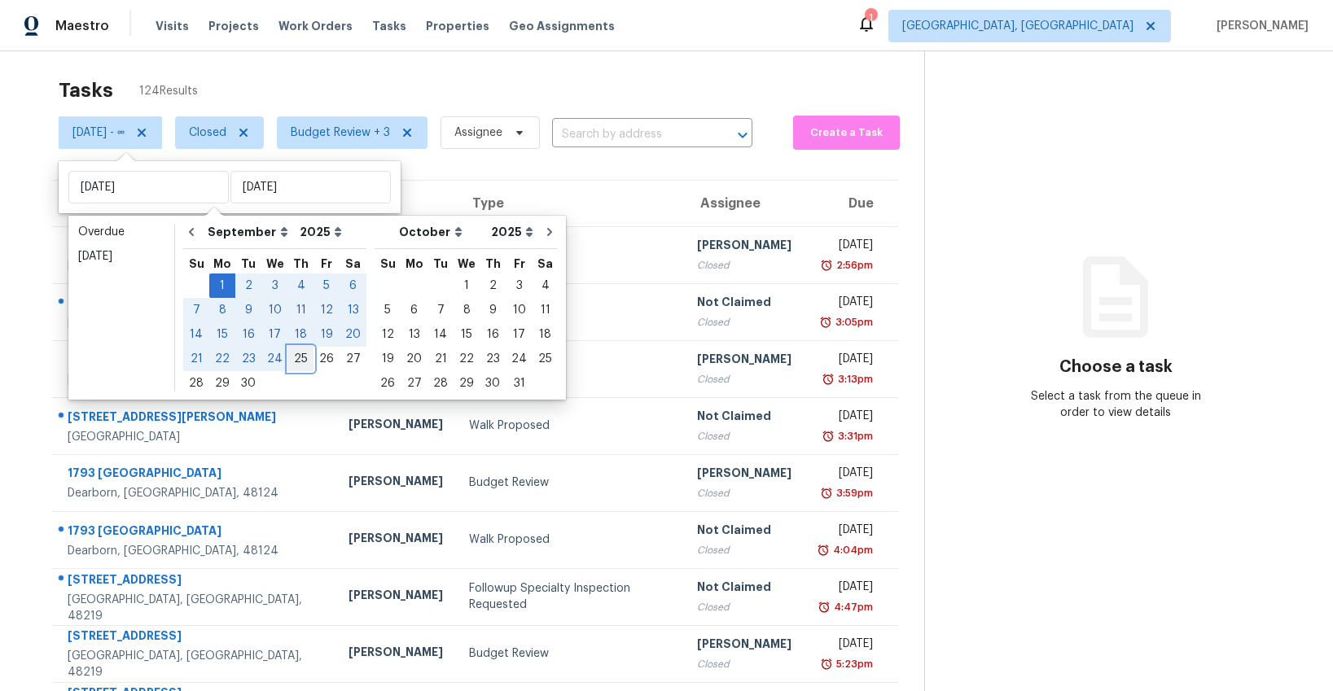
click at [294, 360] on div "25" at bounding box center [300, 359] width 25 height 23
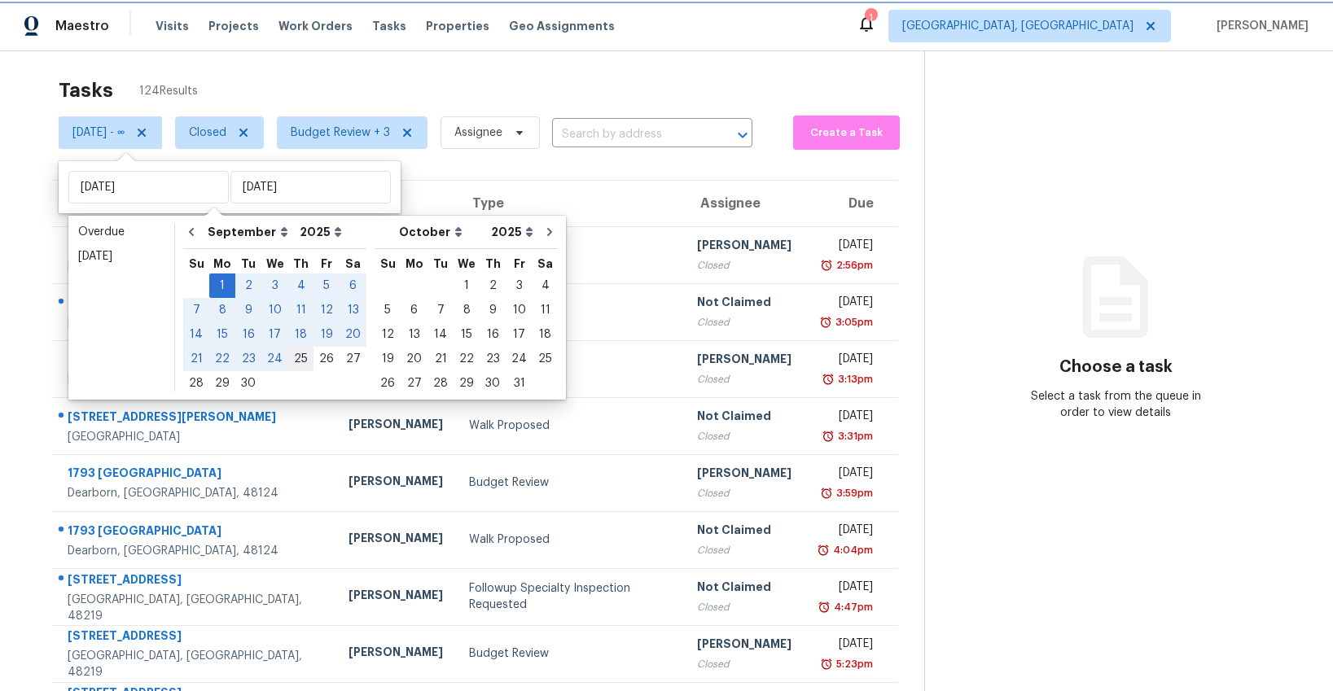
type input "Thu, Sep 25"
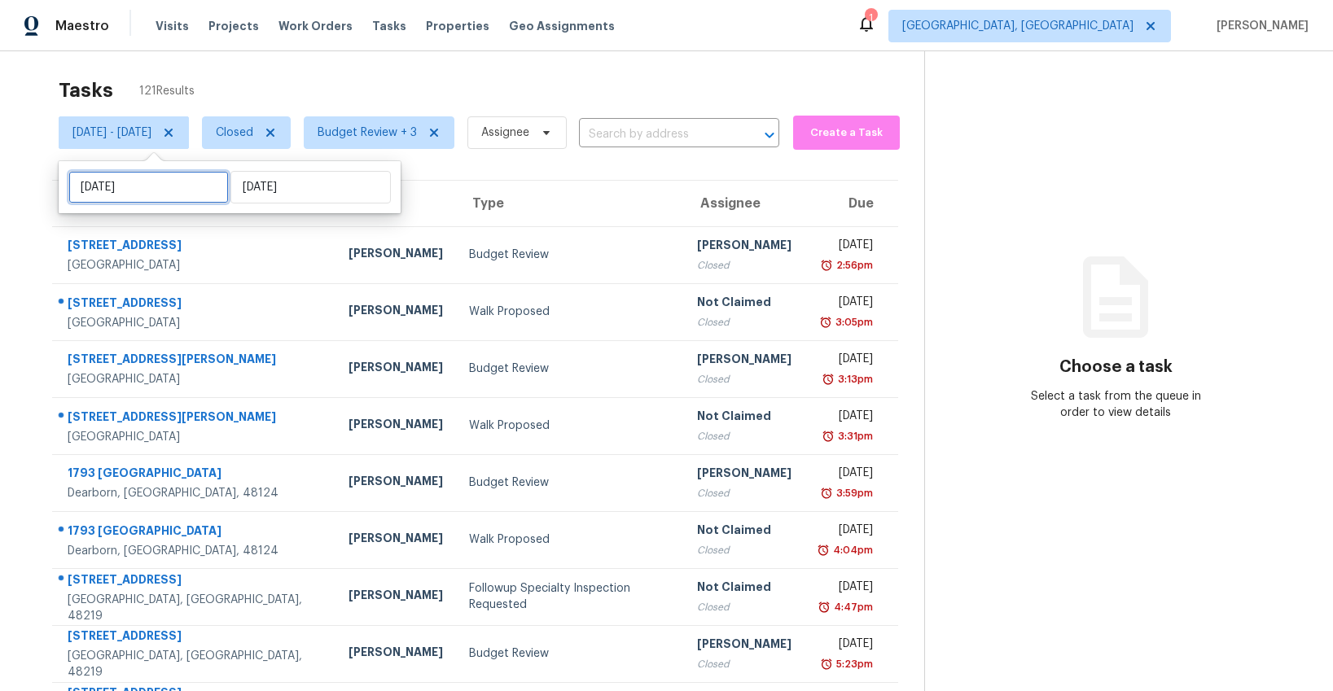
select select "8"
select select "2025"
select select "9"
select select "2025"
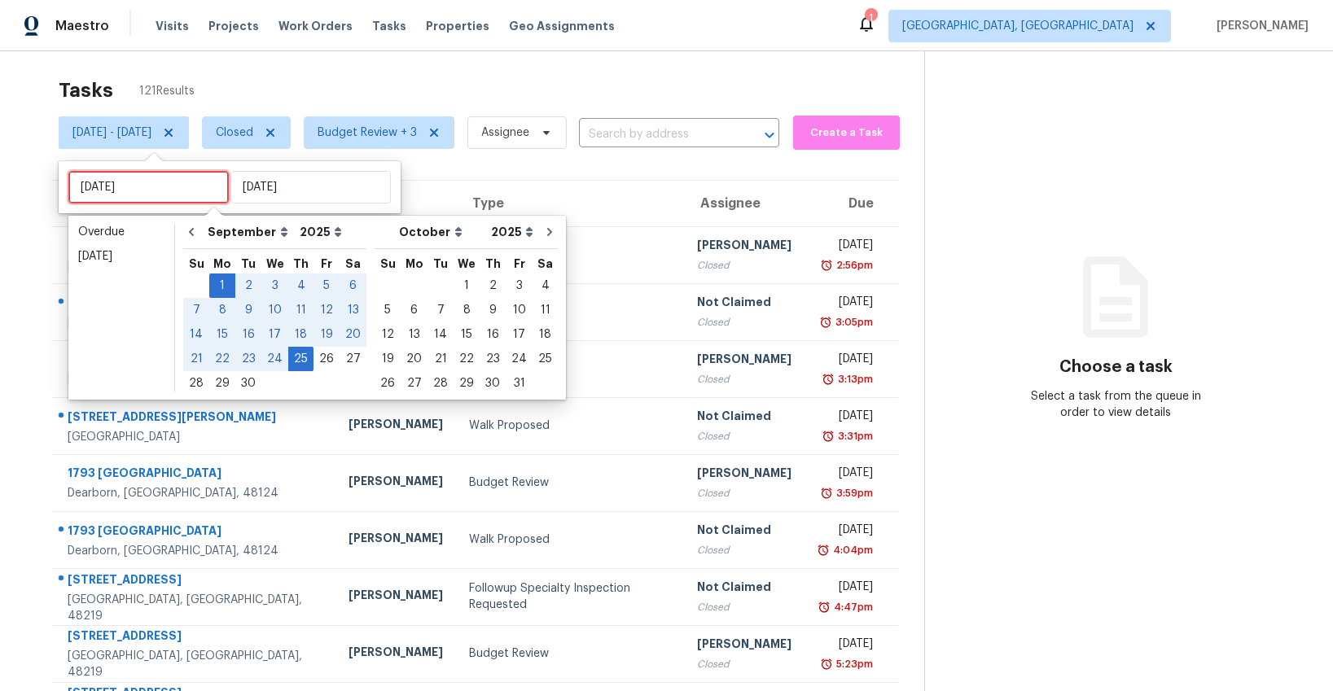
click at [164, 190] on input "Mon, Sep 01" at bounding box center [148, 187] width 160 height 33
click at [250, 358] on div "23" at bounding box center [248, 359] width 26 height 23
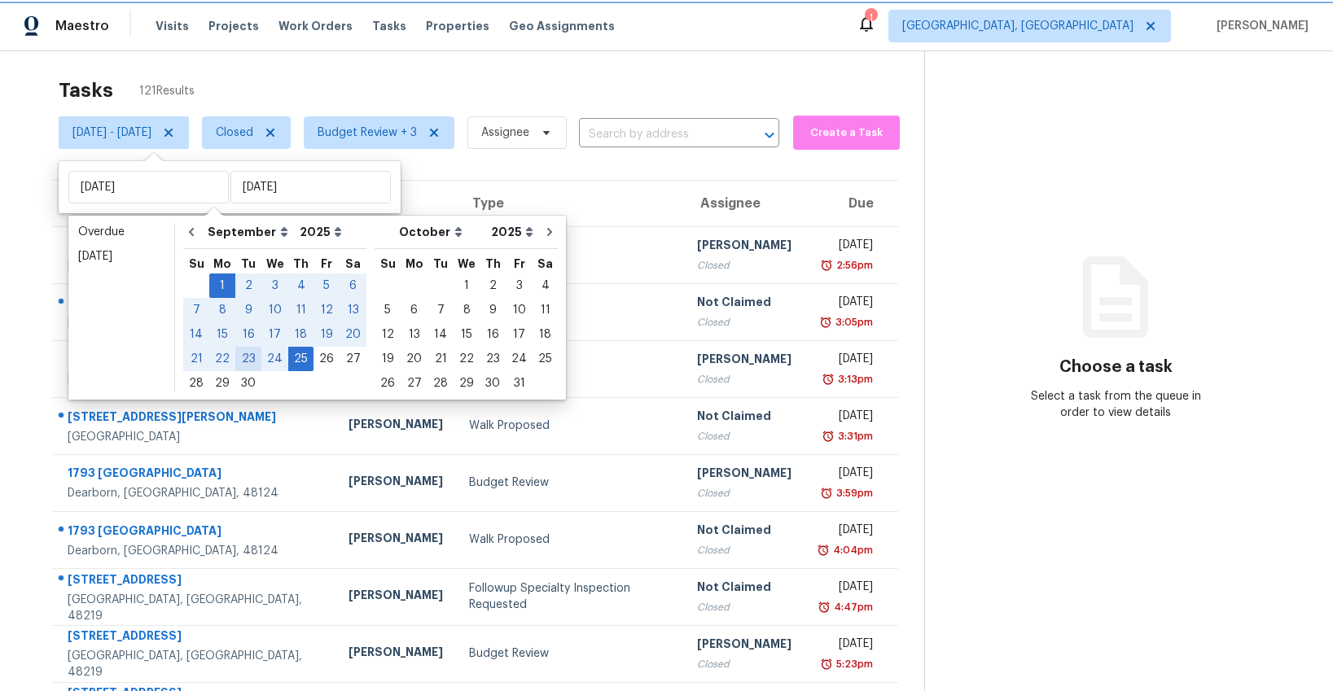
type input "Tue, Sep 23"
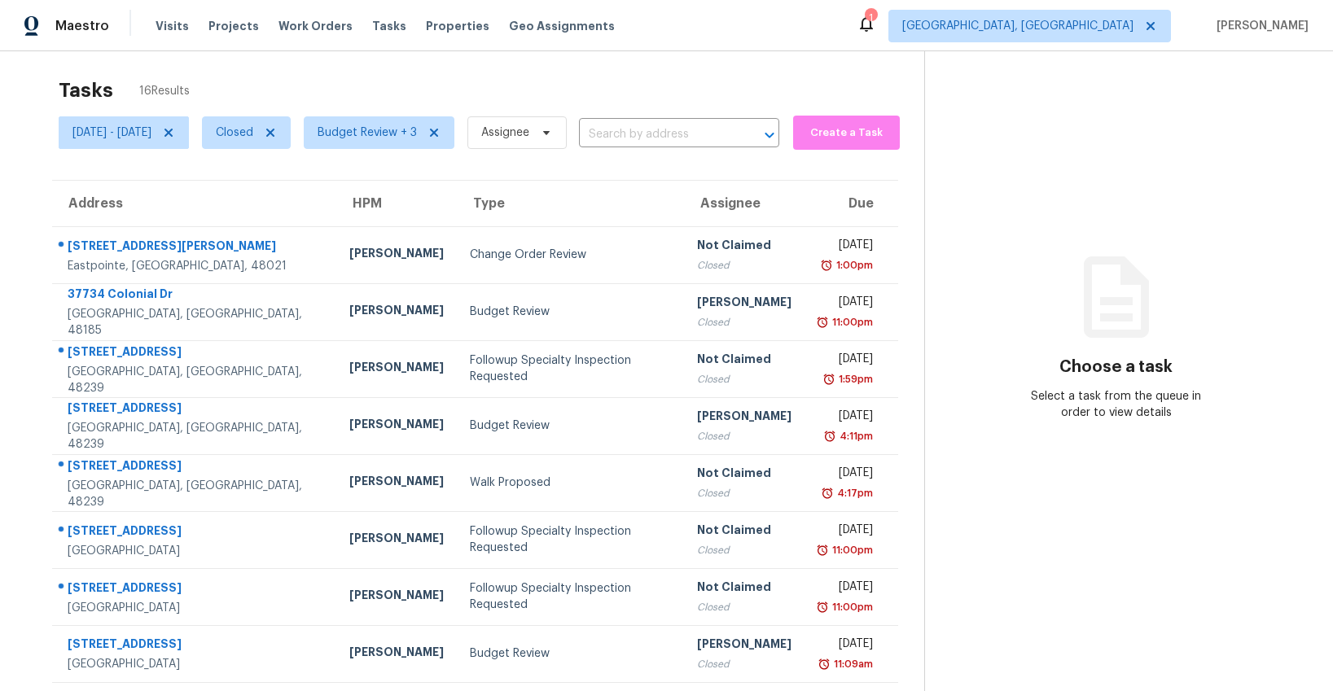
click at [389, 69] on div "Tasks 16 Results" at bounding box center [492, 90] width 866 height 42
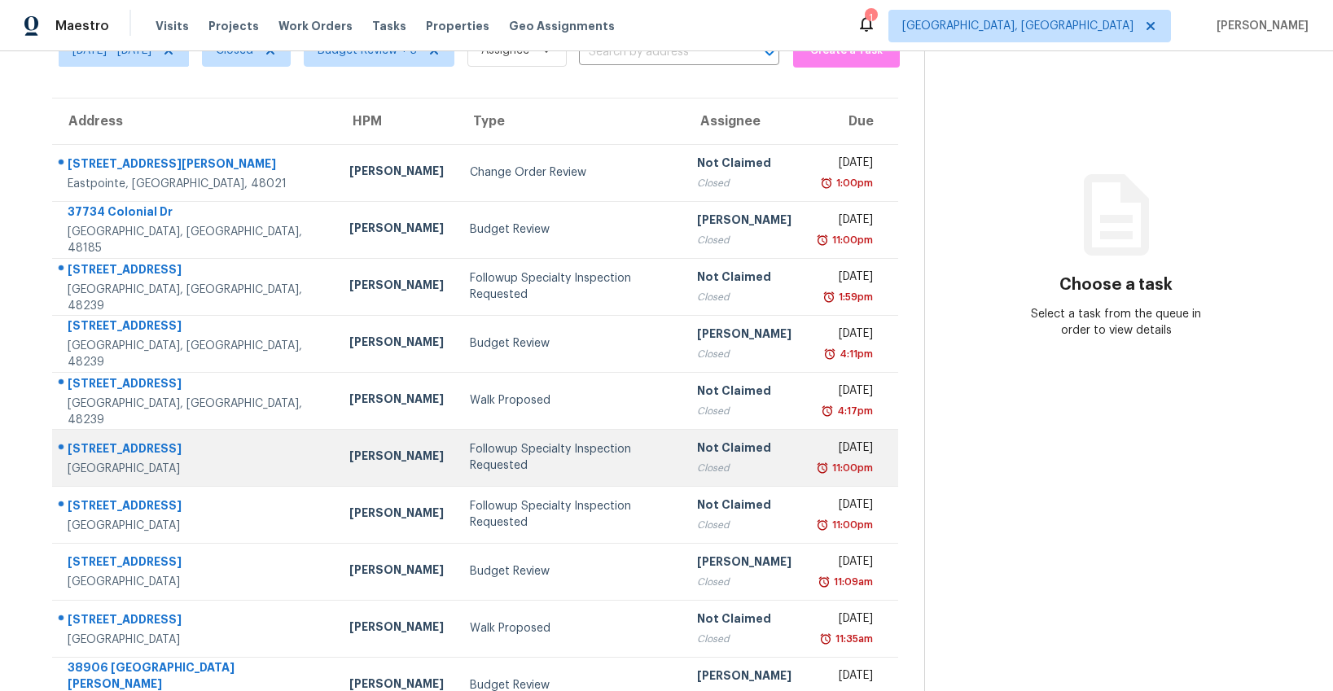
scroll to position [108, 0]
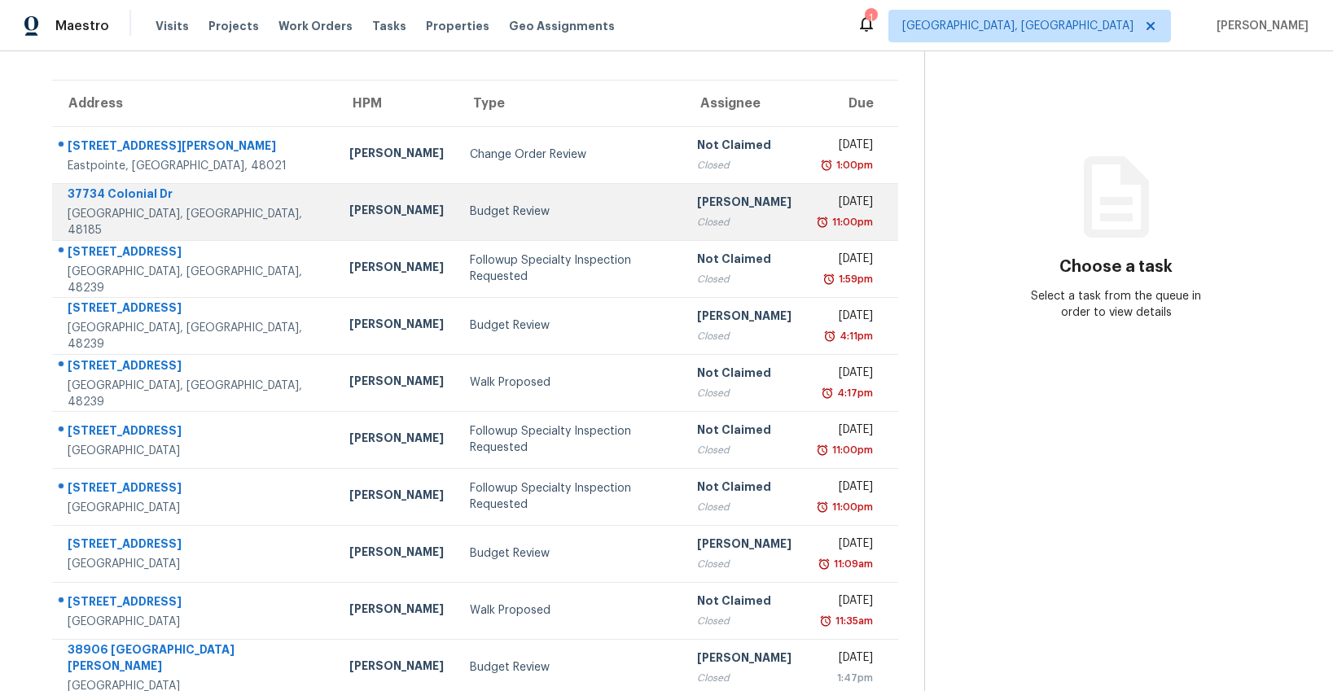
click at [131, 206] on div "37734 Colonial Dr" at bounding box center [196, 196] width 256 height 20
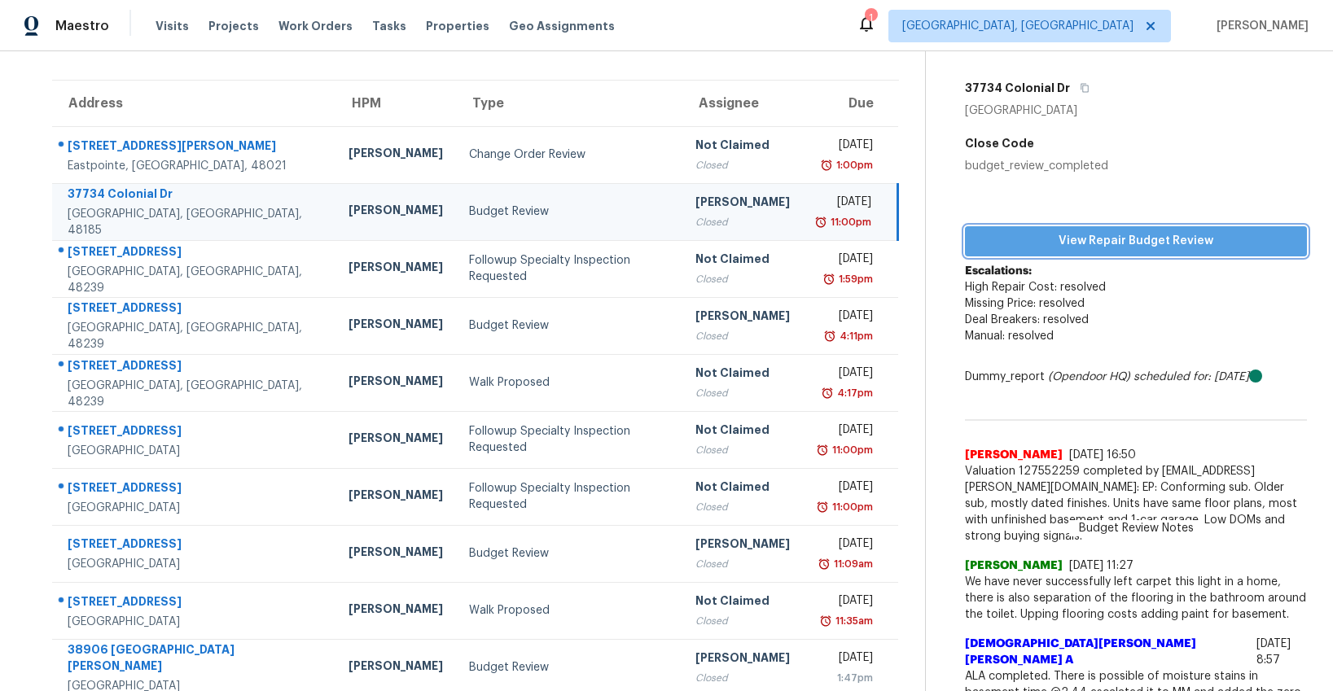
click at [1159, 242] on span "View Repair Budget Review" at bounding box center [1136, 241] width 316 height 20
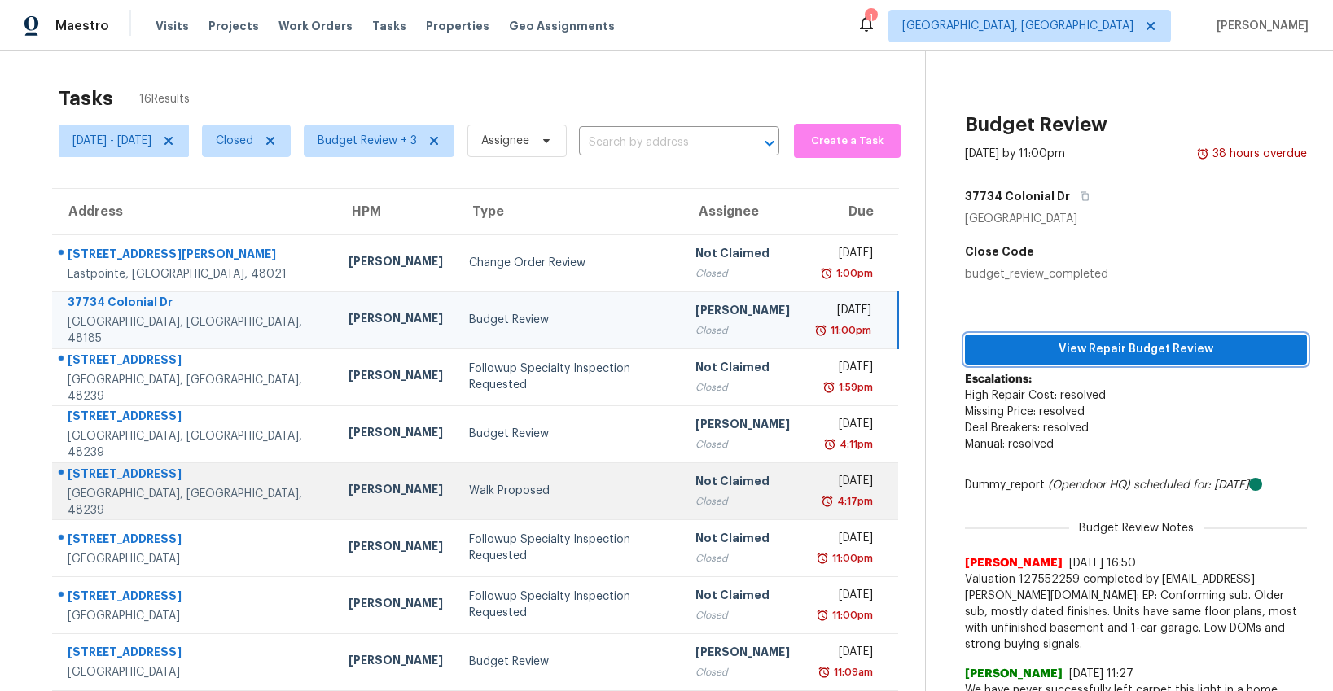
scroll to position [176, 0]
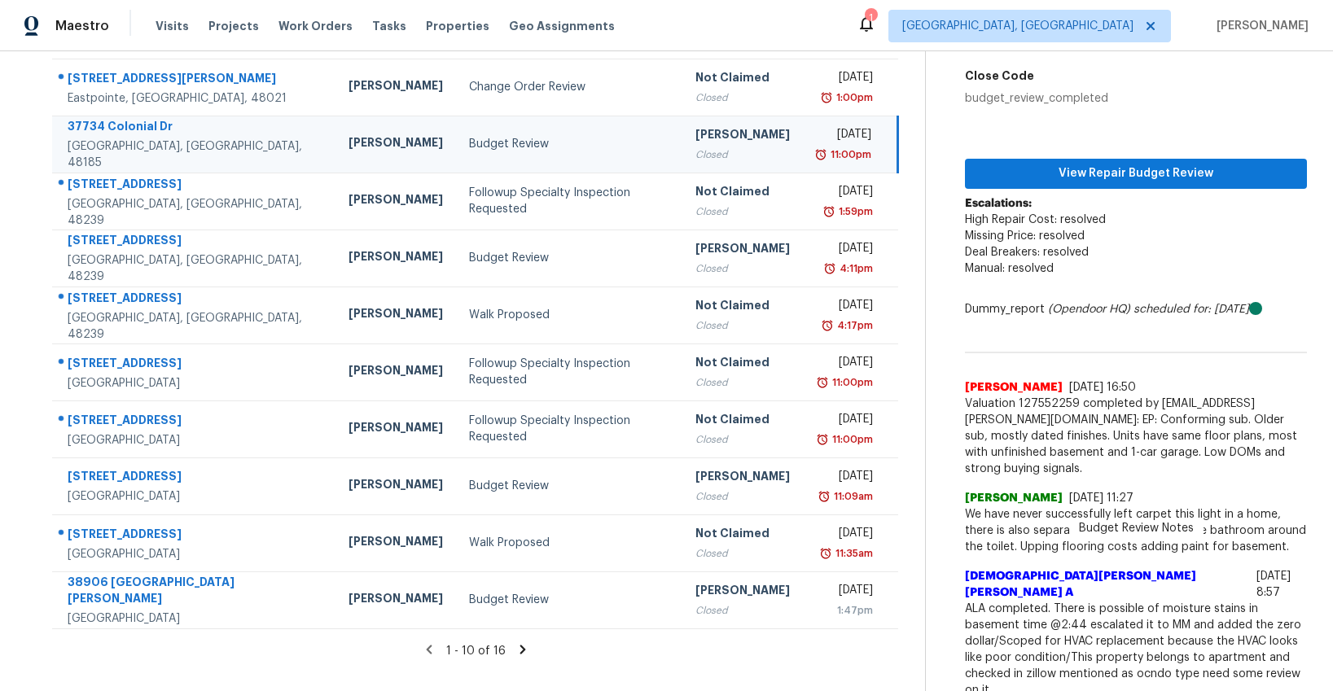
click at [517, 650] on icon at bounding box center [522, 649] width 15 height 15
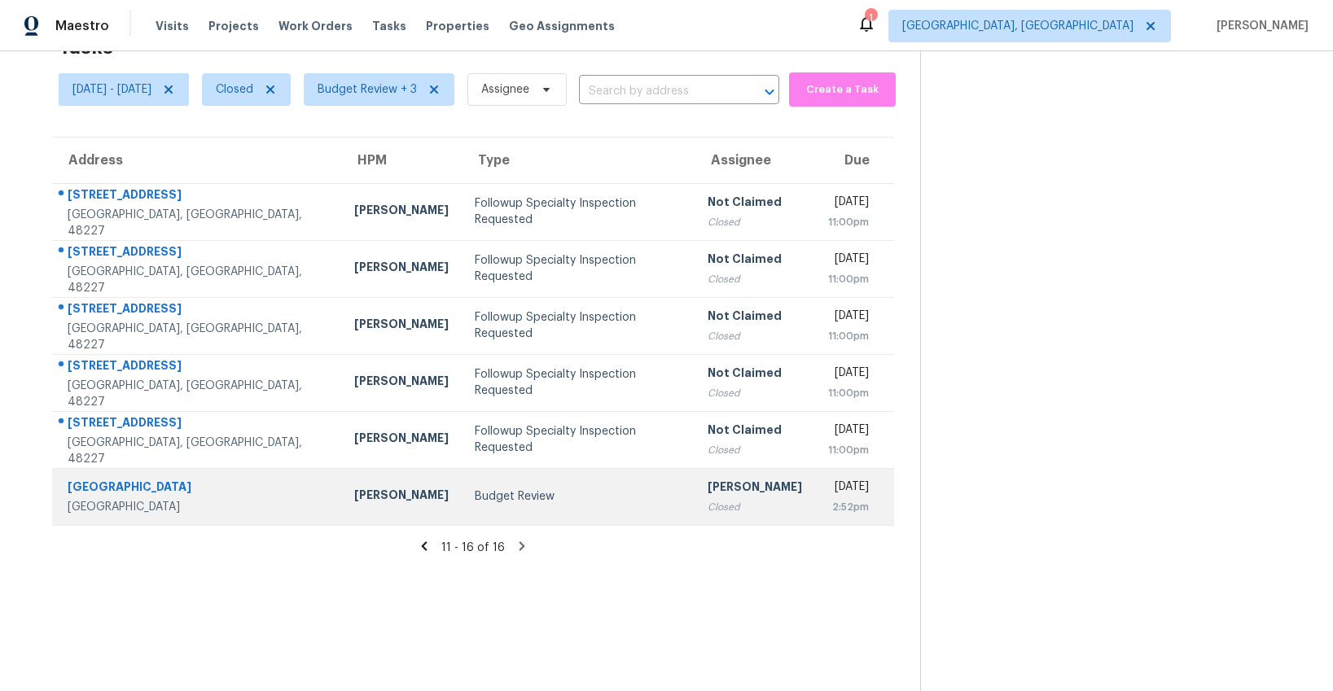
click at [91, 487] on div "45300 Manor Dr" at bounding box center [198, 489] width 261 height 20
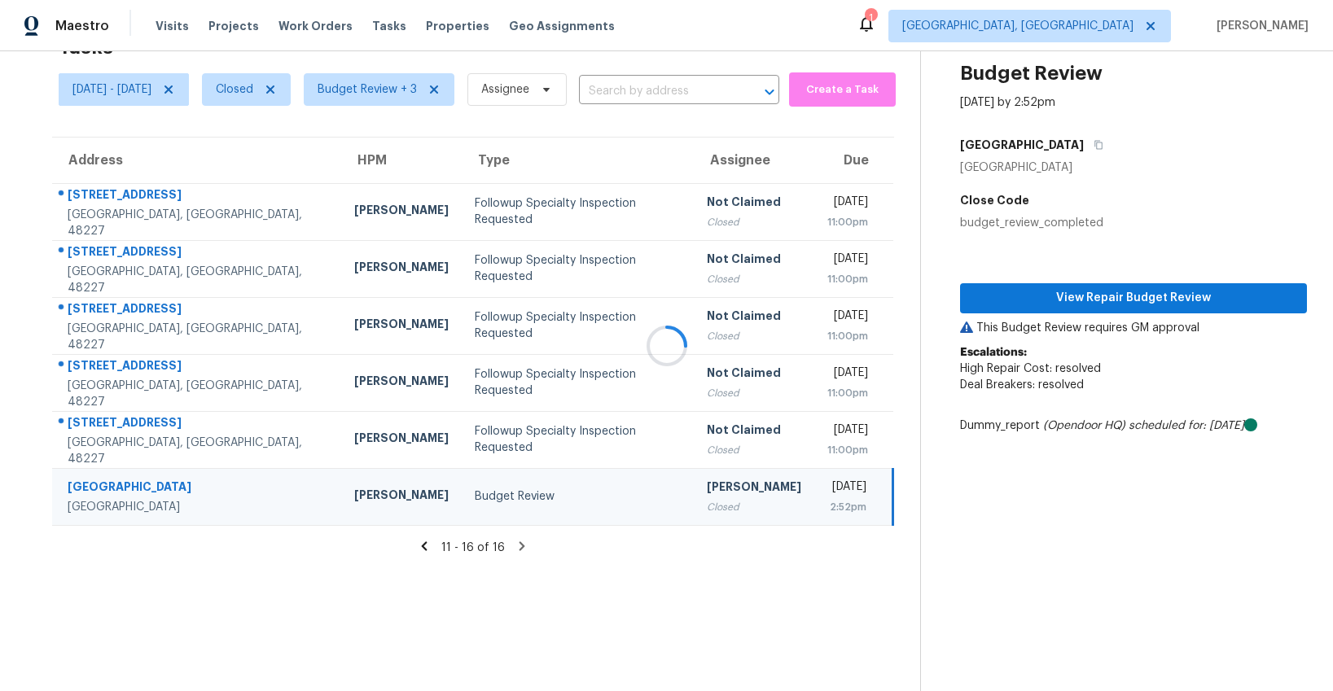
scroll to position [135, 0]
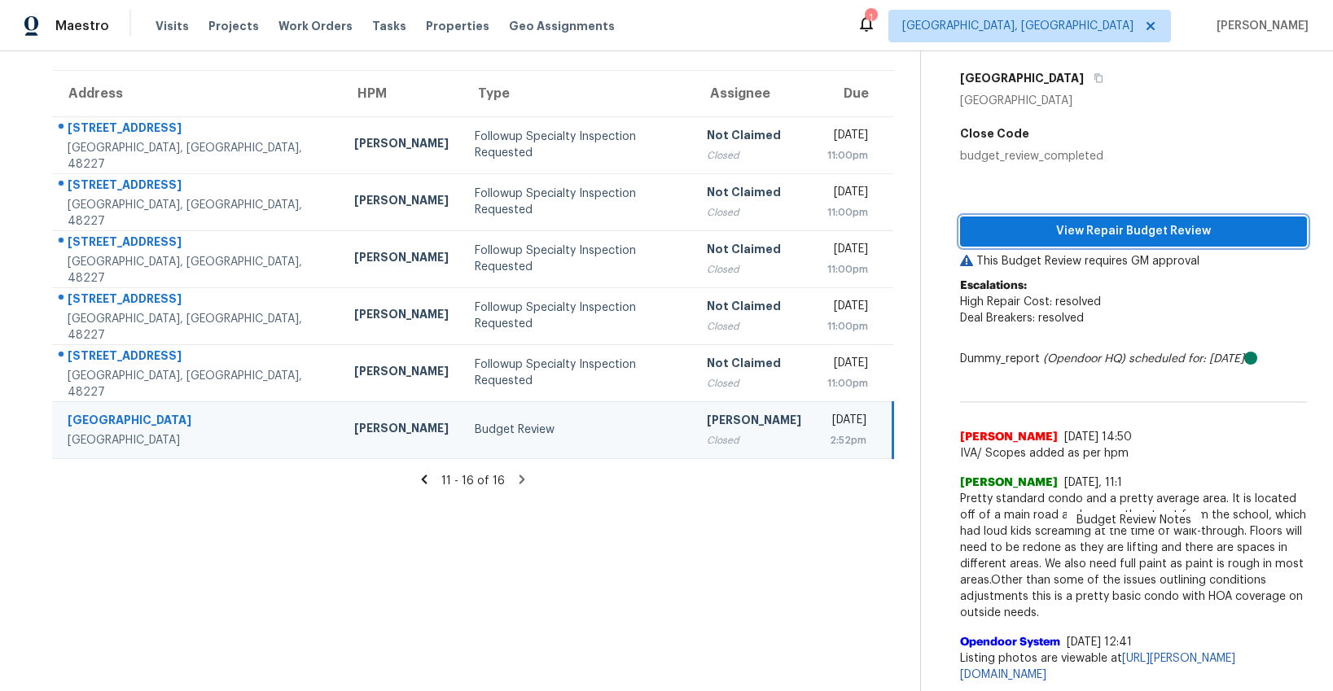
click at [1125, 221] on span "View Repair Budget Review" at bounding box center [1133, 231] width 321 height 20
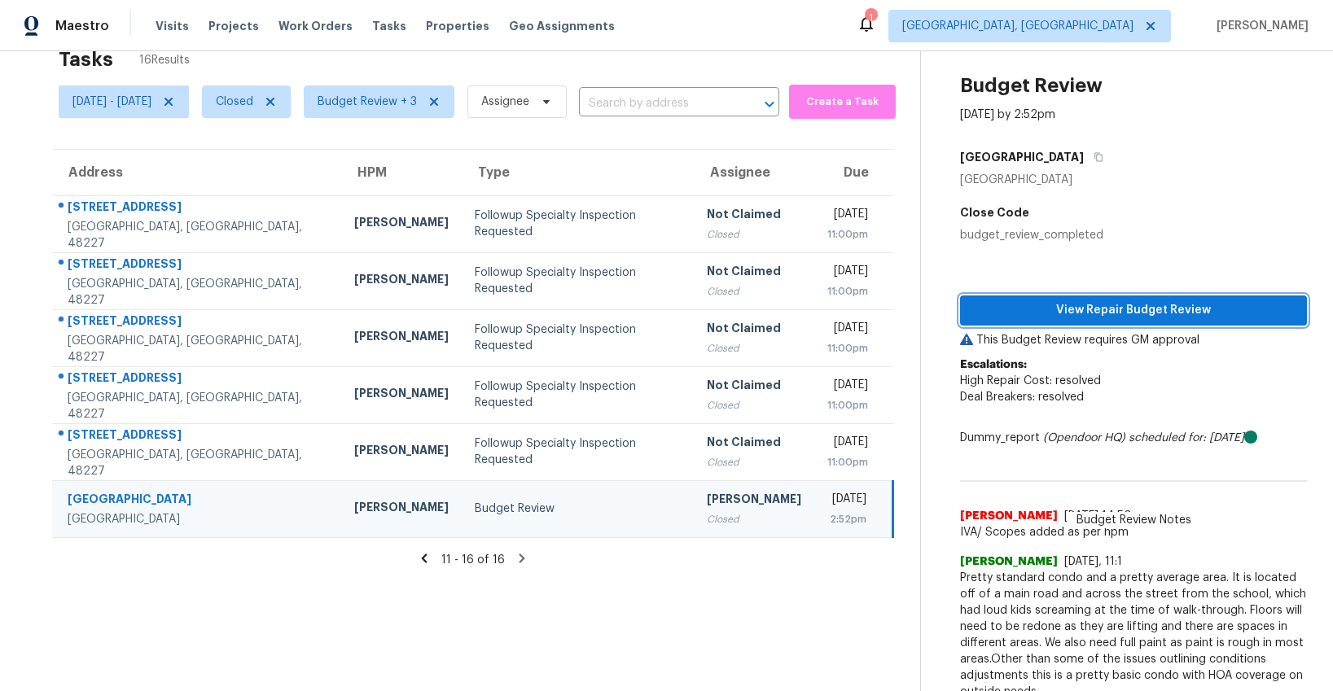
scroll to position [0, 0]
